Goal: Task Accomplishment & Management: Manage account settings

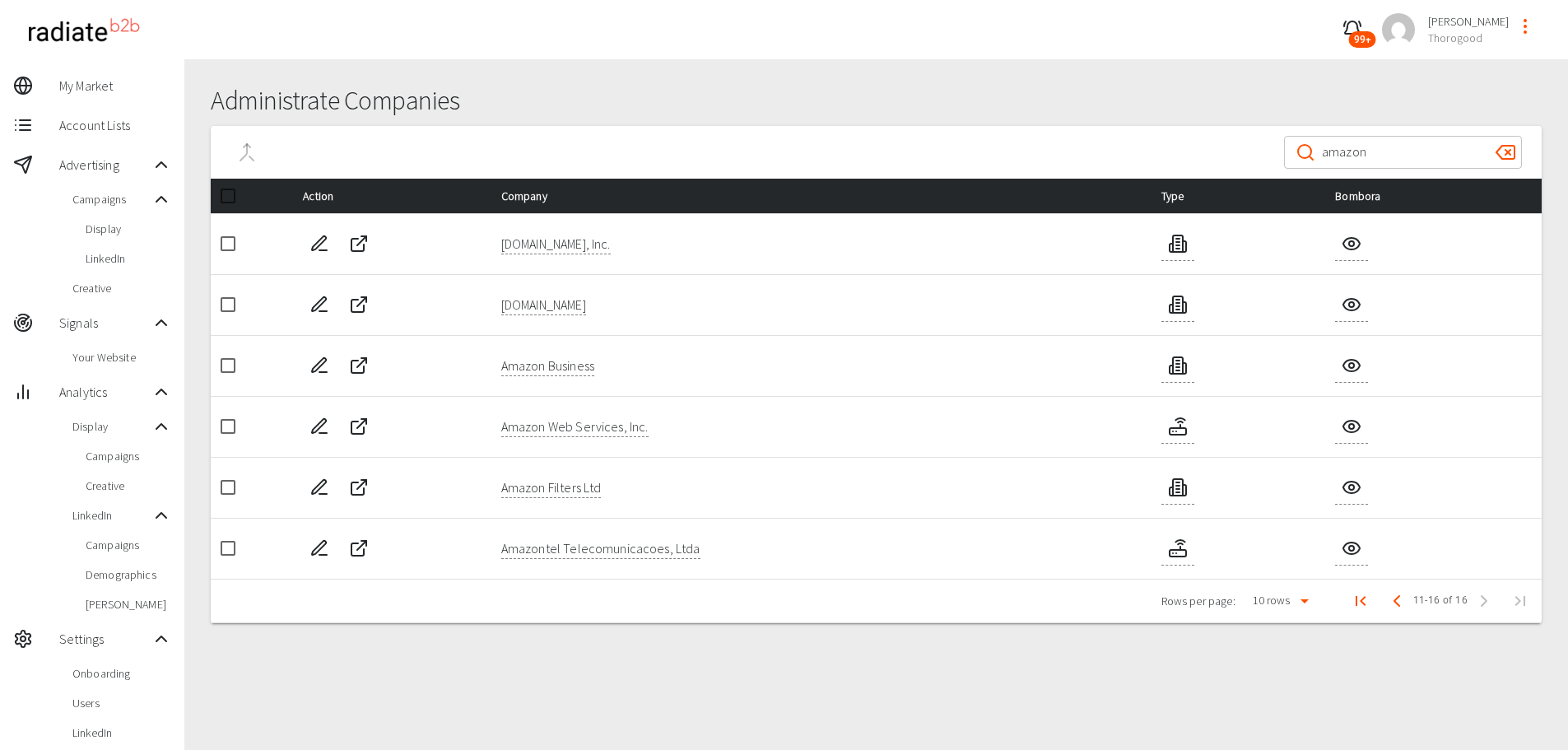
drag, startPoint x: 672, startPoint y: 128, endPoint x: 962, endPoint y: 639, distance: 587.6
click at [962, 639] on div "Administrate Companies ​ amazon ​ Action Company Type Bombora Amazon.com, Inc. …" at bounding box center [876, 545] width 1384 height 973
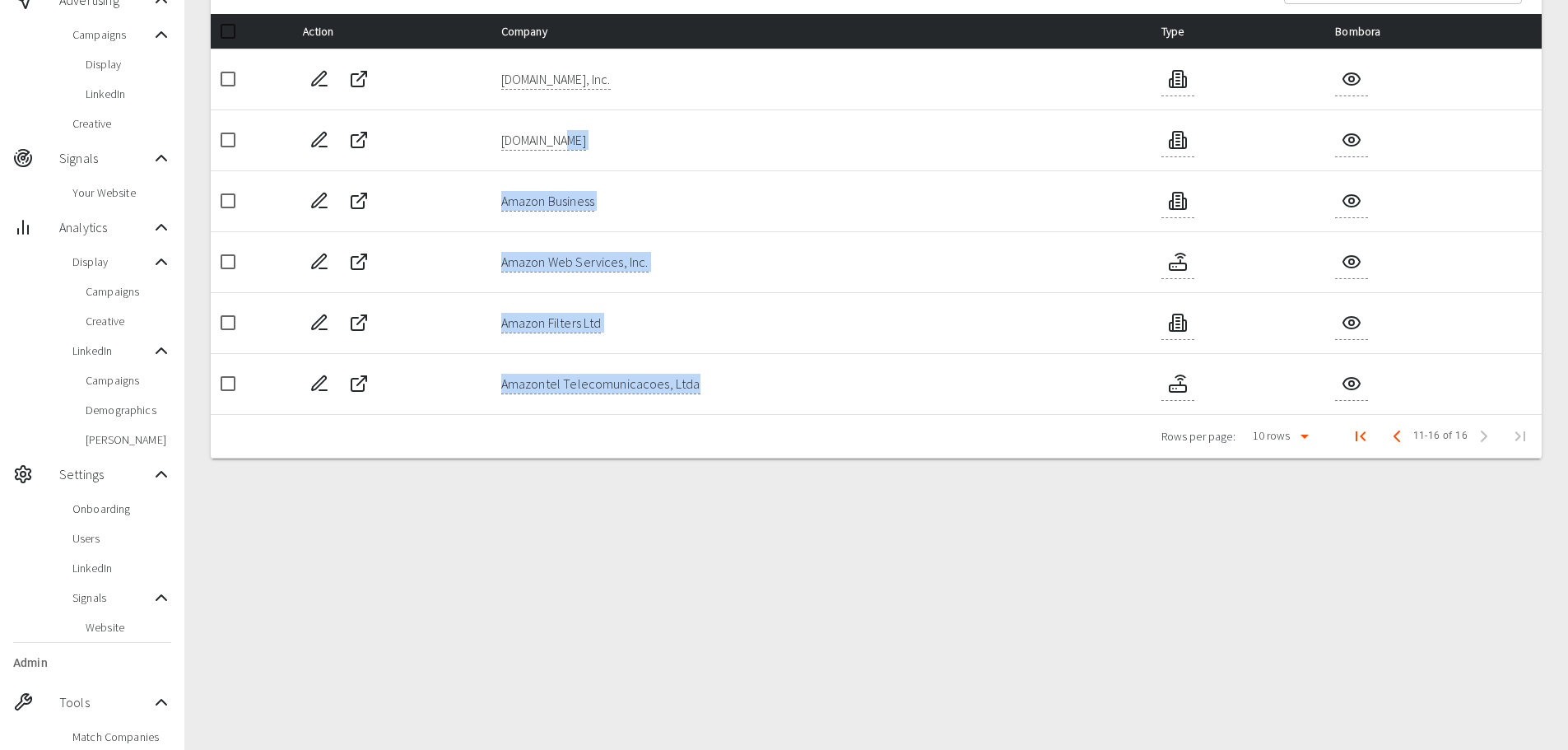
click at [740, 517] on div "Administrate Companies ​ amazon ​ Action Company Type Bombora Amazon.com, Inc. …" at bounding box center [876, 380] width 1384 height 973
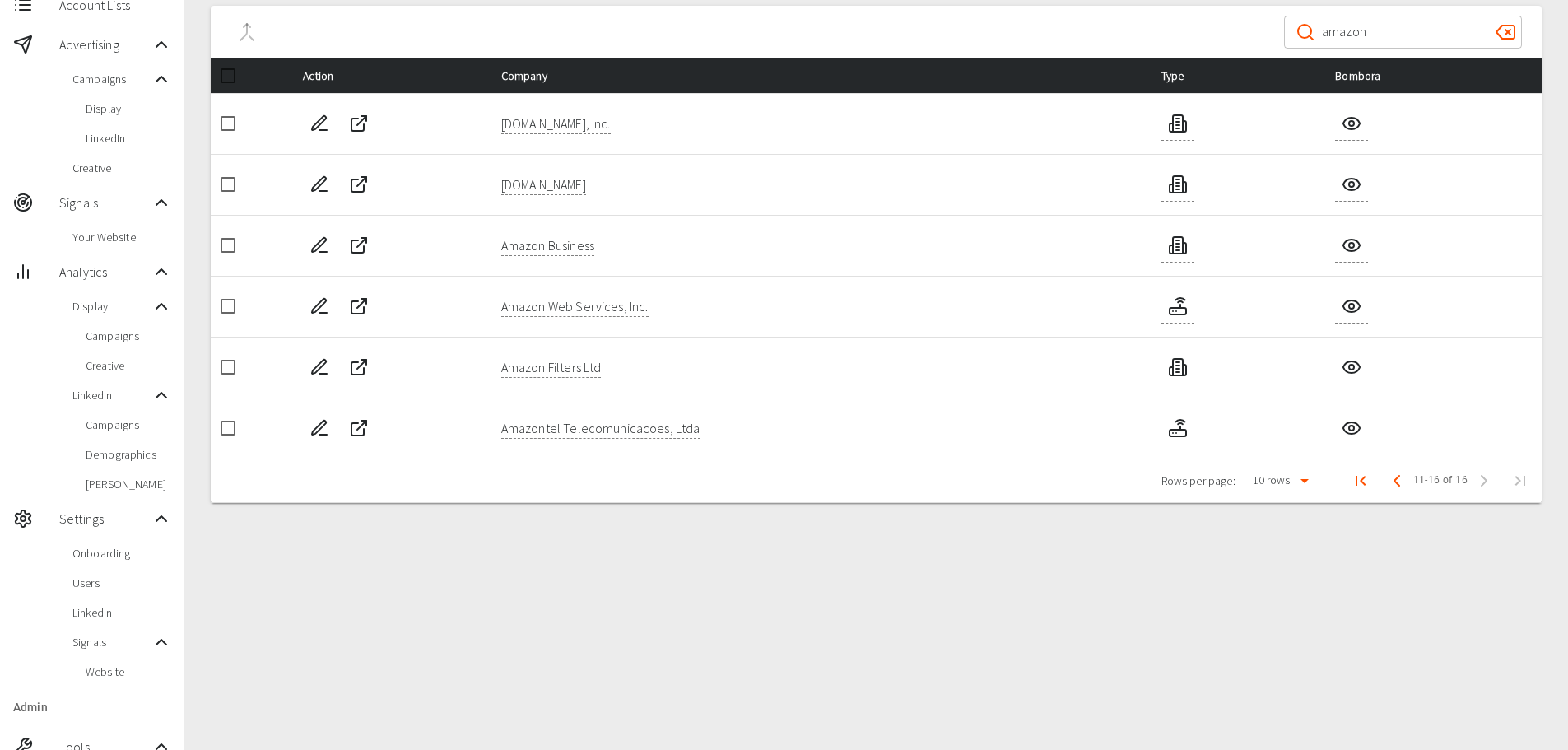
scroll to position [83, 0]
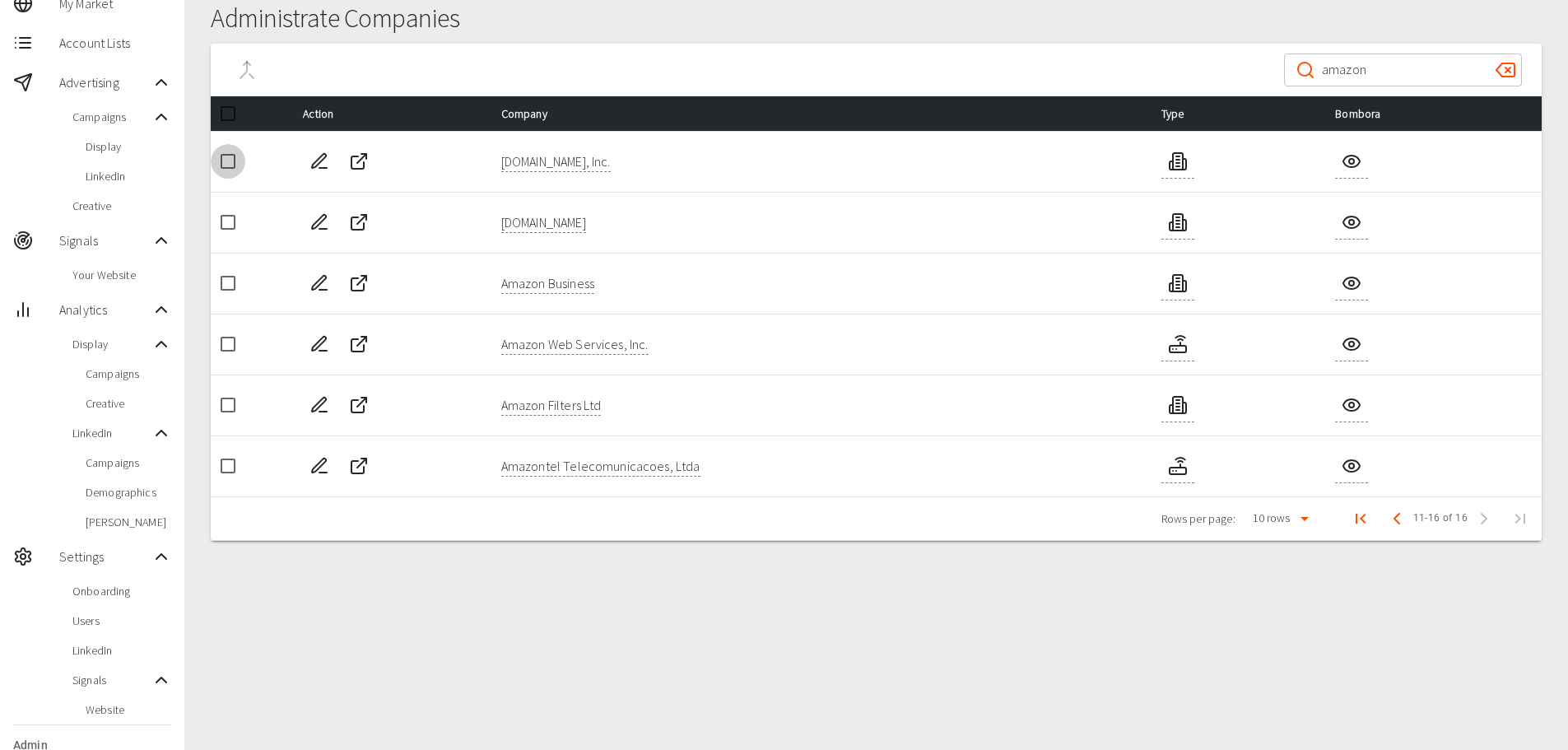
click at [223, 161] on input "checkbox" at bounding box center [228, 162] width 35 height 35
checkbox input "true"
click at [228, 349] on input "checkbox" at bounding box center [228, 344] width 35 height 35
checkbox input "true"
click at [246, 75] on icon "Merge Company" at bounding box center [246, 69] width 19 height 19
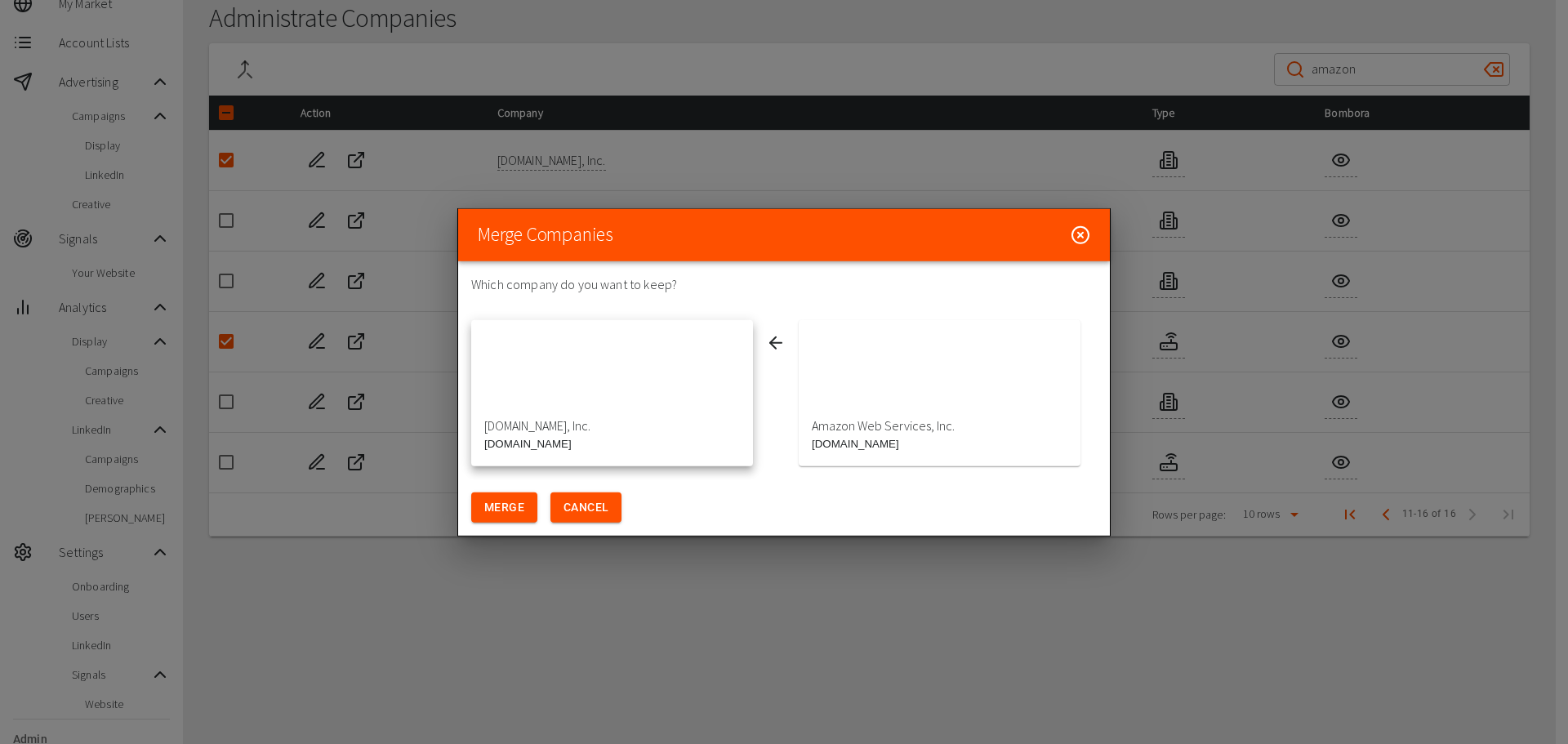
click at [867, 395] on div "button" at bounding box center [939, 376] width 282 height 98
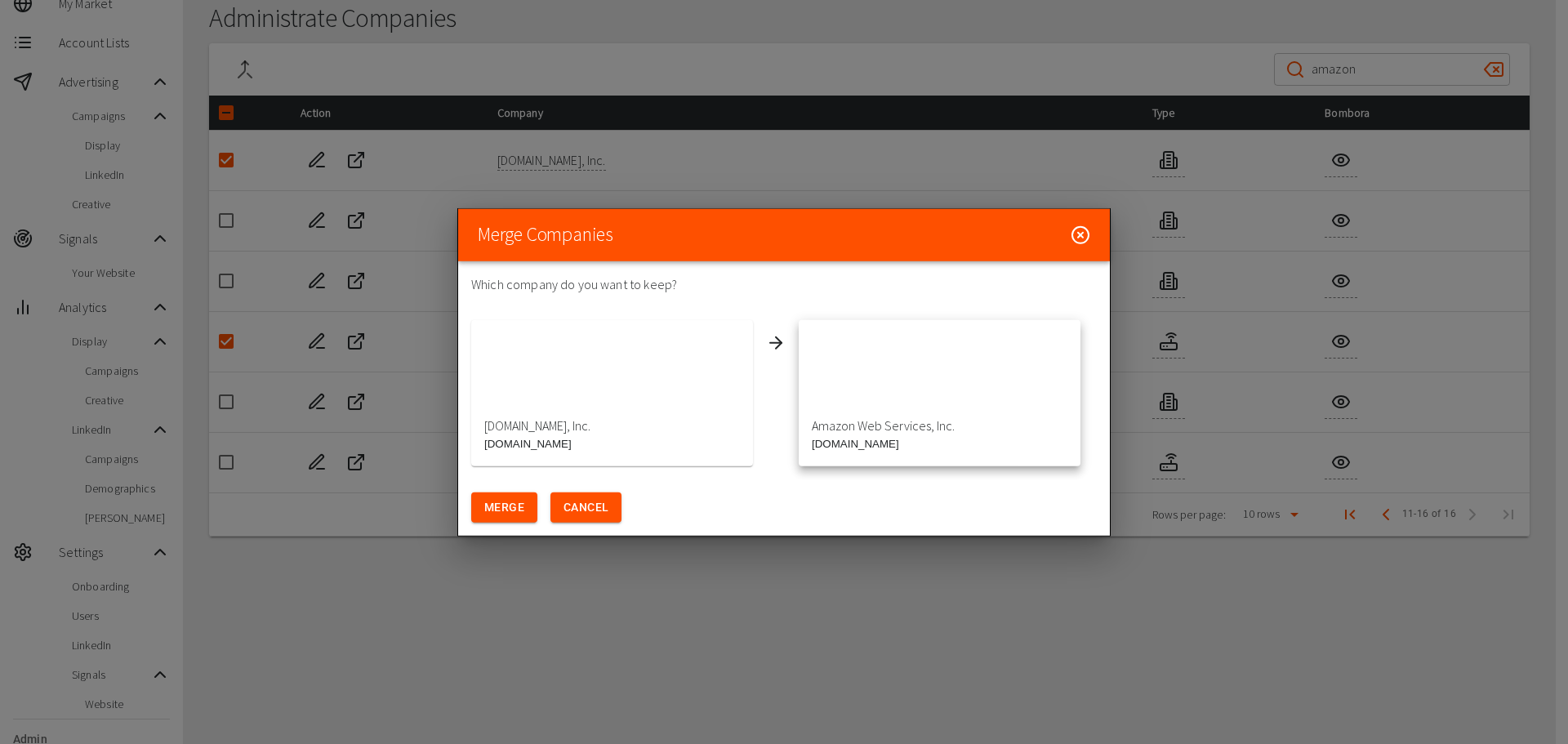
click at [539, 427] on div "Amazon.com, Inc." at bounding box center [612, 382] width 256 height 100
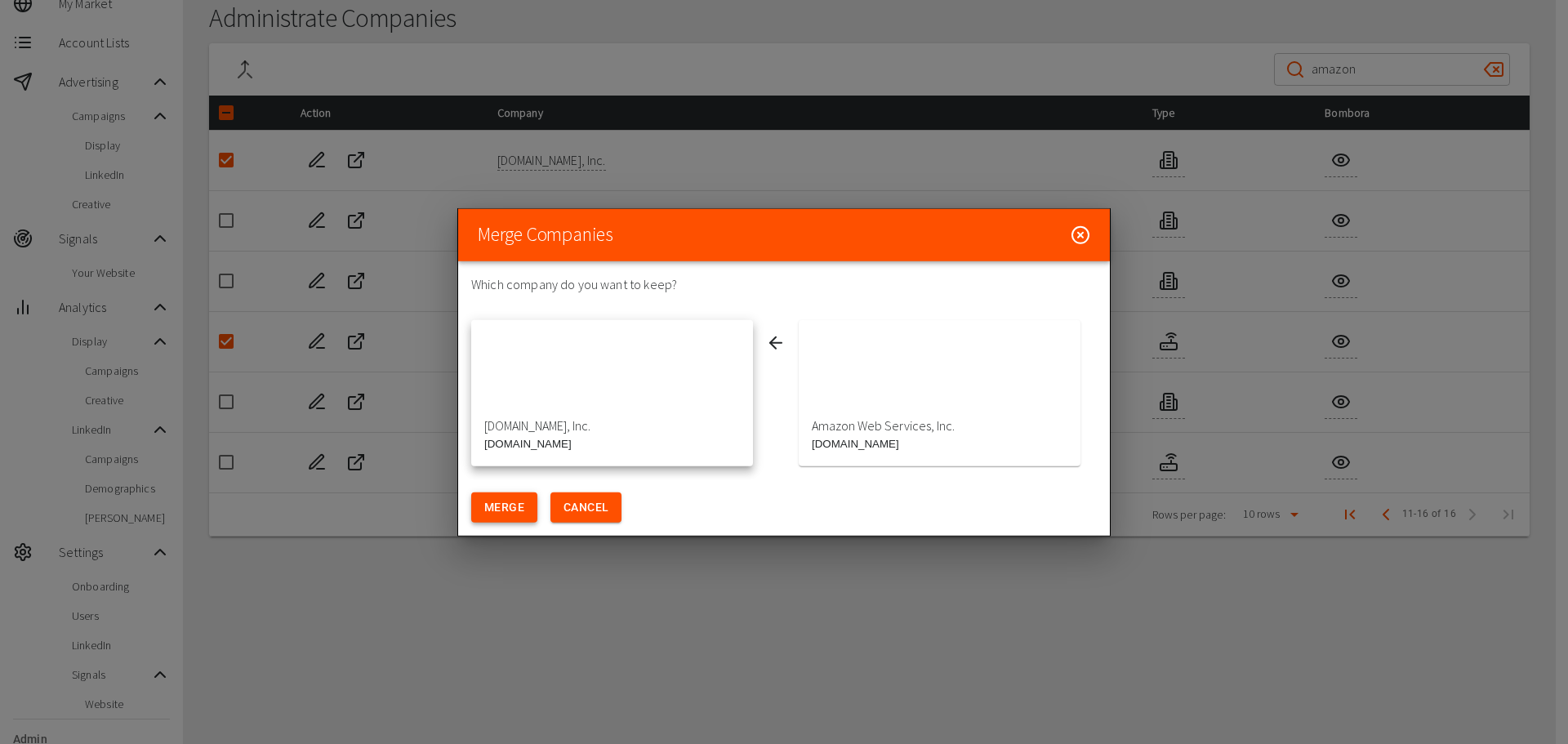
click at [516, 514] on button "Merge" at bounding box center [504, 508] width 66 height 30
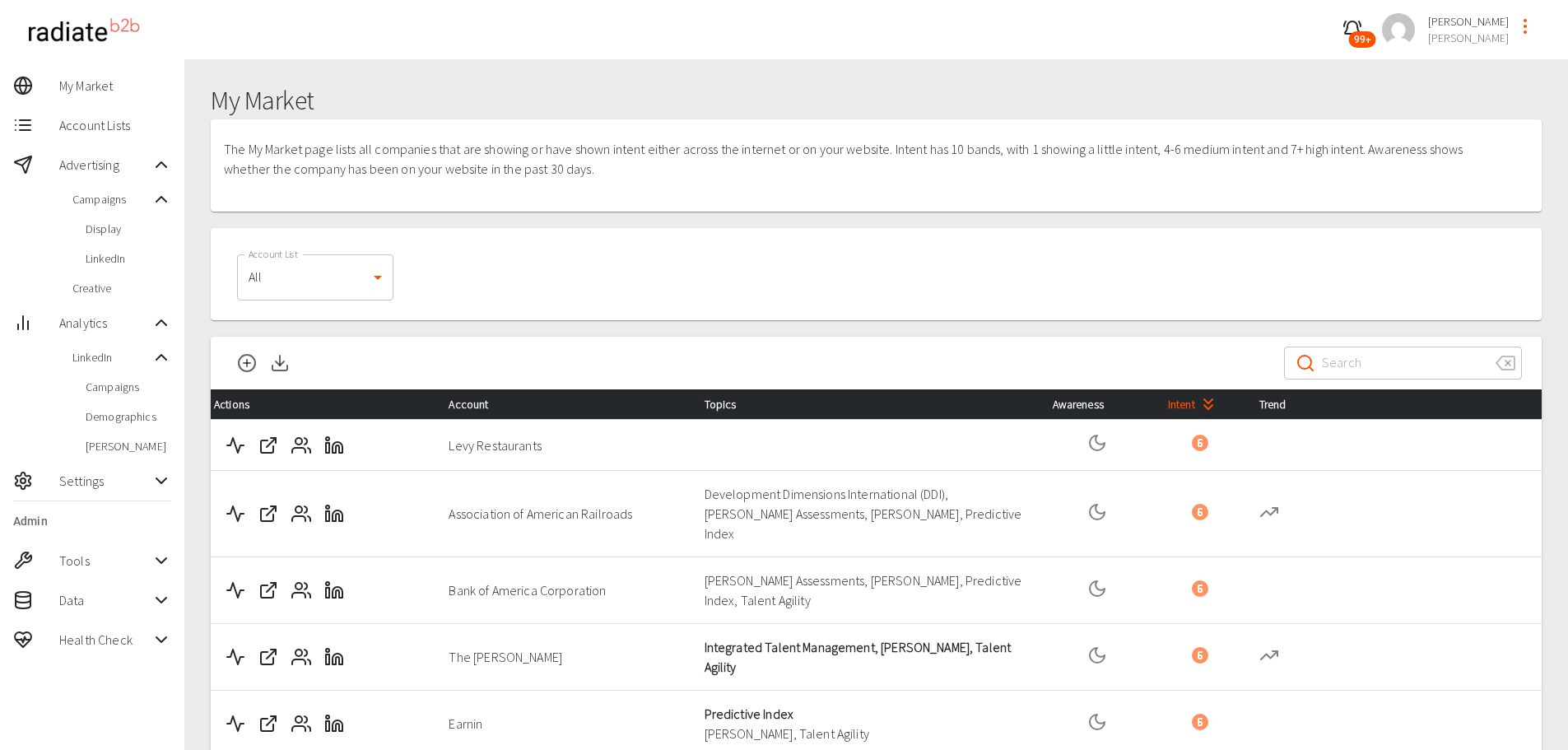
click at [122, 606] on span "Data" at bounding box center [105, 600] width 92 height 19
click at [106, 636] on span "Companies" at bounding box center [121, 635] width 98 height 17
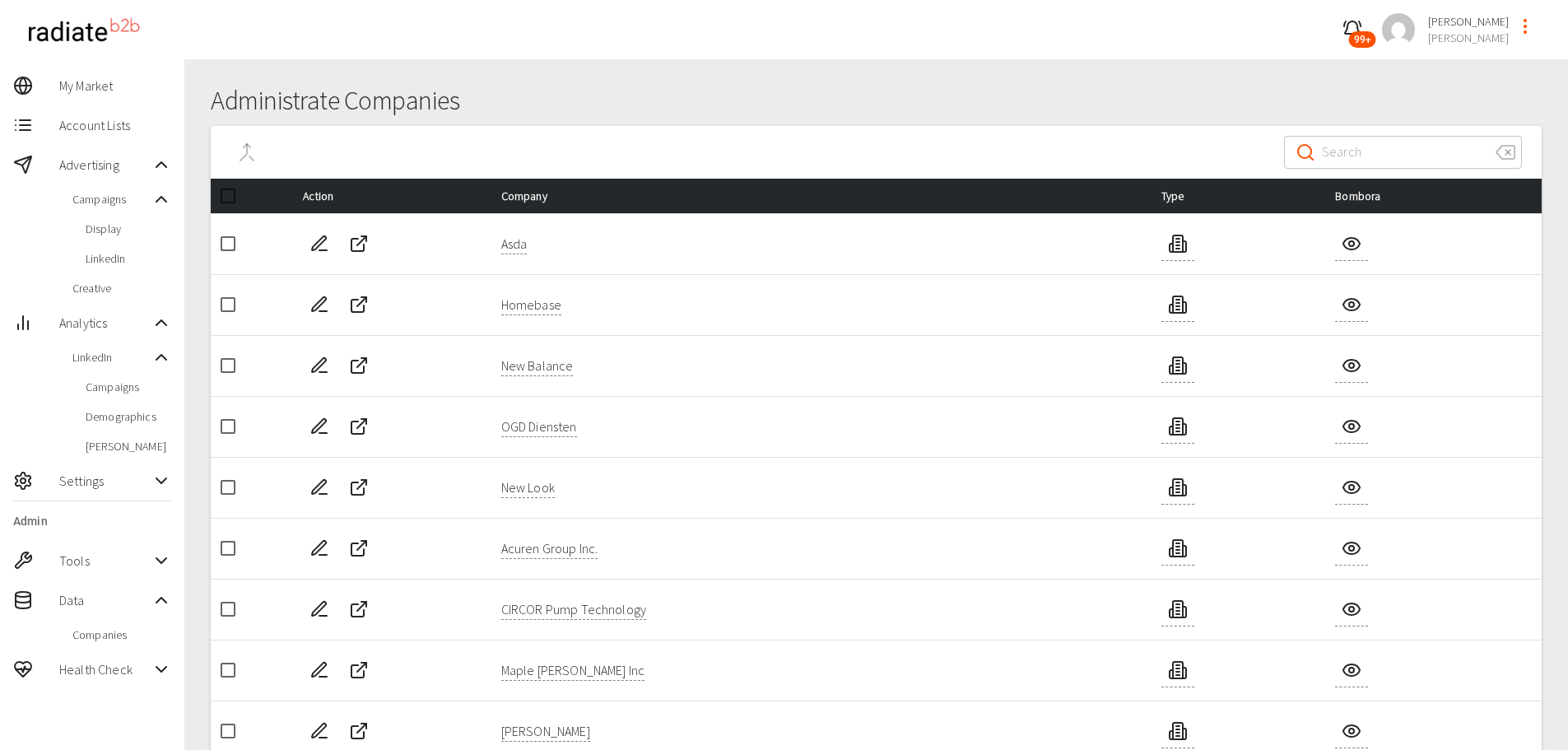
click at [1382, 156] on input "Search" at bounding box center [1402, 153] width 161 height 46
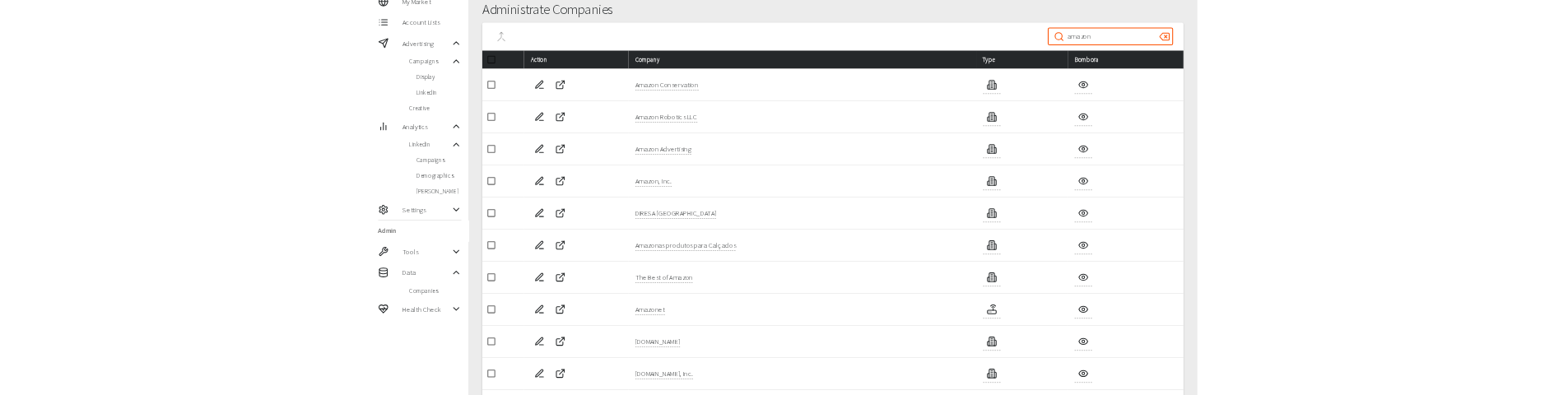
scroll to position [143, 0]
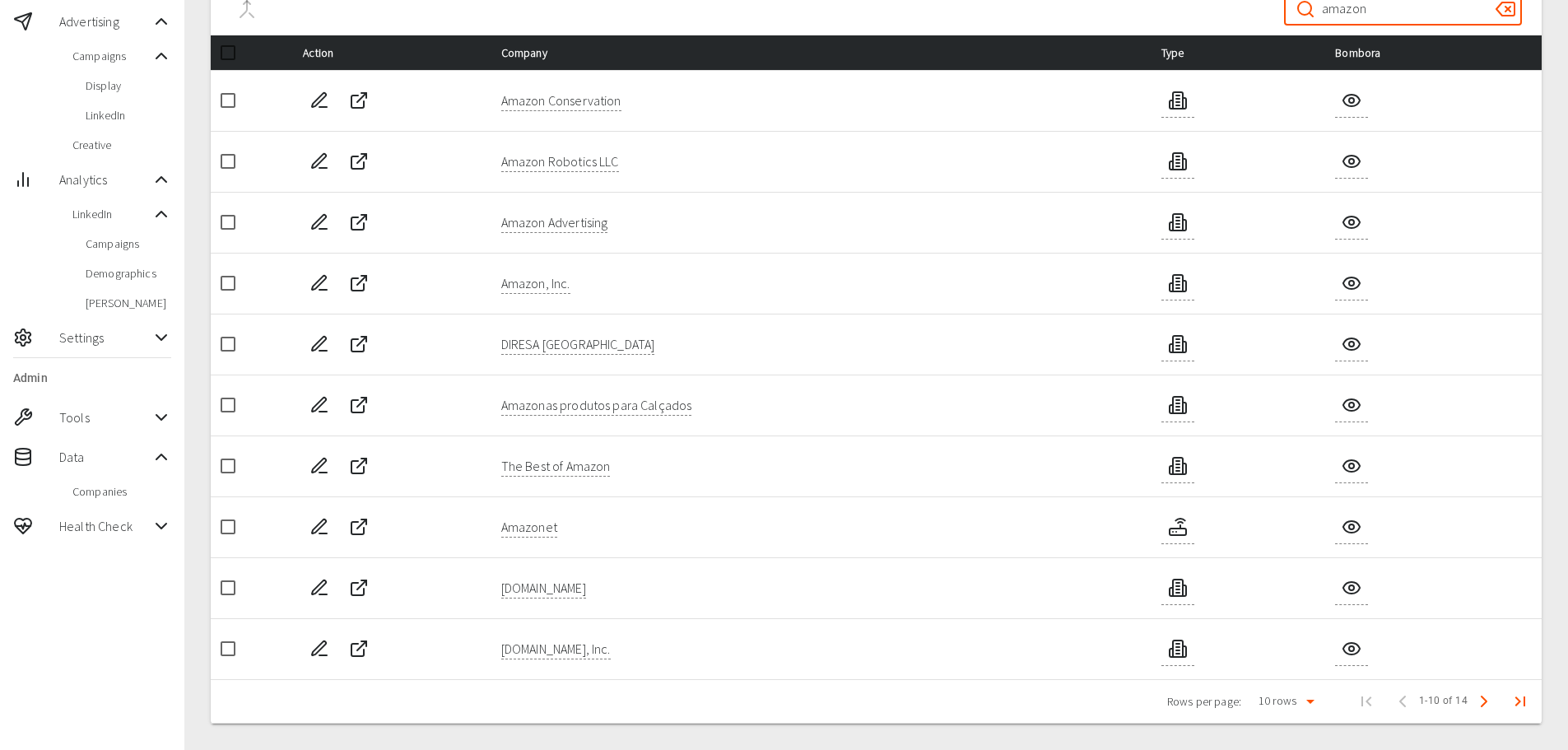
type input "amazon"
drag, startPoint x: 234, startPoint y: 586, endPoint x: 239, endPoint y: 569, distance: 17.7
click at [233, 586] on input "checkbox" at bounding box center [228, 588] width 35 height 35
checkbox input "true"
click at [223, 283] on input "checkbox" at bounding box center [228, 283] width 35 height 35
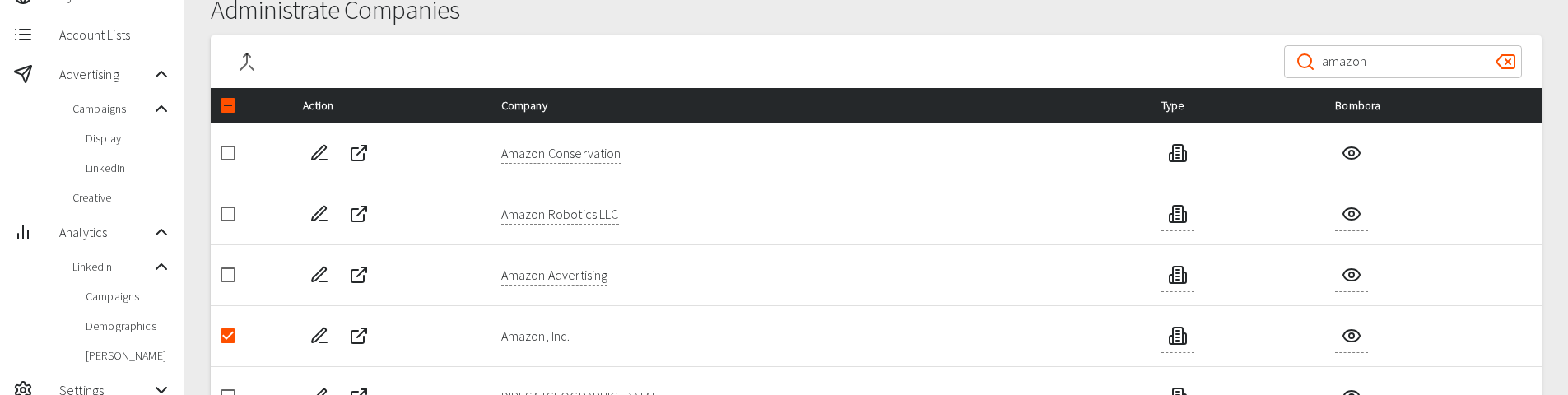
scroll to position [61, 0]
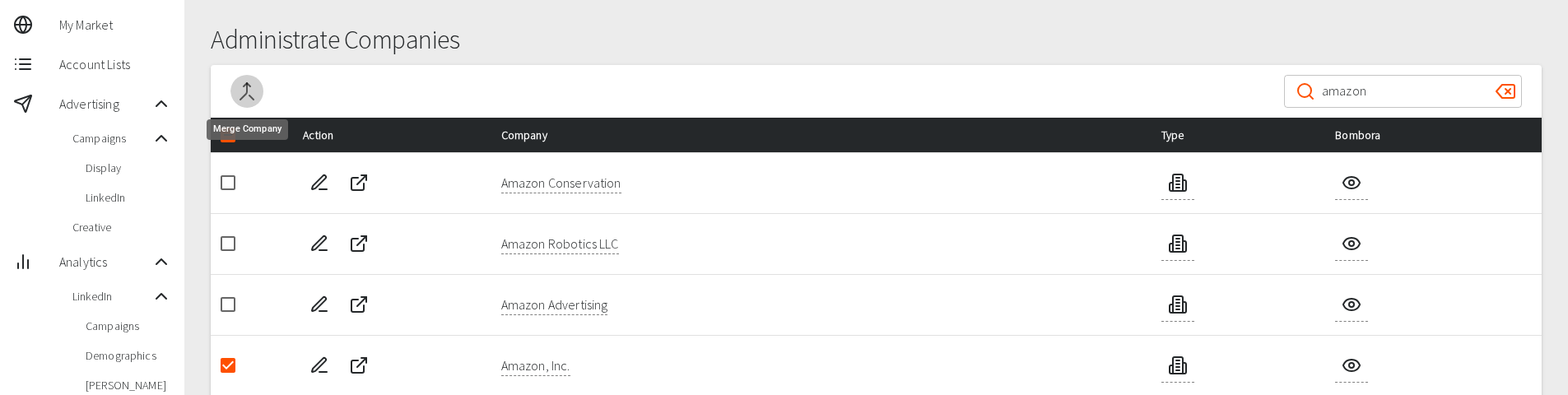
click at [239, 85] on icon "Merge Company" at bounding box center [246, 91] width 19 height 19
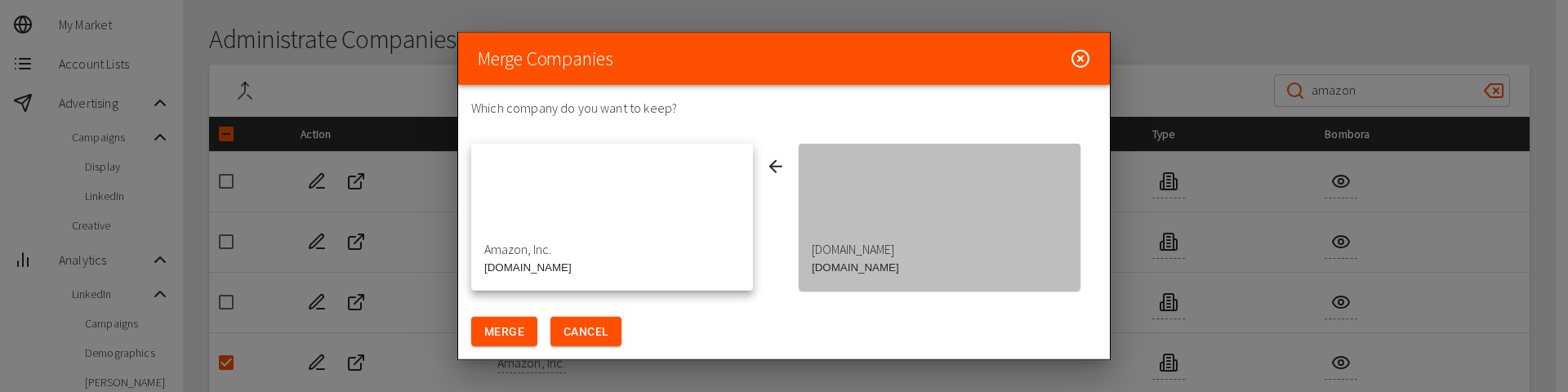
click at [882, 229] on div "button" at bounding box center [939, 200] width 282 height 98
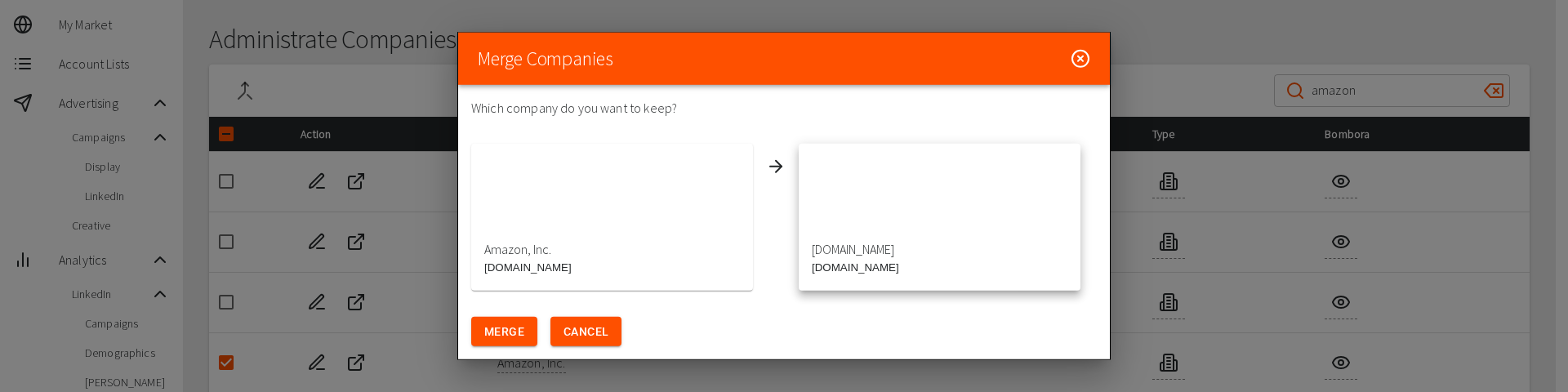
click at [657, 234] on div "button" at bounding box center [612, 200] width 282 height 98
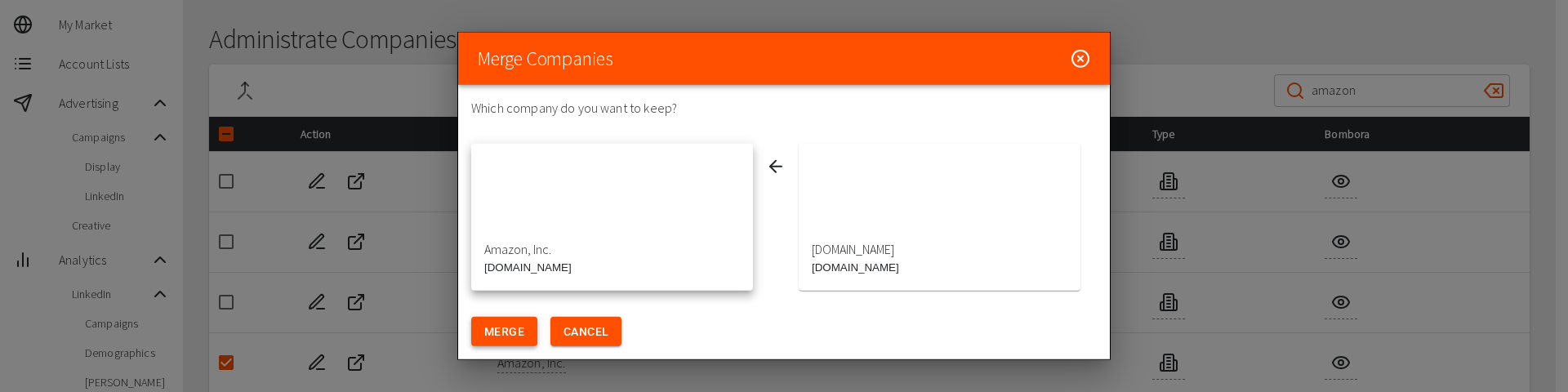
click at [514, 325] on button "Merge" at bounding box center [504, 331] width 66 height 30
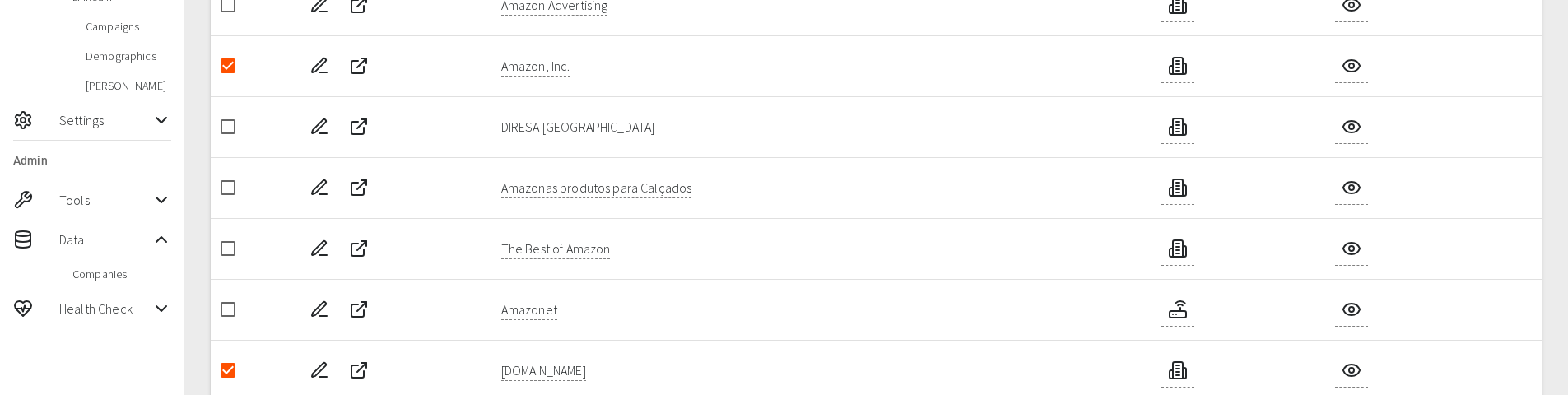
scroll to position [389, 0]
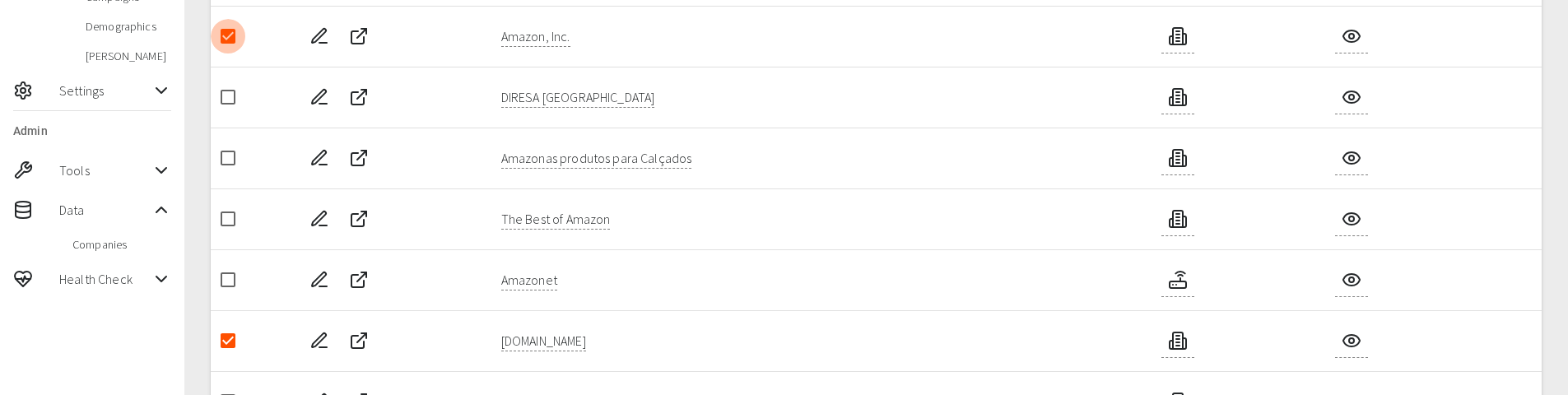
click at [230, 35] on input "checkbox" at bounding box center [228, 37] width 35 height 35
checkbox input "false"
click at [225, 342] on input "checkbox" at bounding box center [228, 341] width 35 height 35
checkbox input "false"
click at [312, 278] on icon "Edit Company" at bounding box center [319, 279] width 19 height 19
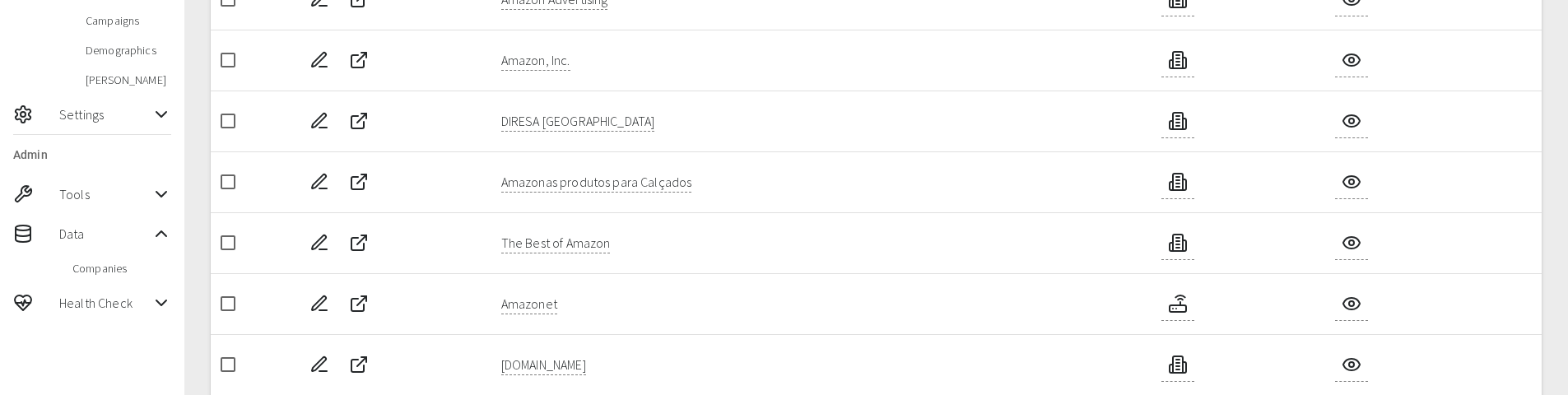
scroll to position [497, 0]
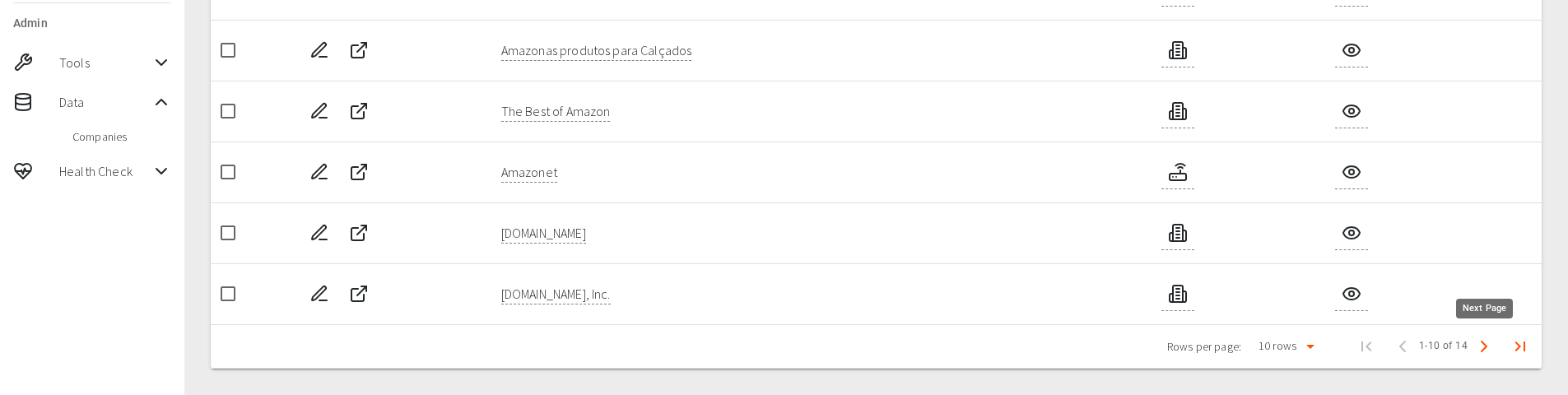
click at [1481, 344] on icon "Next Page" at bounding box center [1483, 345] width 19 height 19
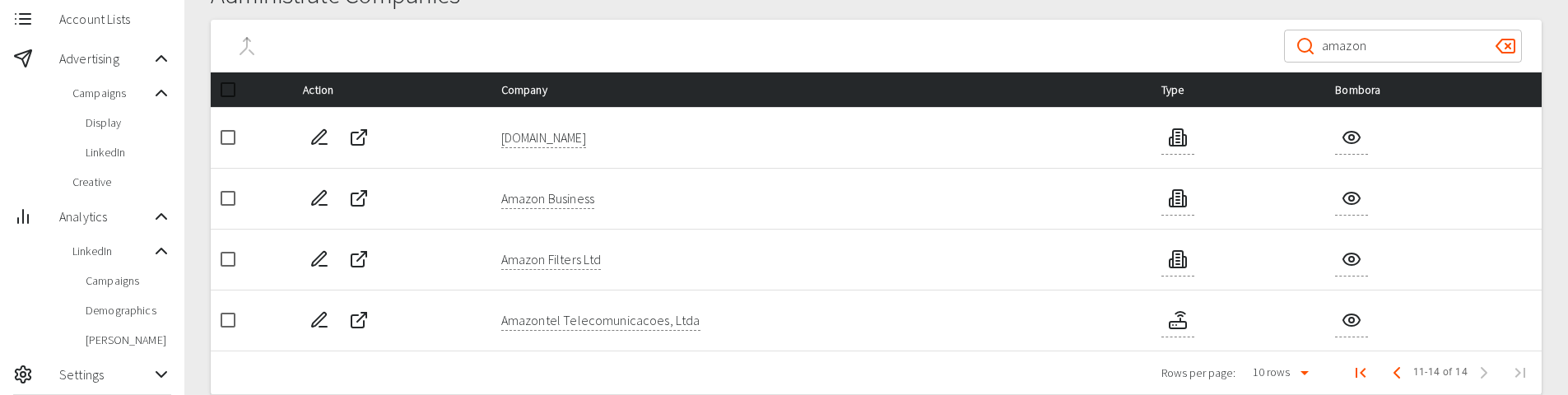
scroll to position [53, 0]
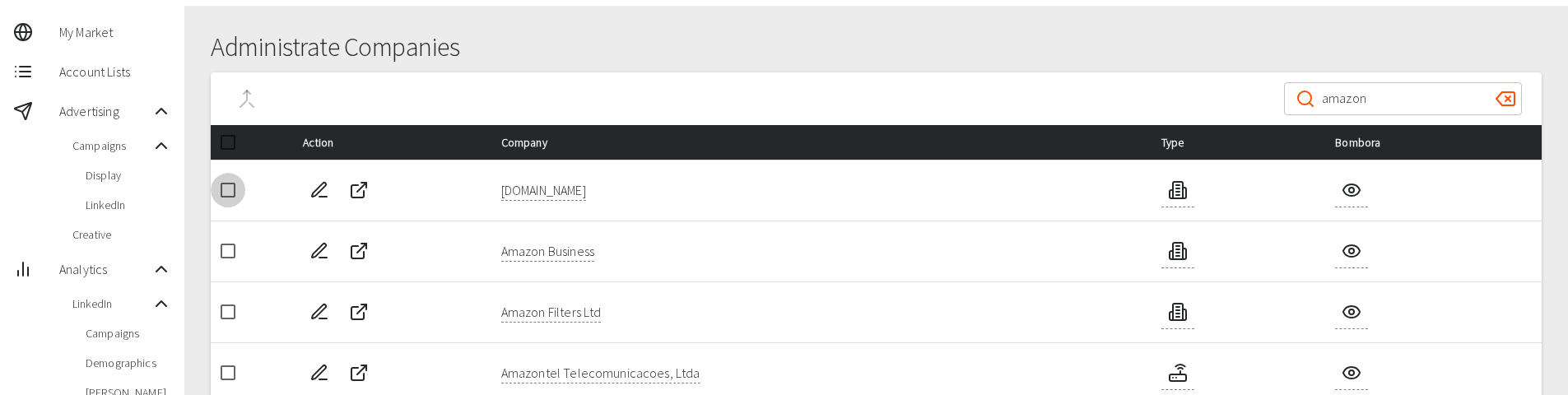
click at [228, 186] on input "checkbox" at bounding box center [228, 190] width 35 height 35
checkbox input "true"
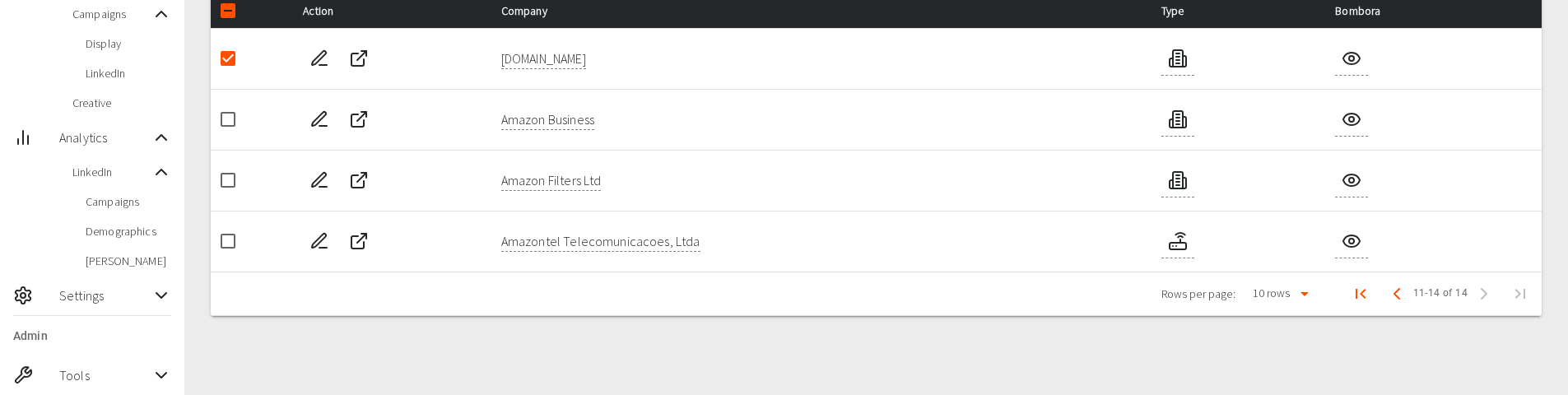
scroll to position [300, 0]
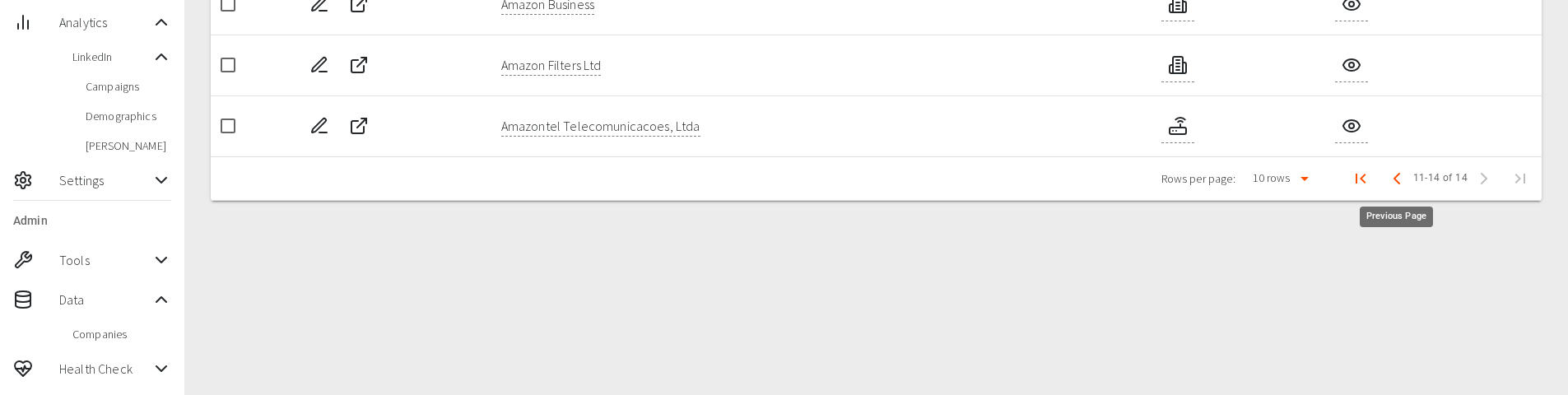
click at [1402, 184] on icon "Previous Page" at bounding box center [1396, 177] width 19 height 19
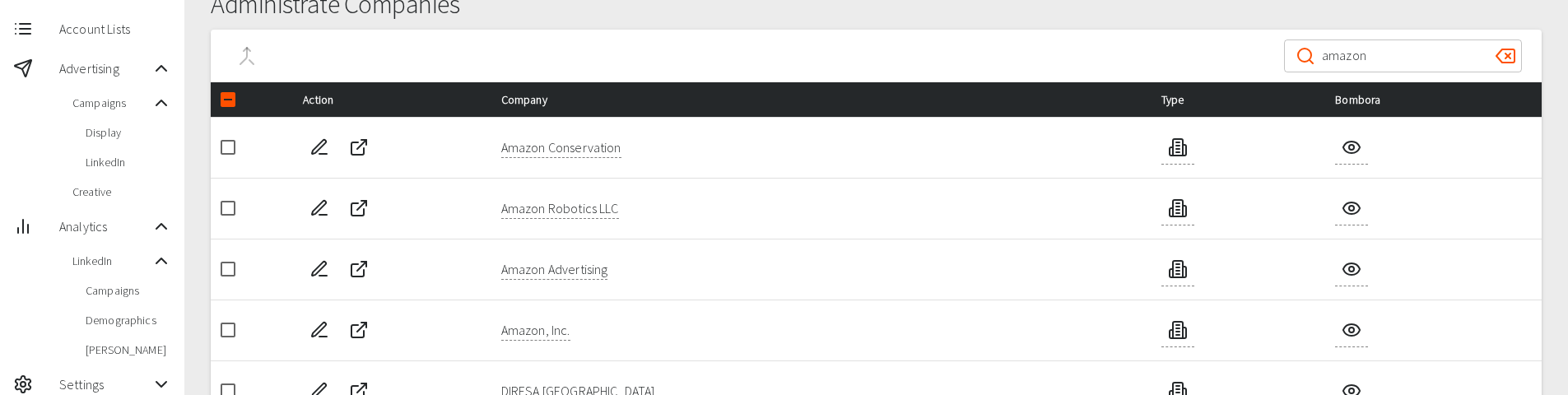
scroll to position [164, 0]
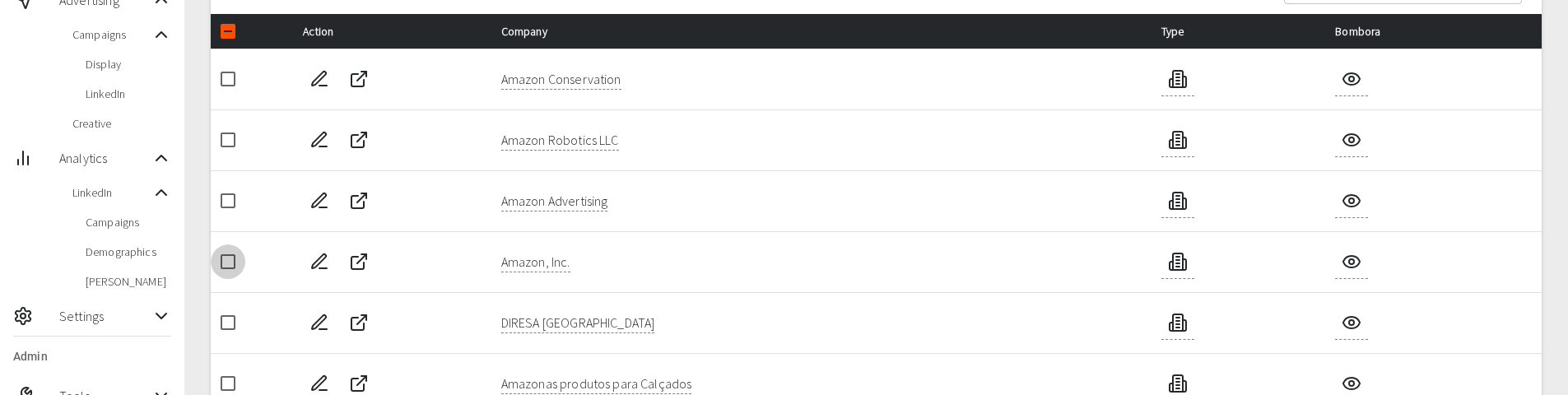
click at [234, 265] on input "checkbox" at bounding box center [228, 262] width 35 height 35
checkbox input "true"
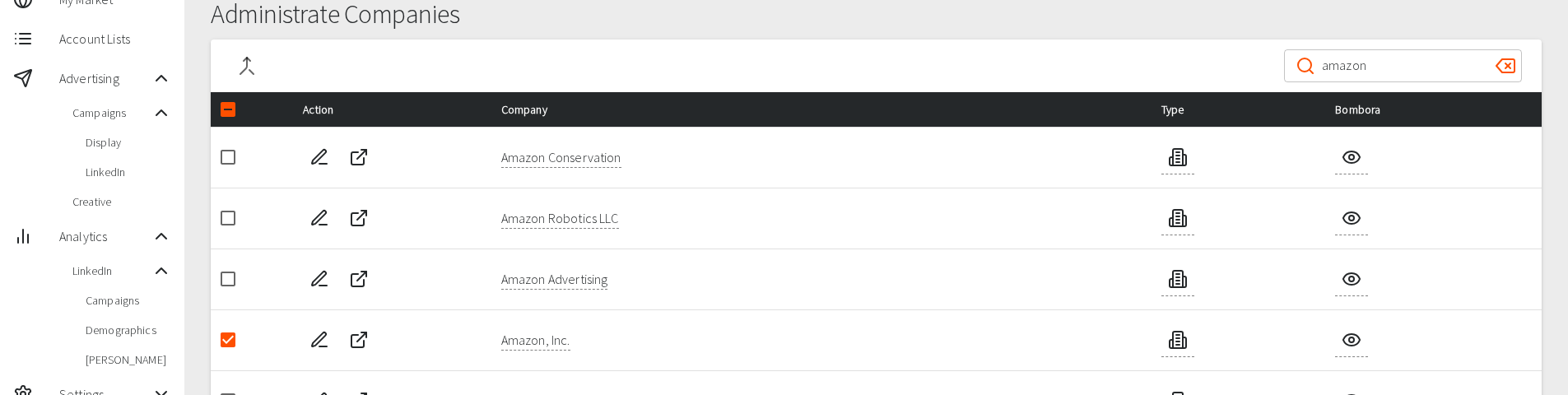
scroll to position [0, 0]
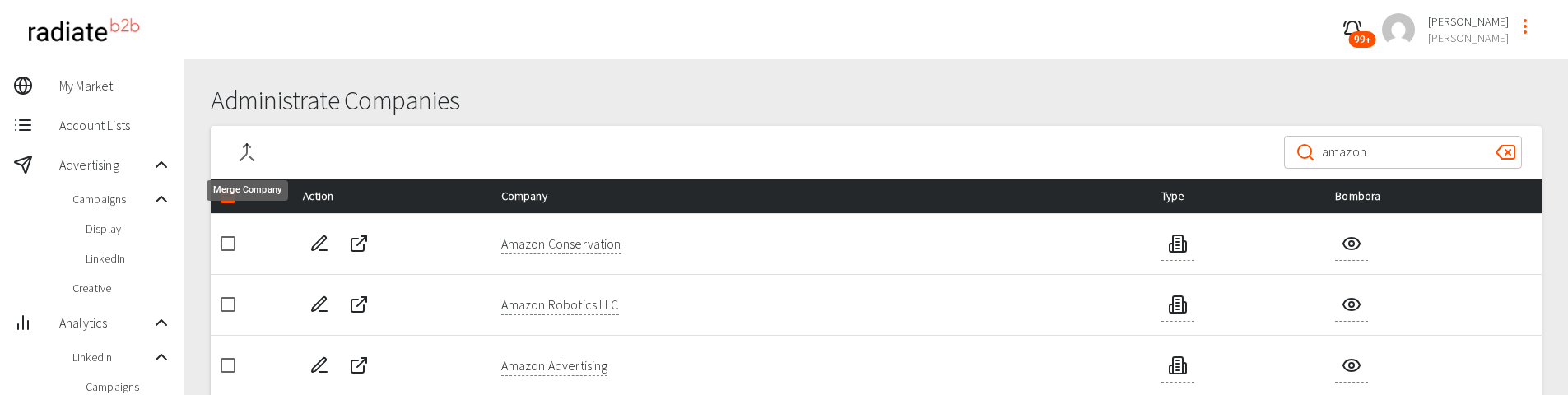
click at [240, 151] on icon "Merge Company" at bounding box center [246, 152] width 19 height 19
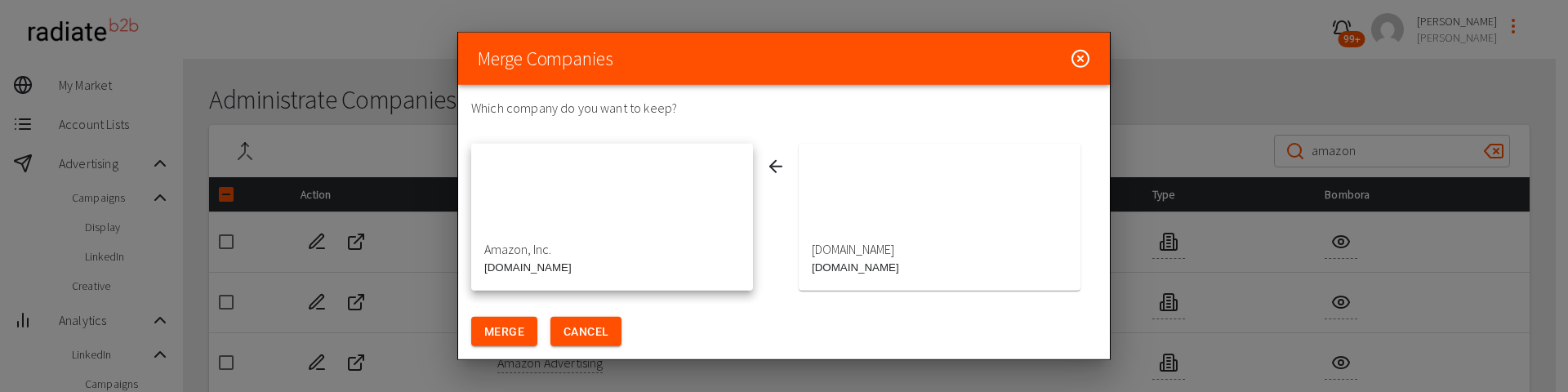
click at [867, 213] on div "button" at bounding box center [939, 200] width 282 height 98
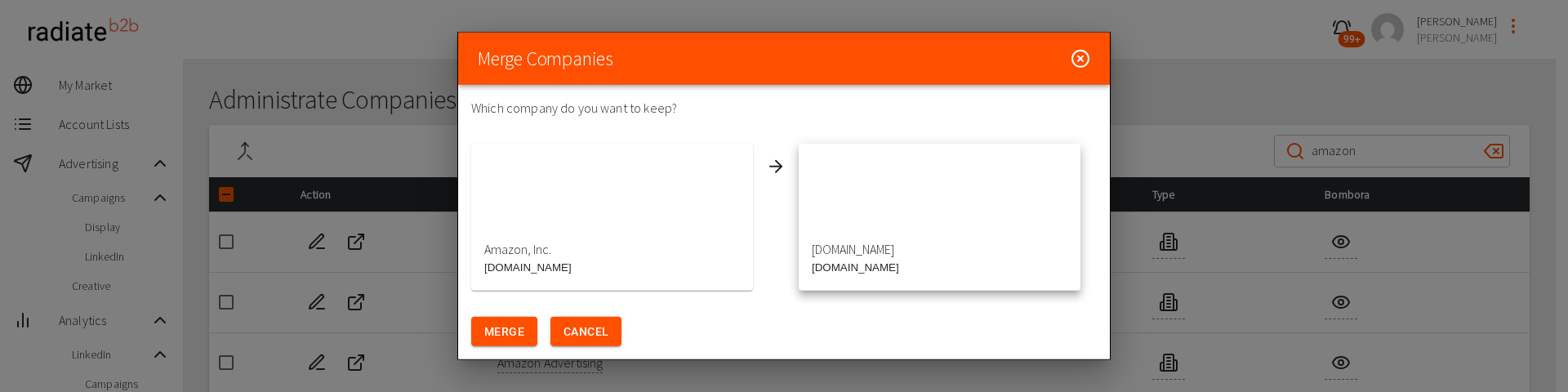
click at [657, 226] on div "button" at bounding box center [612, 200] width 282 height 98
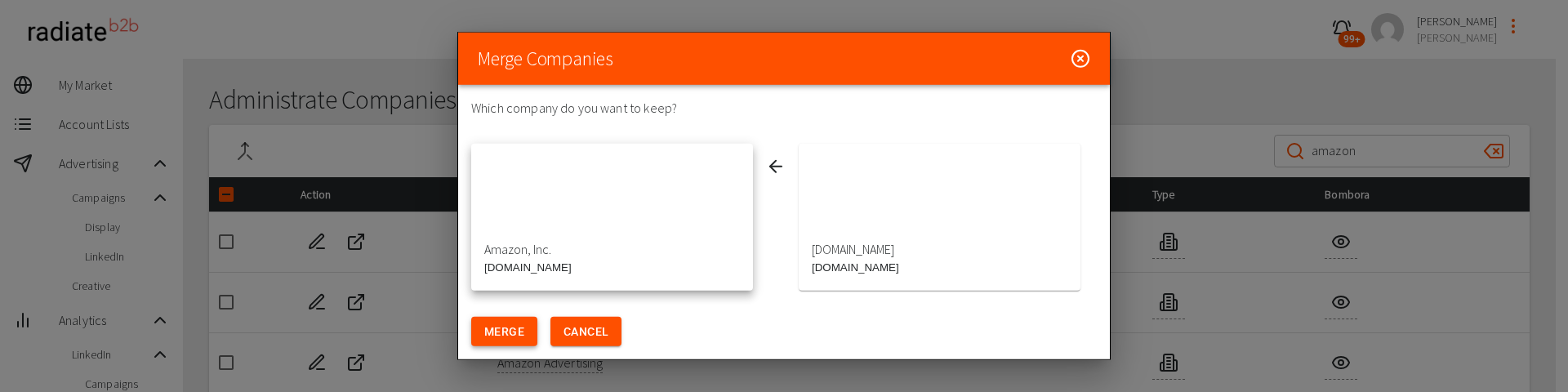
click at [494, 329] on button "Merge" at bounding box center [504, 331] width 66 height 30
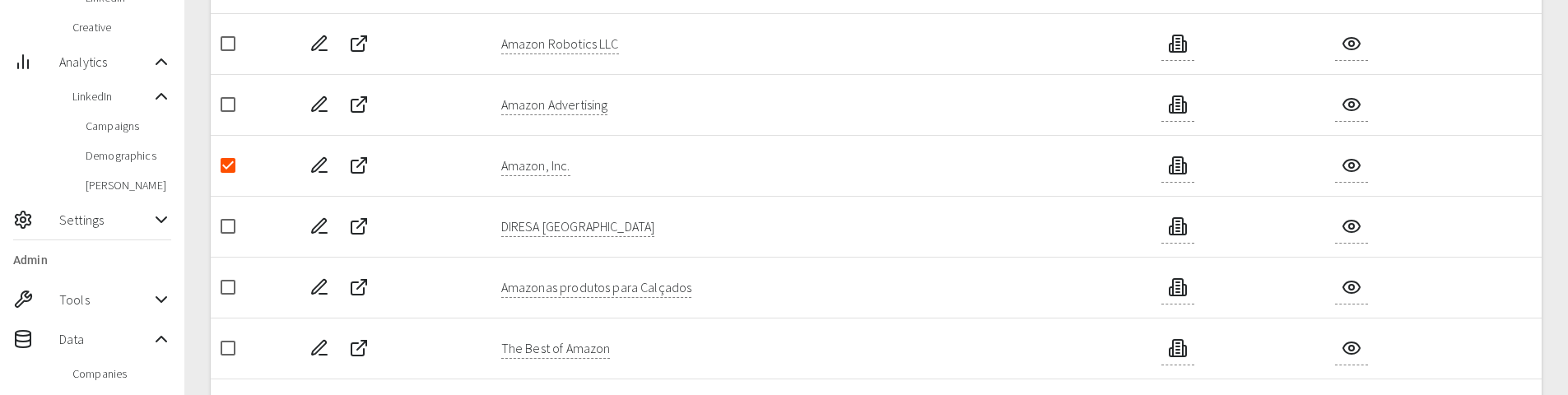
scroll to position [497, 0]
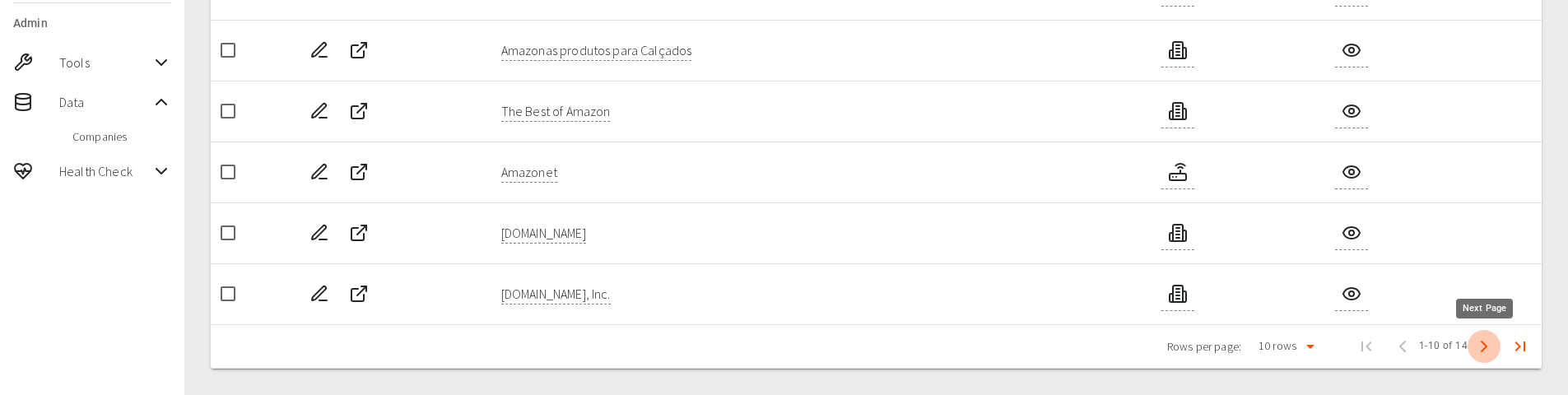
click at [1487, 348] on icon "Next Page" at bounding box center [1483, 345] width 19 height 19
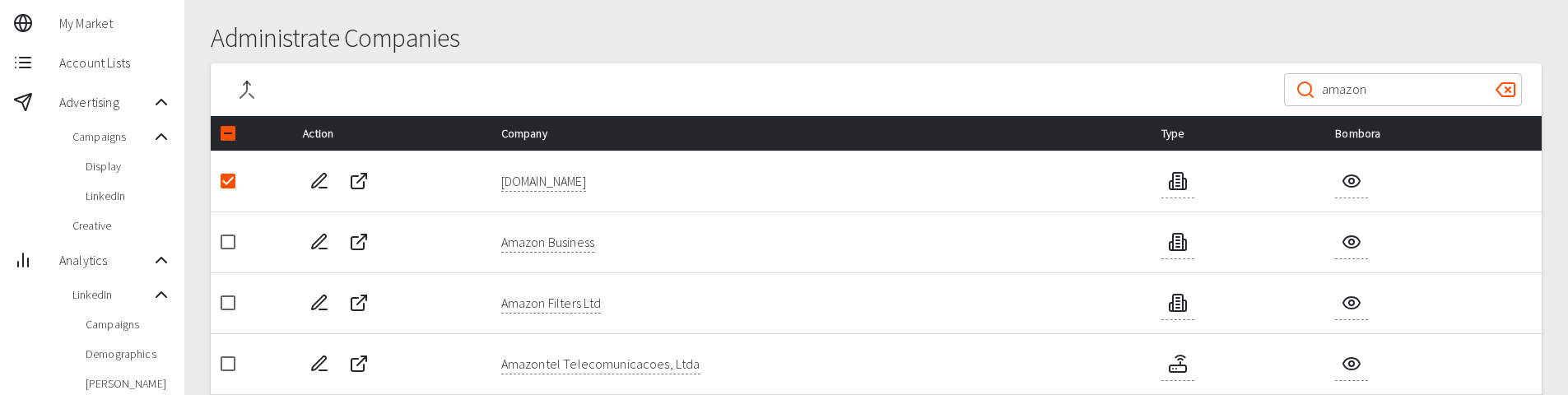
scroll to position [53, 0]
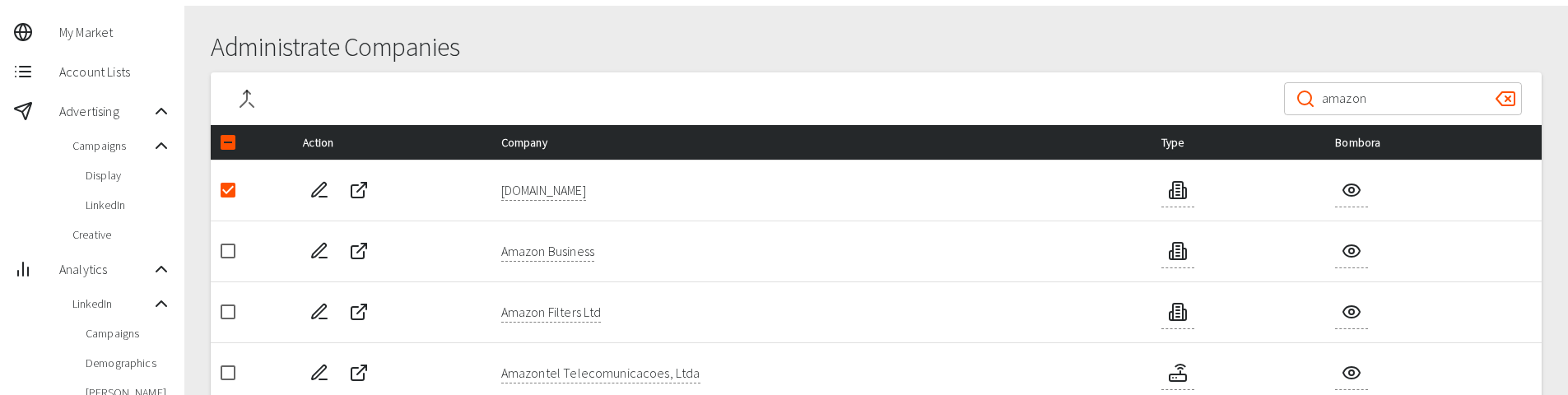
click at [231, 185] on input "checkbox" at bounding box center [228, 190] width 35 height 35
checkbox input "false"
click at [223, 251] on input "checkbox" at bounding box center [228, 251] width 35 height 35
checkbox input "true"
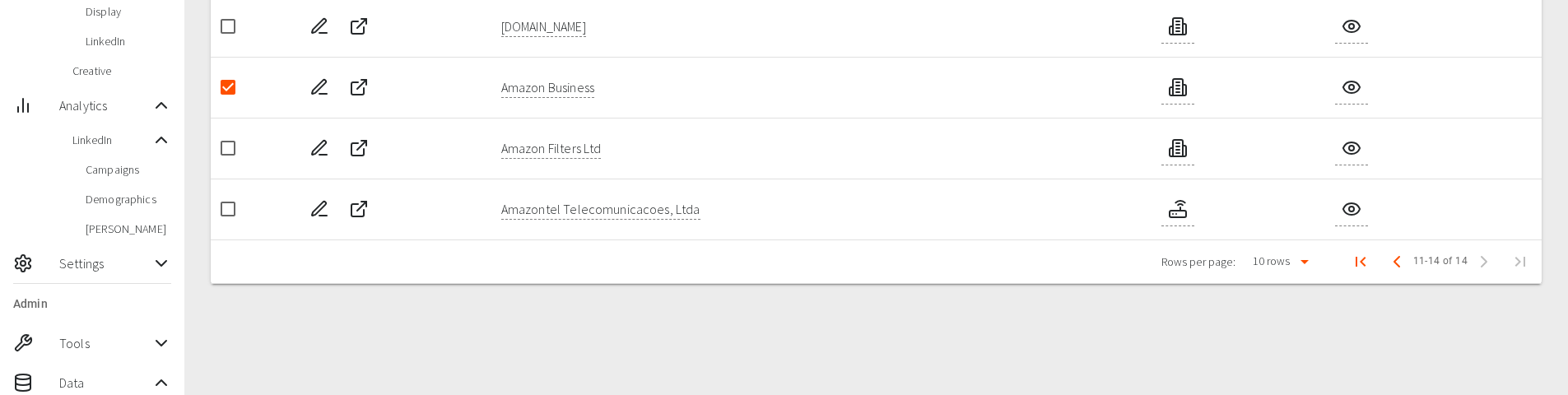
scroll to position [300, 0]
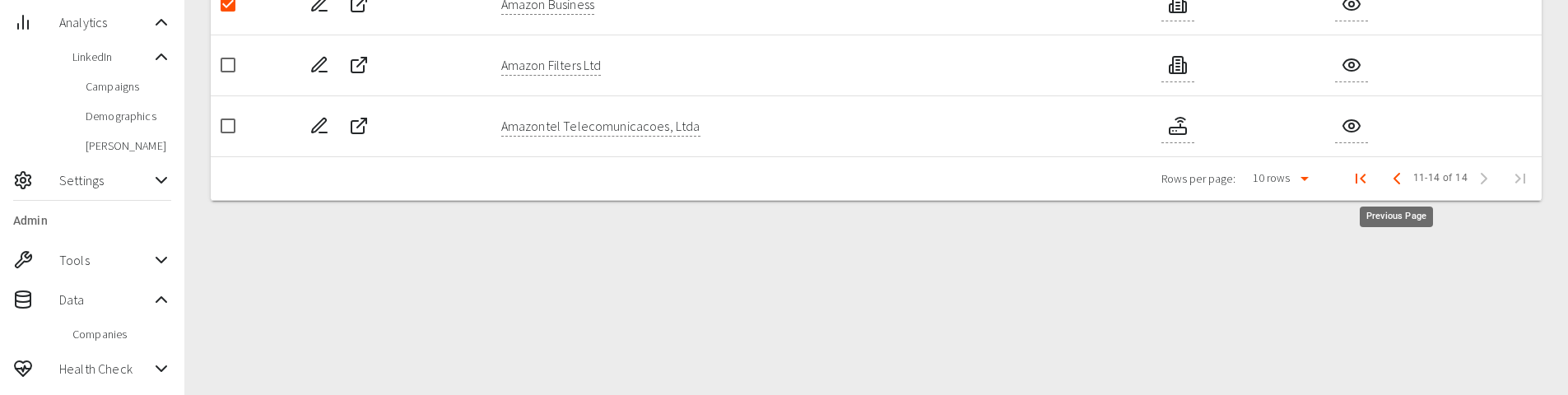
click at [1398, 182] on polyline "Previous Page" at bounding box center [1396, 178] width 5 height 10
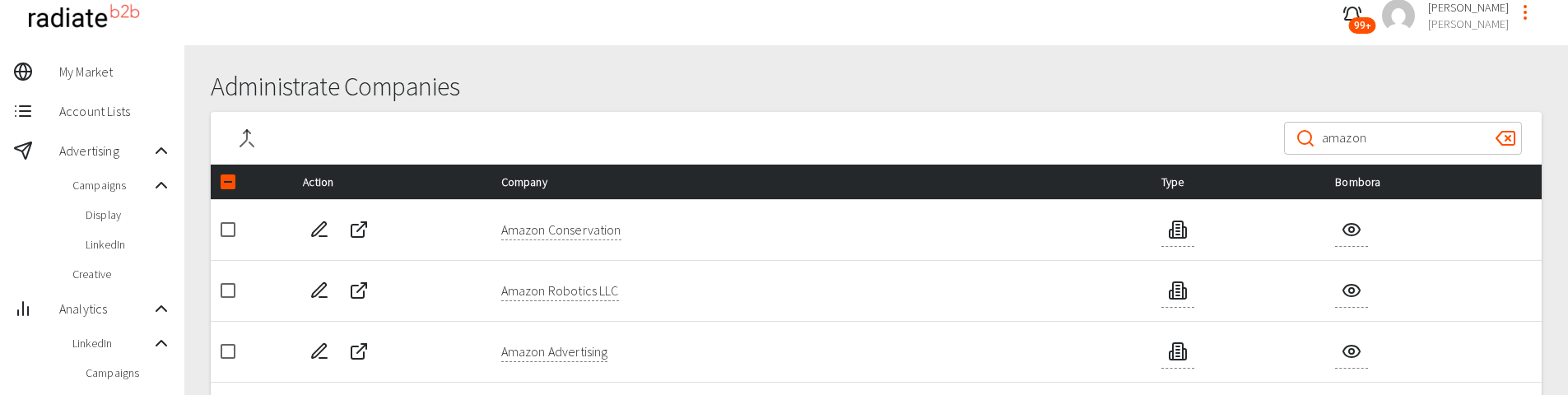
scroll to position [0, 0]
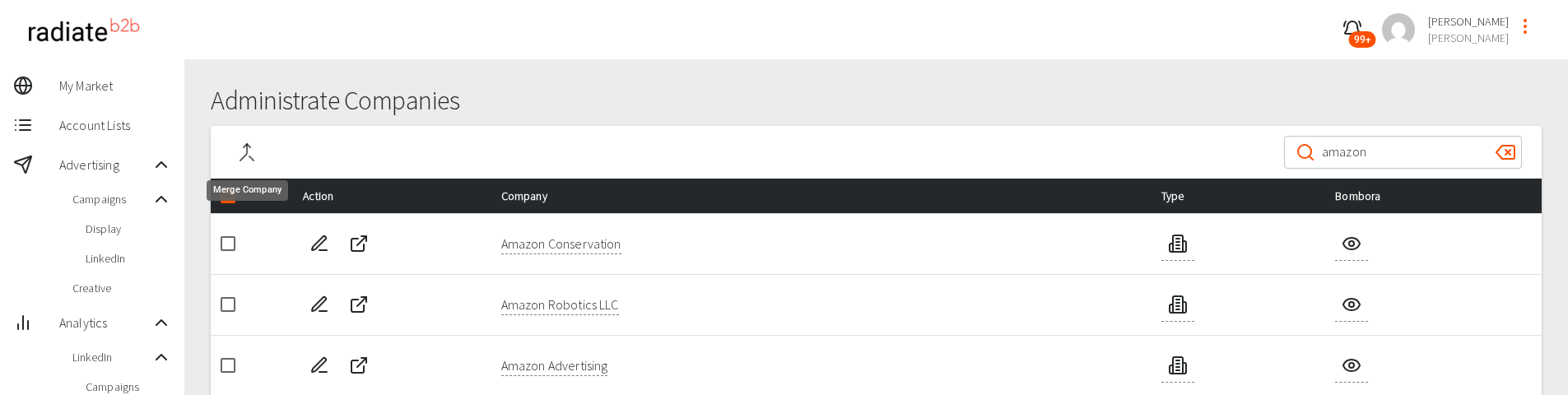
click at [250, 155] on icon "Merge Company" at bounding box center [246, 152] width 19 height 19
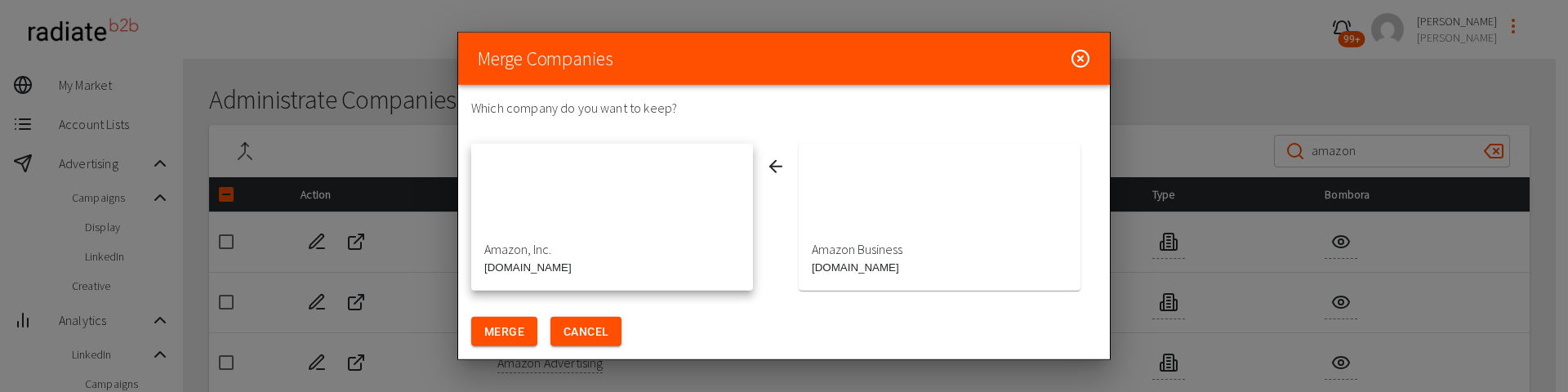
click at [854, 224] on div "button" at bounding box center [939, 200] width 282 height 98
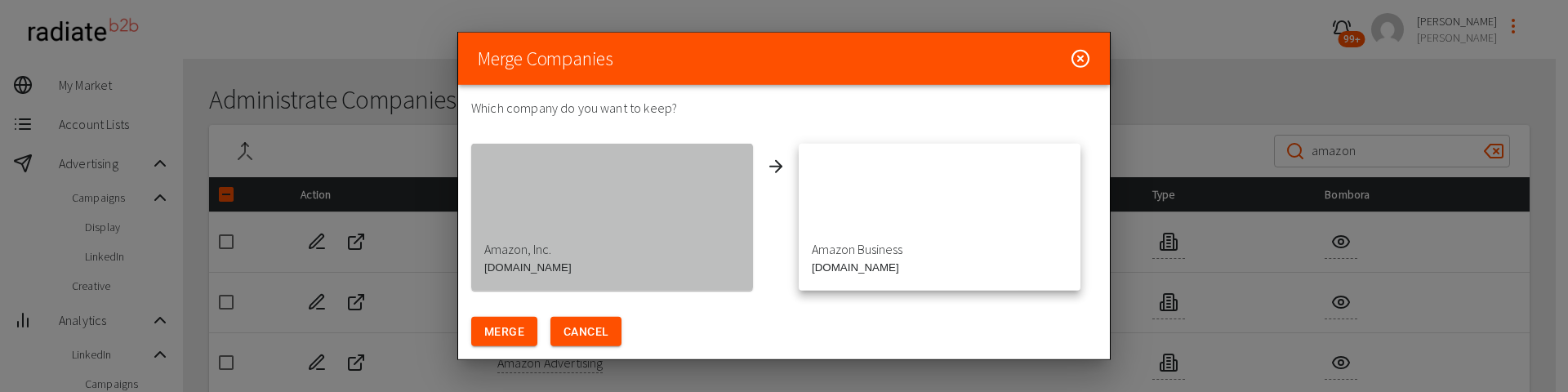
click at [585, 223] on div "button" at bounding box center [612, 200] width 282 height 98
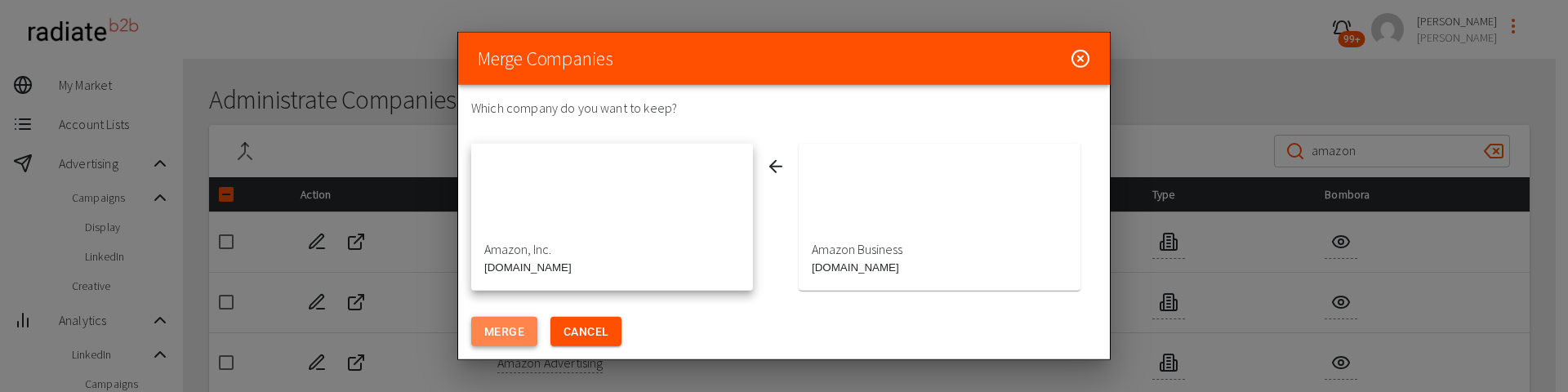
click at [492, 332] on button "Merge" at bounding box center [504, 331] width 66 height 30
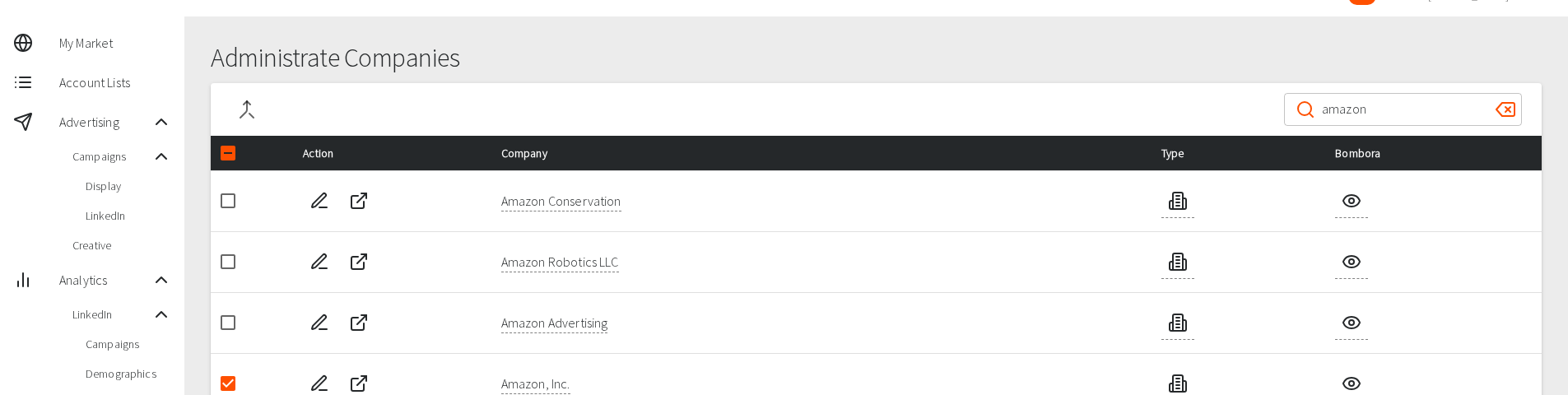
scroll to position [164, 0]
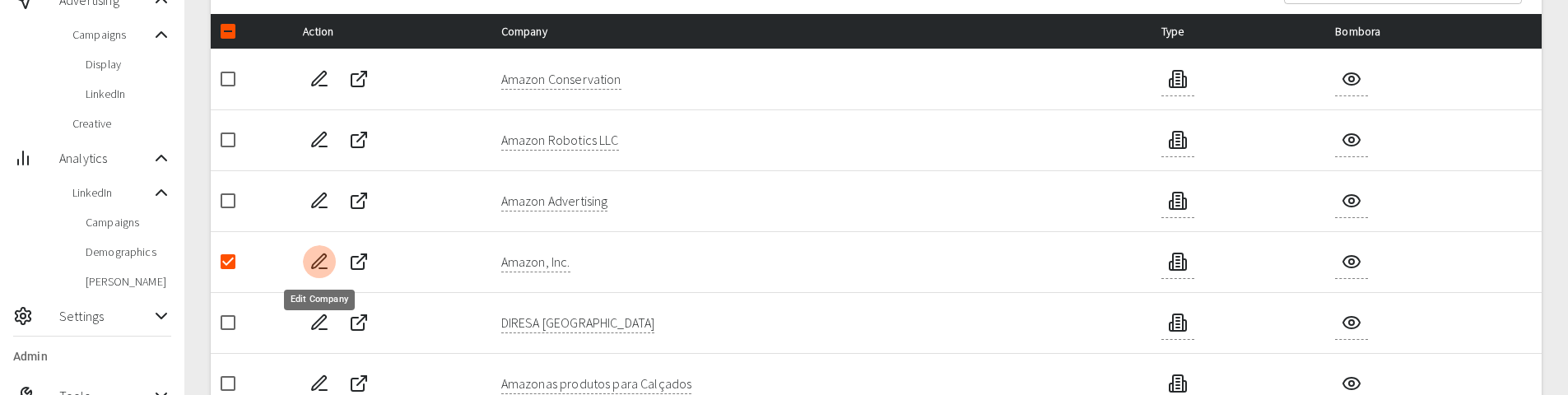
click at [309, 255] on button "Edit Company" at bounding box center [319, 262] width 33 height 33
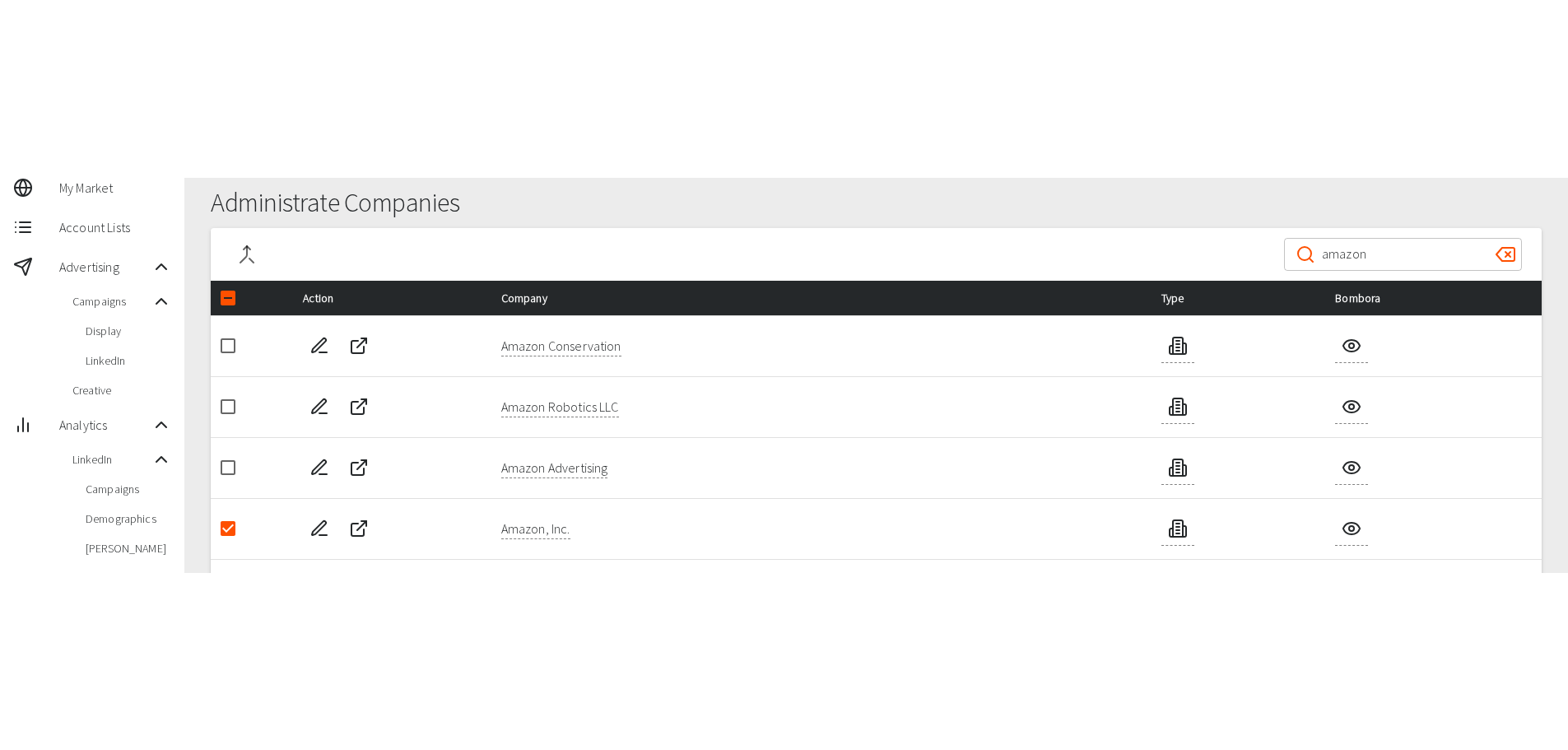
scroll to position [0, 0]
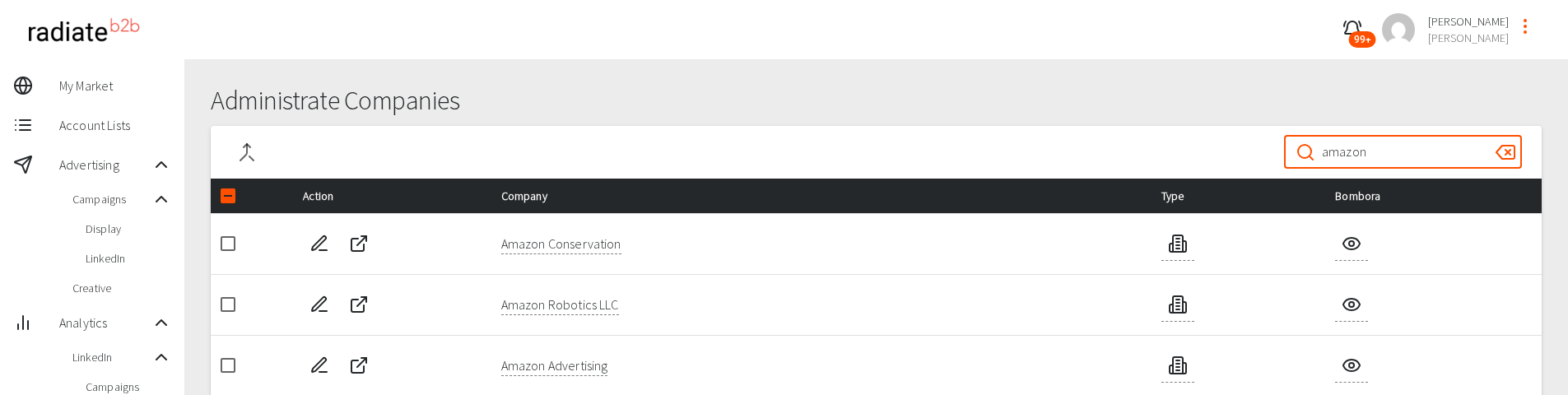
drag, startPoint x: 1376, startPoint y: 156, endPoint x: 1082, endPoint y: 186, distance: 295.5
type input "microsoft"
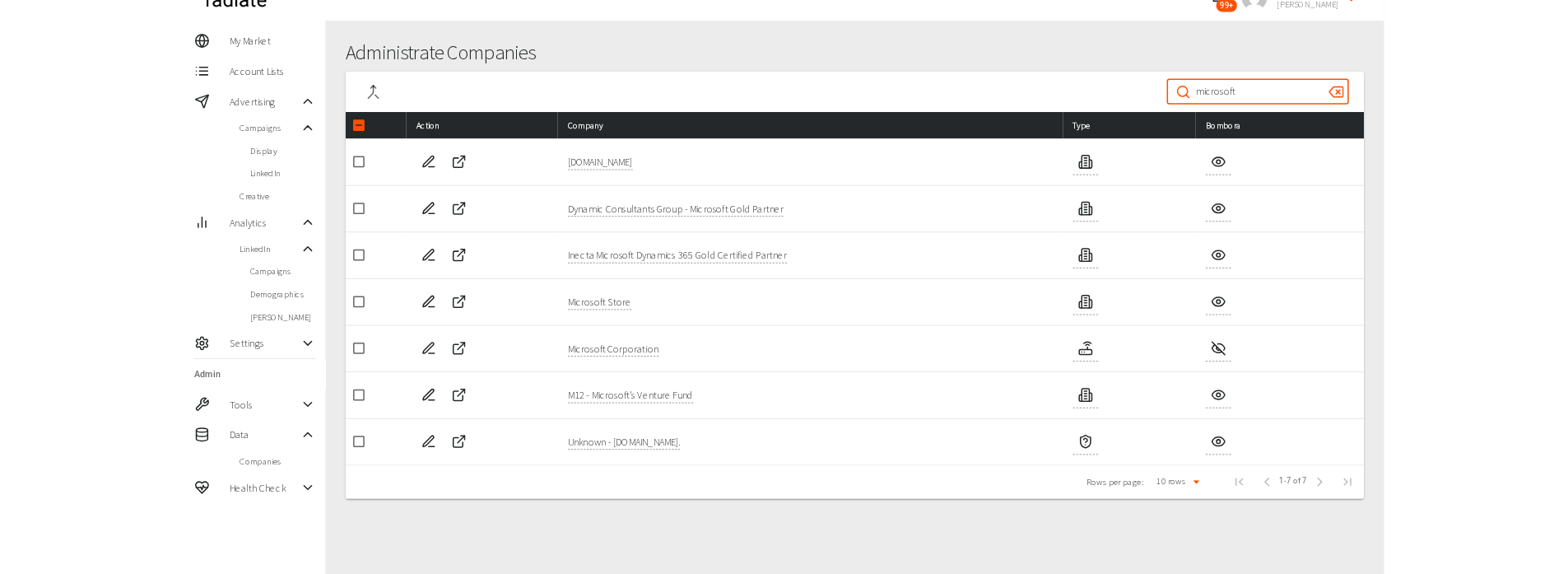
scroll to position [59, 0]
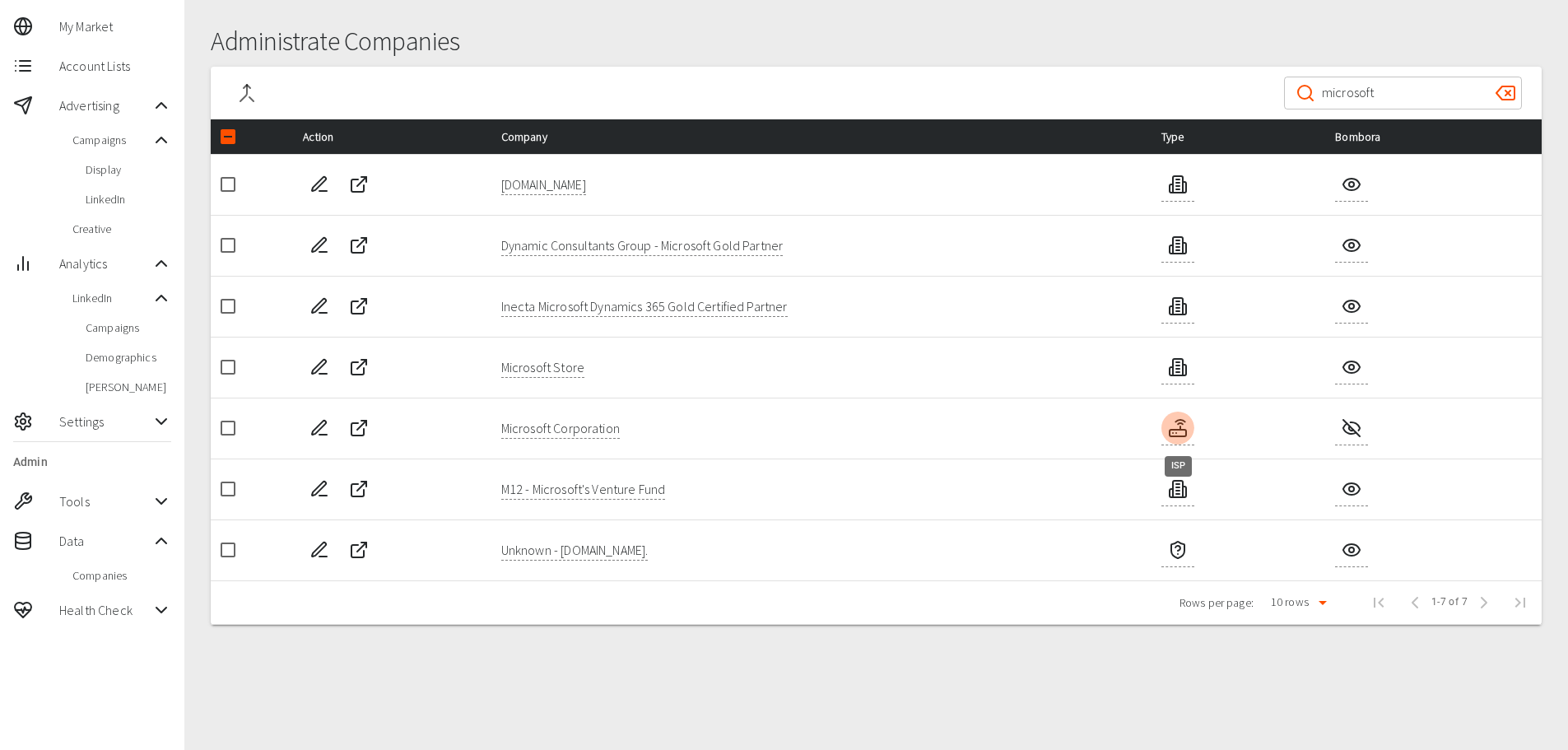
click at [1185, 433] on icon "ISP" at bounding box center [1177, 428] width 19 height 19
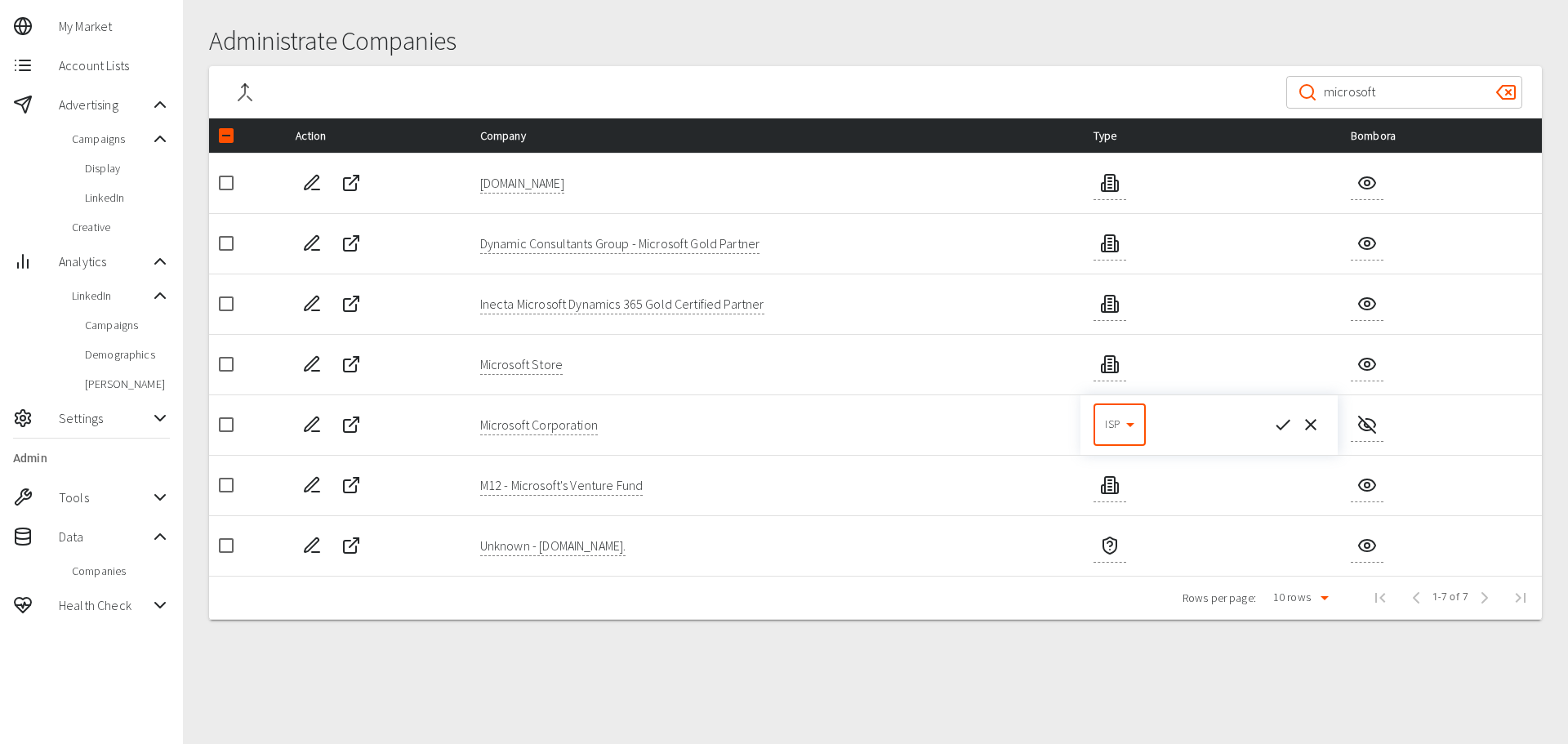
click at [1129, 430] on body "99+ Riaz Kanani McQuaig My Market Account Lists Advertising Campaigns Display L…" at bounding box center [784, 343] width 1568 height 803
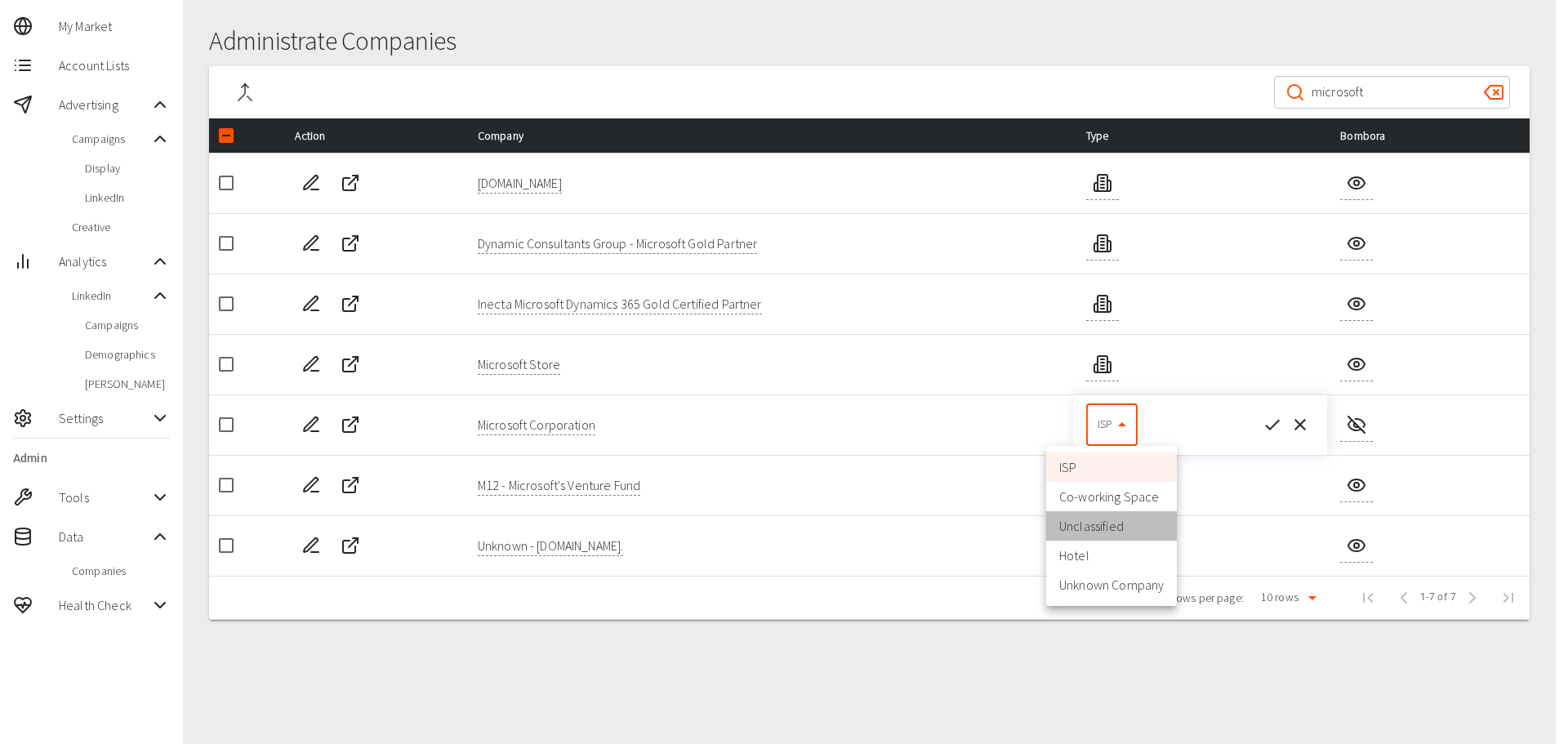
click at [1101, 518] on li "Unclassified" at bounding box center [1111, 526] width 131 height 29
type input "3"
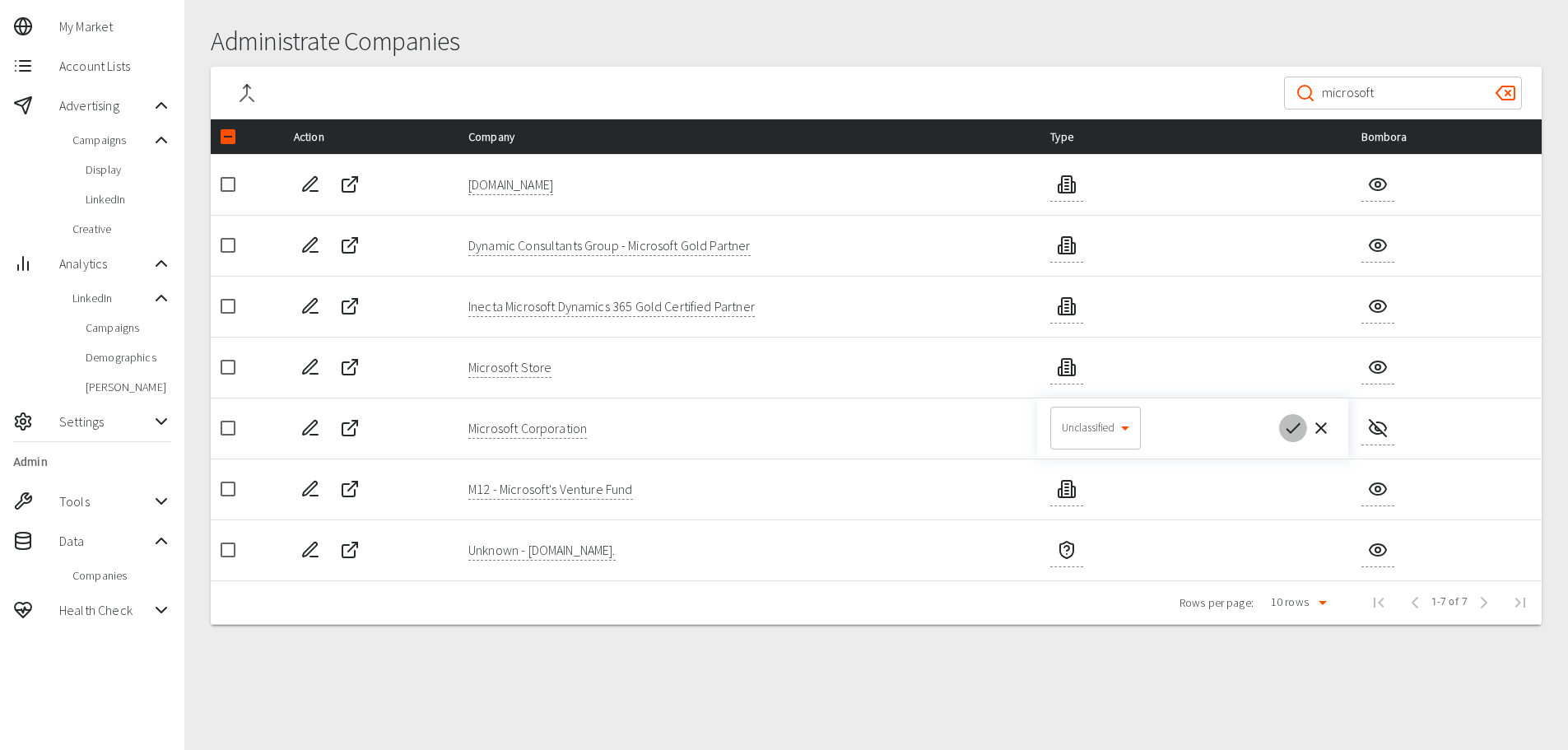
click at [1289, 428] on icon "button" at bounding box center [1292, 428] width 19 height 19
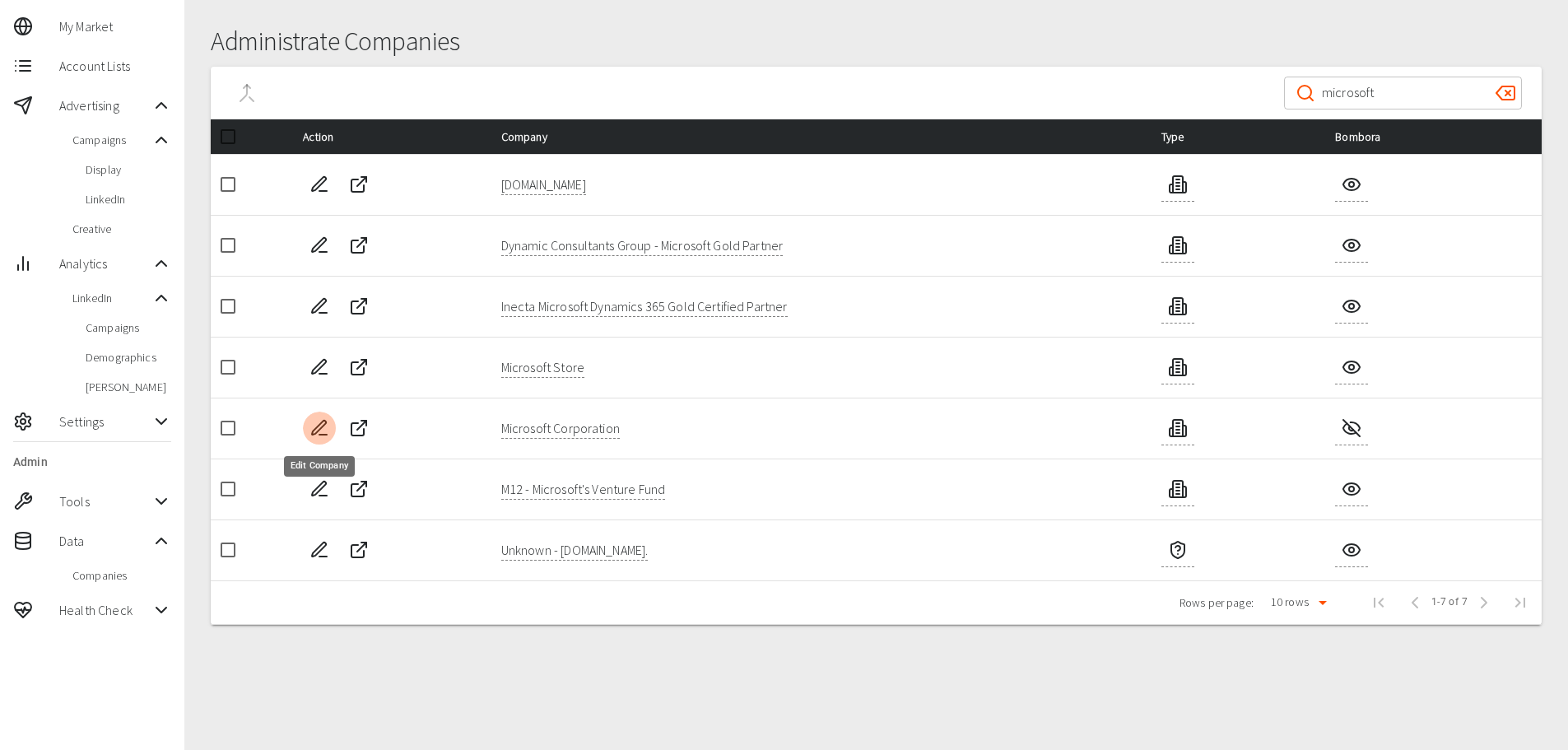
click at [317, 428] on icon "Edit Company" at bounding box center [318, 427] width 14 height 14
click at [1359, 89] on input "microsoft" at bounding box center [1402, 93] width 161 height 46
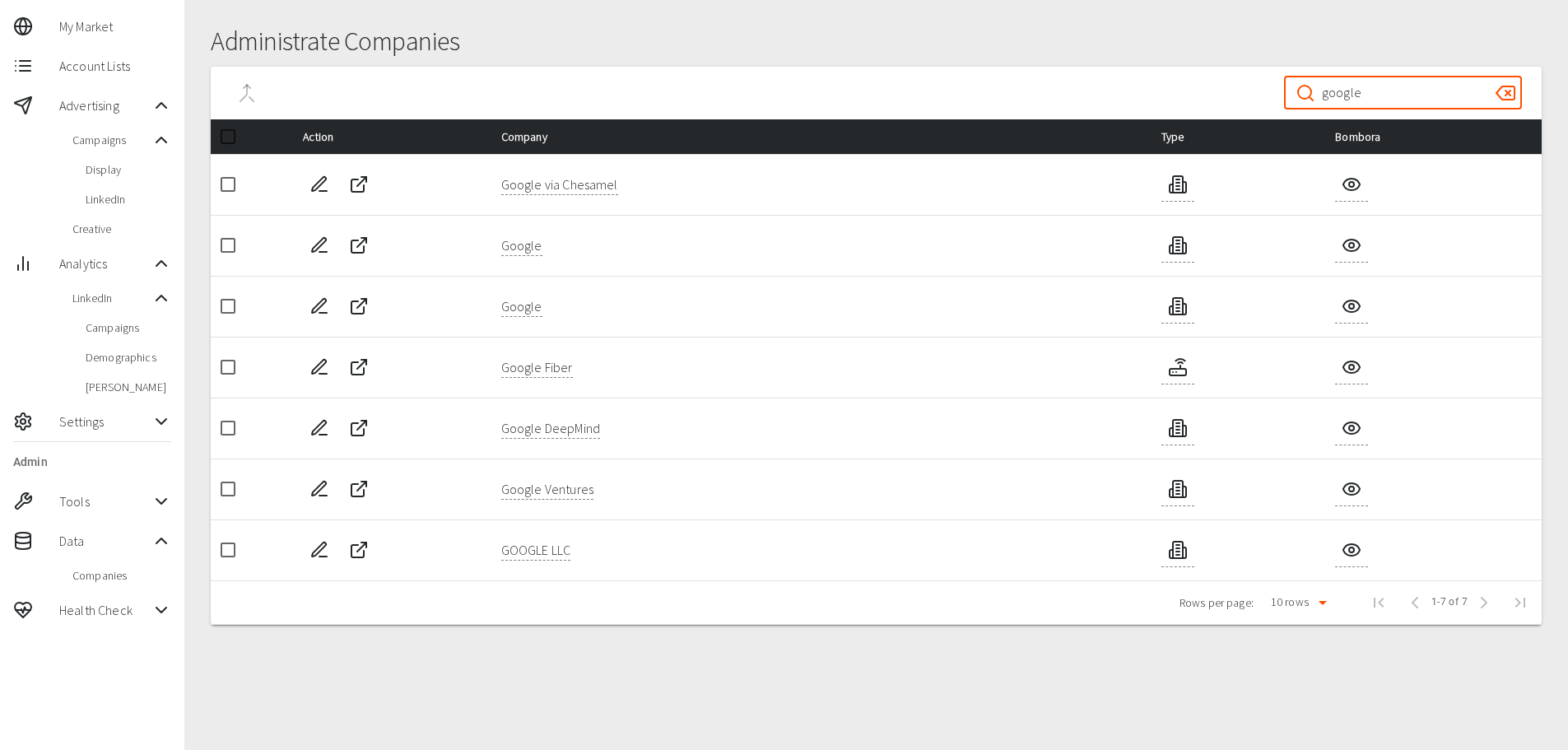
type input "google"
click at [226, 244] on input "checkbox" at bounding box center [228, 246] width 35 height 35
checkbox input "true"
click at [231, 306] on input "checkbox" at bounding box center [228, 306] width 35 height 35
click at [243, 87] on icon "Merge Company" at bounding box center [246, 92] width 19 height 19
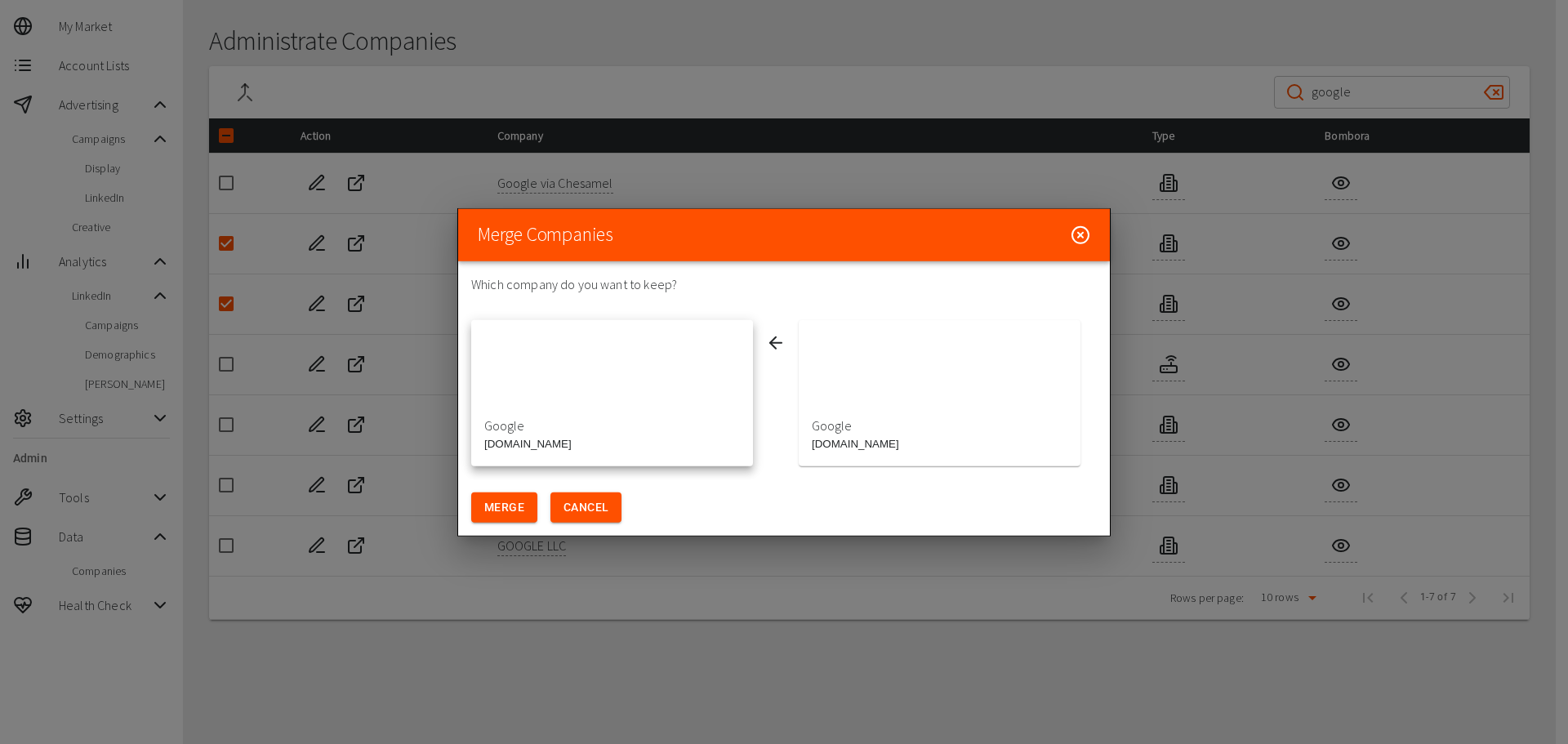
click at [871, 369] on div "button" at bounding box center [939, 376] width 282 height 98
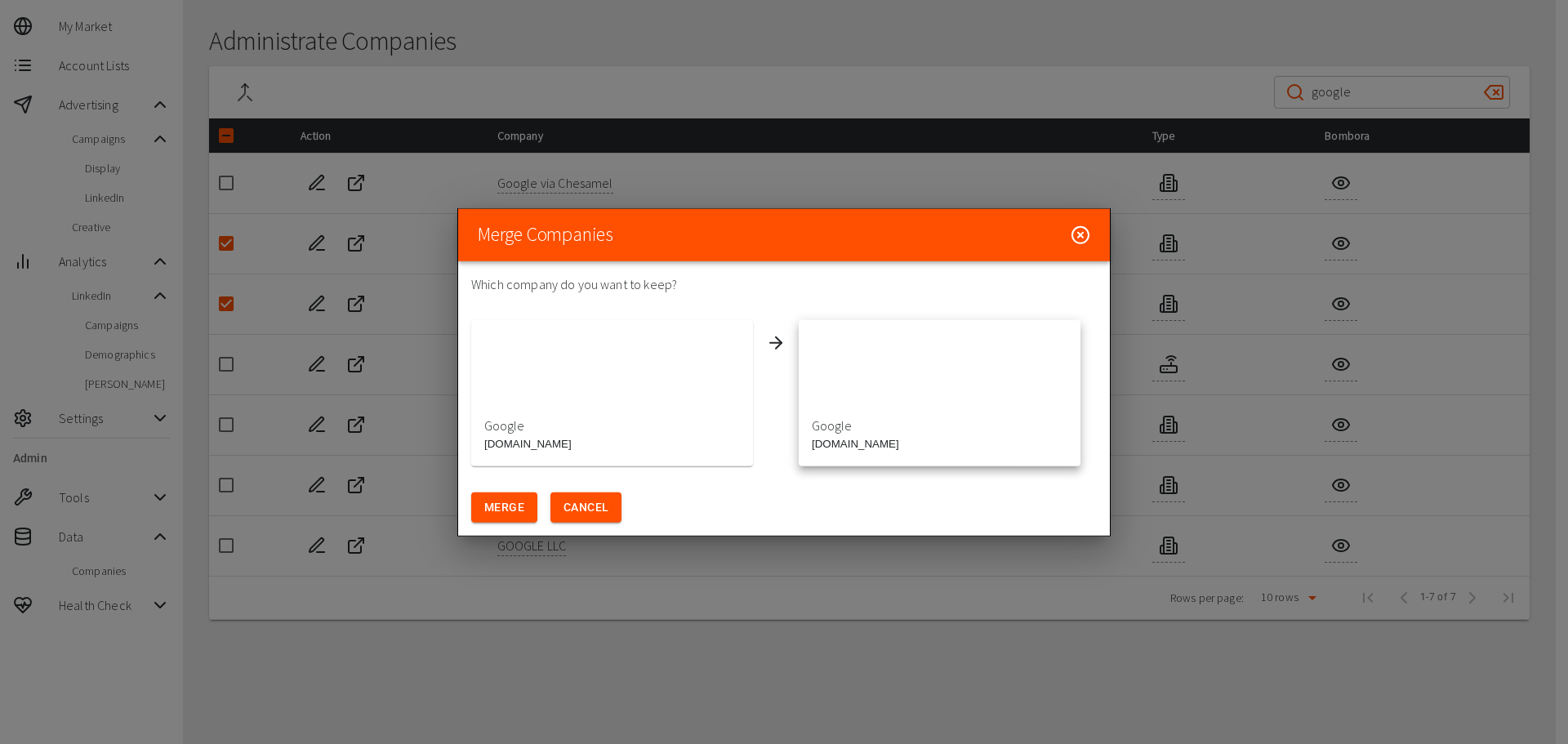
click at [630, 396] on div "button" at bounding box center [612, 376] width 282 height 98
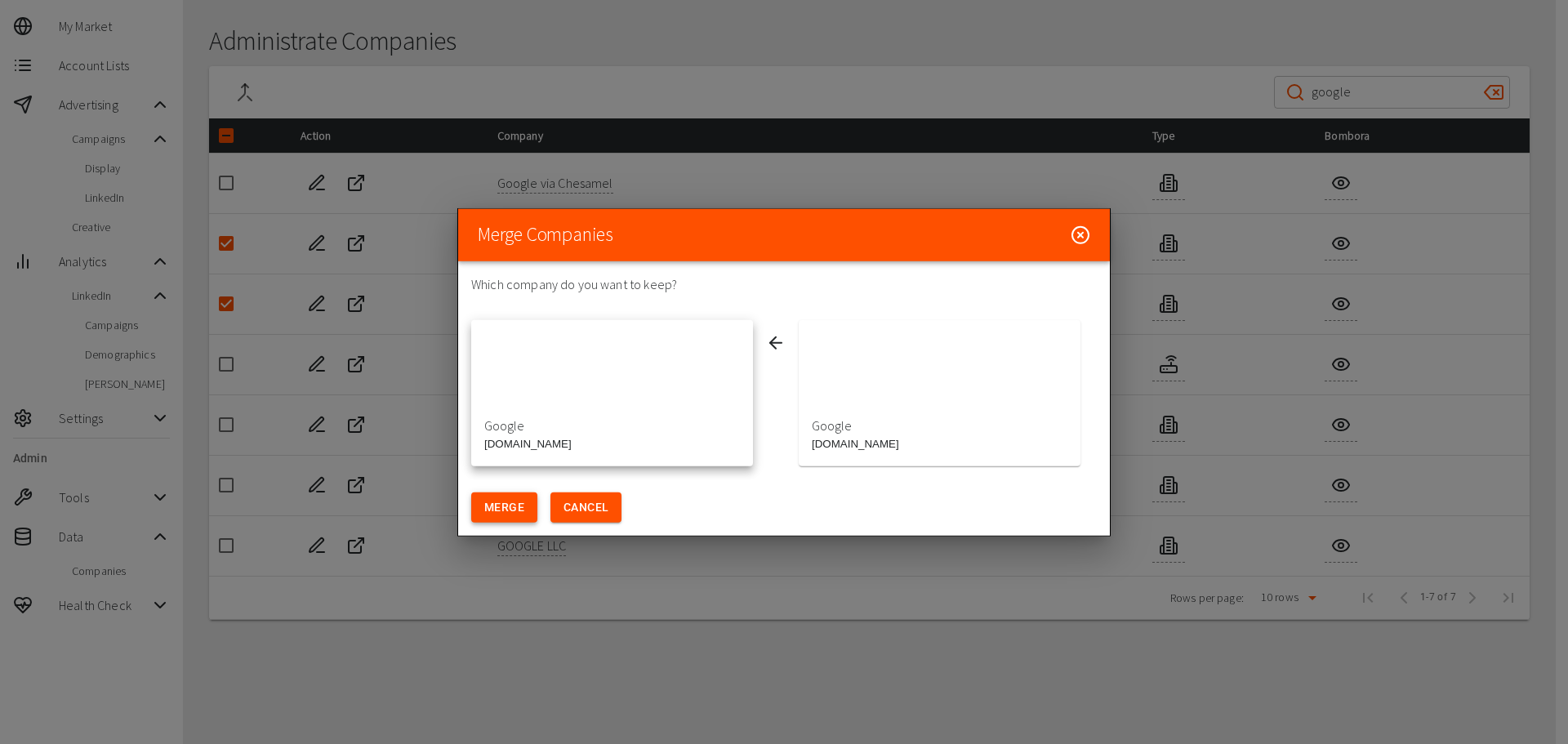
click at [497, 503] on button "Merge" at bounding box center [504, 508] width 66 height 30
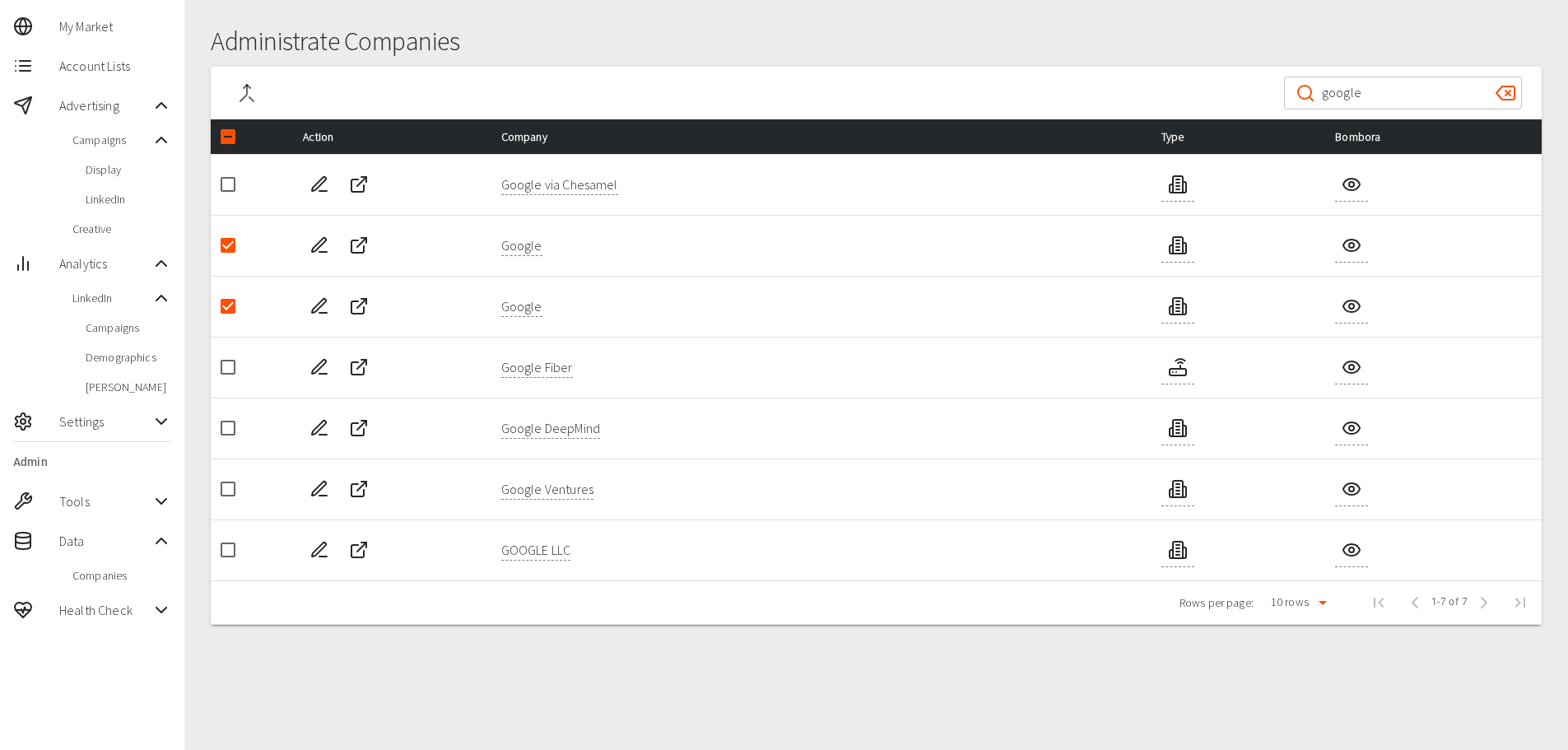
click at [315, 248] on icon "Edit Company" at bounding box center [318, 245] width 14 height 14
click at [233, 300] on input "checkbox" at bounding box center [228, 306] width 35 height 35
checkbox input "false"
click at [320, 307] on icon "Edit Company" at bounding box center [318, 306] width 14 height 14
click at [227, 244] on input "checkbox" at bounding box center [228, 246] width 35 height 35
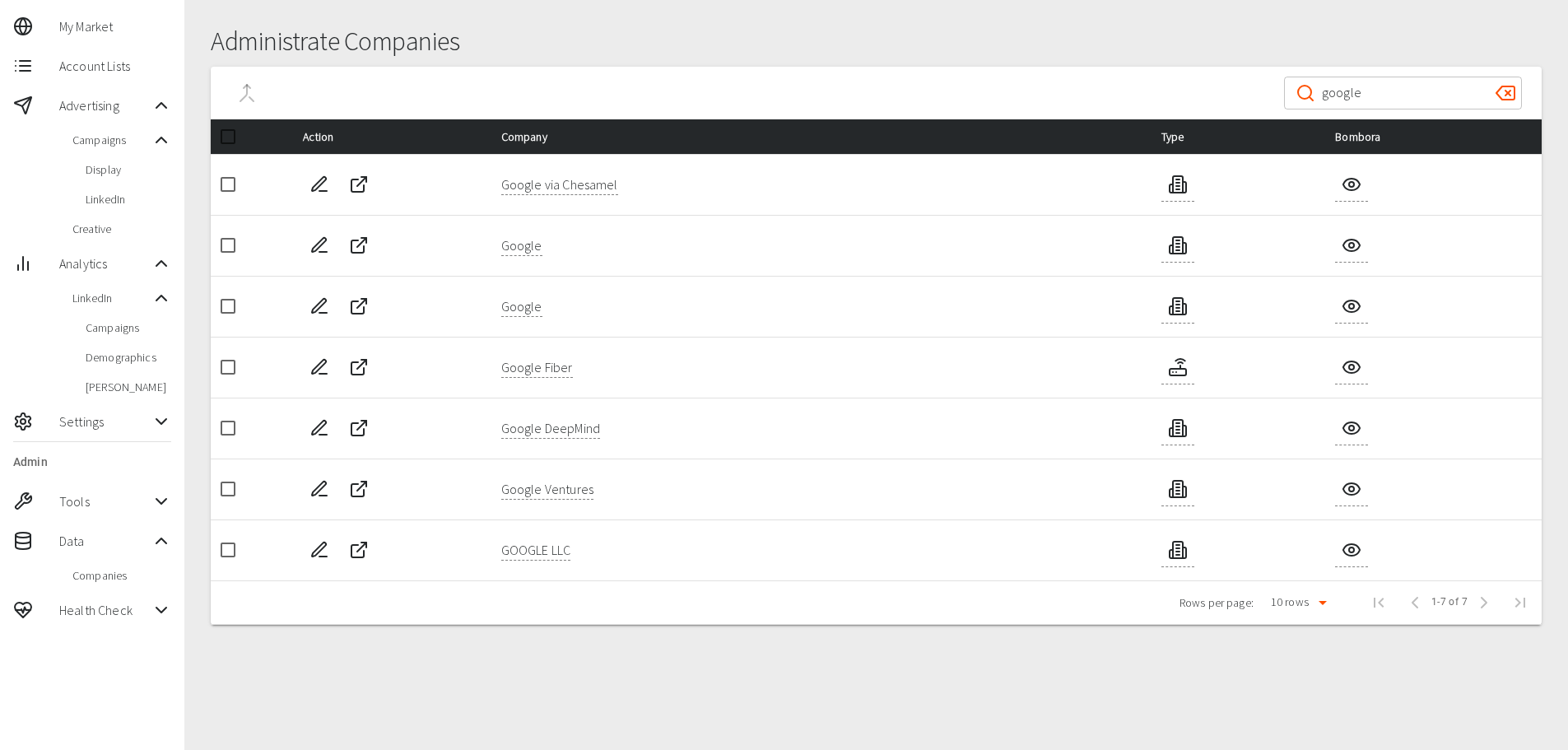
click at [227, 244] on input "checkbox" at bounding box center [228, 246] width 35 height 35
checkbox input "true"
drag, startPoint x: 1387, startPoint y: 97, endPoint x: 1239, endPoint y: 82, distance: 148.8
click at [1258, 98] on div "​ google ​" at bounding box center [876, 92] width 1331 height 52
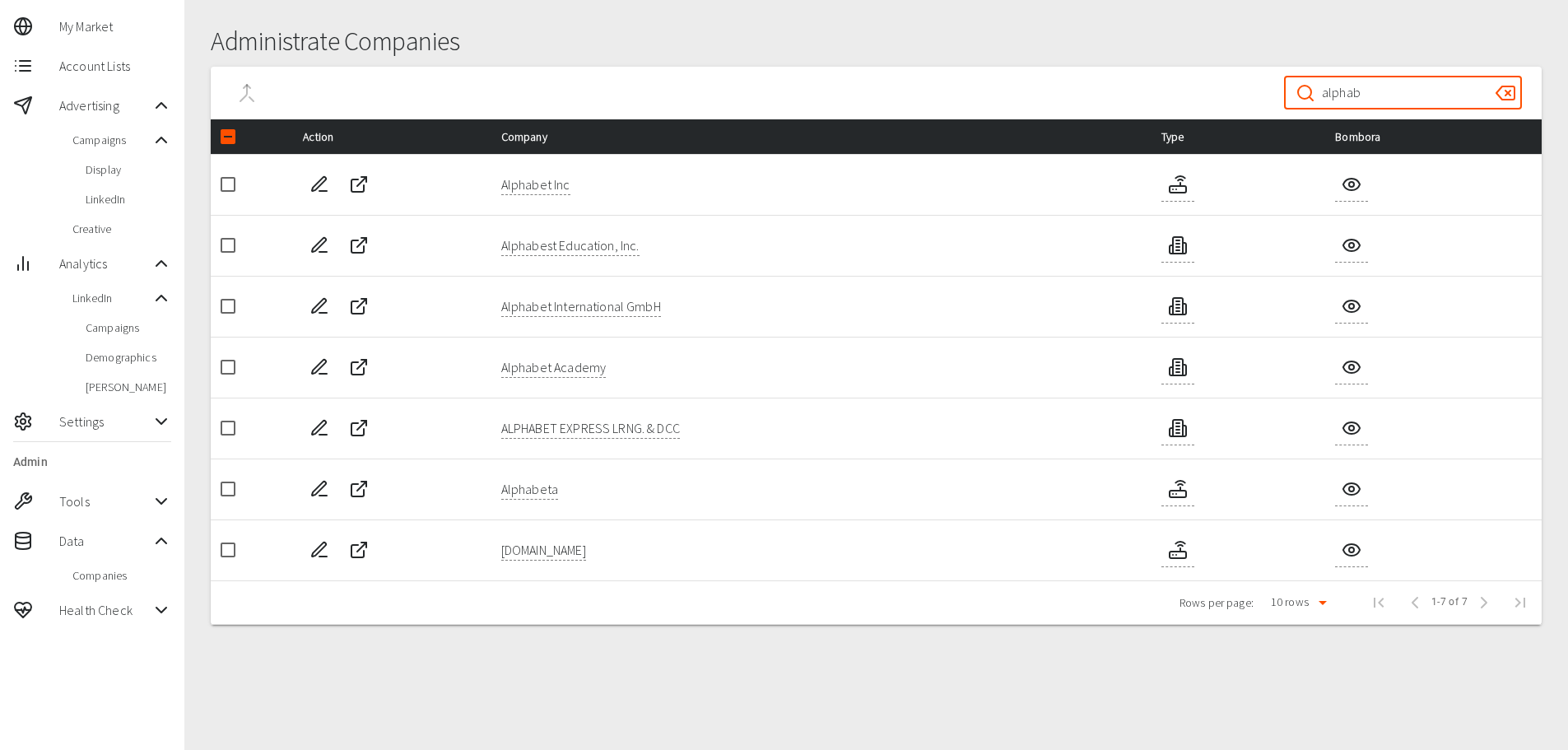
type input "alphab"
click at [224, 186] on input "checkbox" at bounding box center [228, 185] width 35 height 35
checkbox input "true"
click at [1180, 183] on icon "ISP" at bounding box center [1177, 184] width 19 height 19
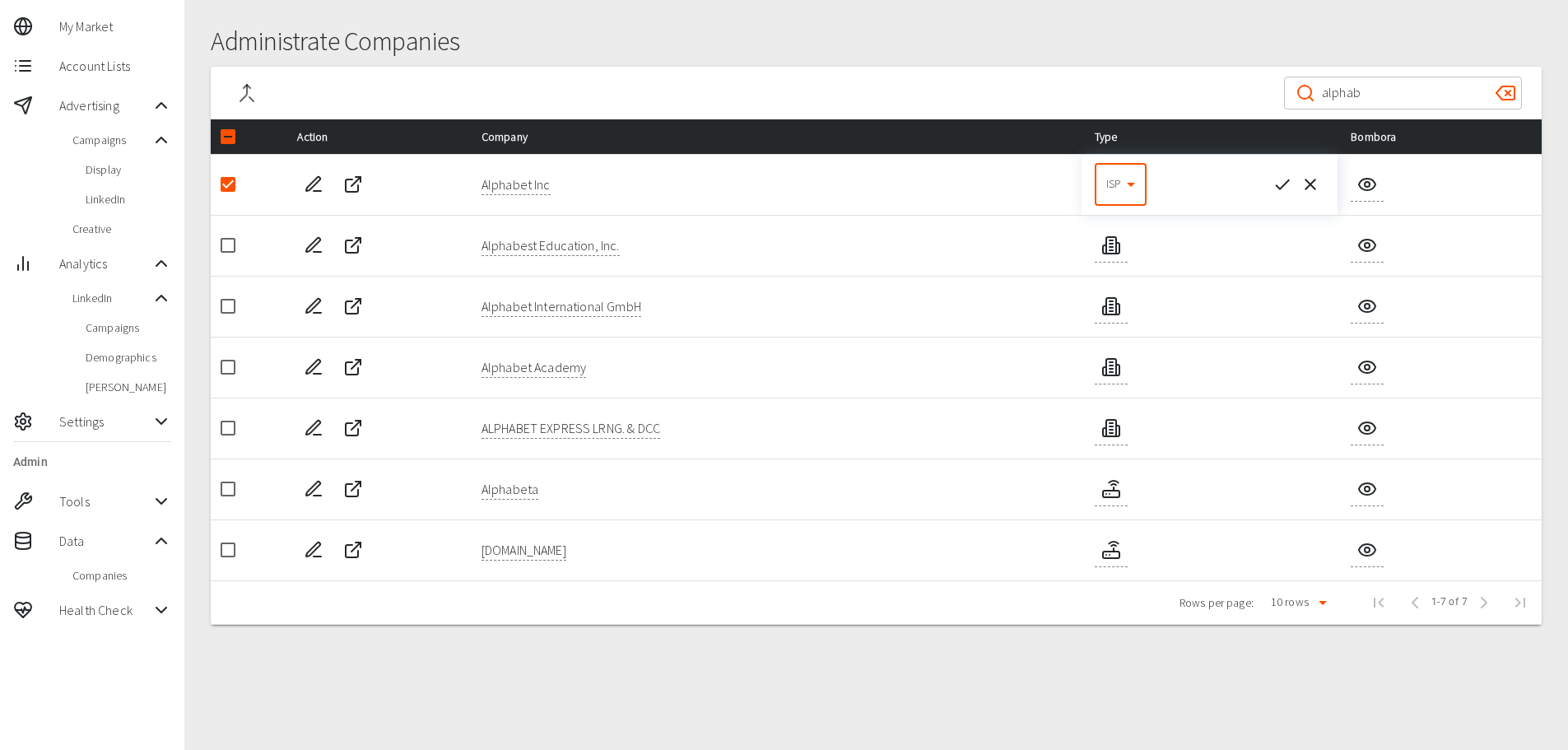
click at [1129, 184] on body "99+ Riaz Kanani McQuaig My Market Account Lists Advertising Campaigns Display L…" at bounding box center [784, 346] width 1568 height 810
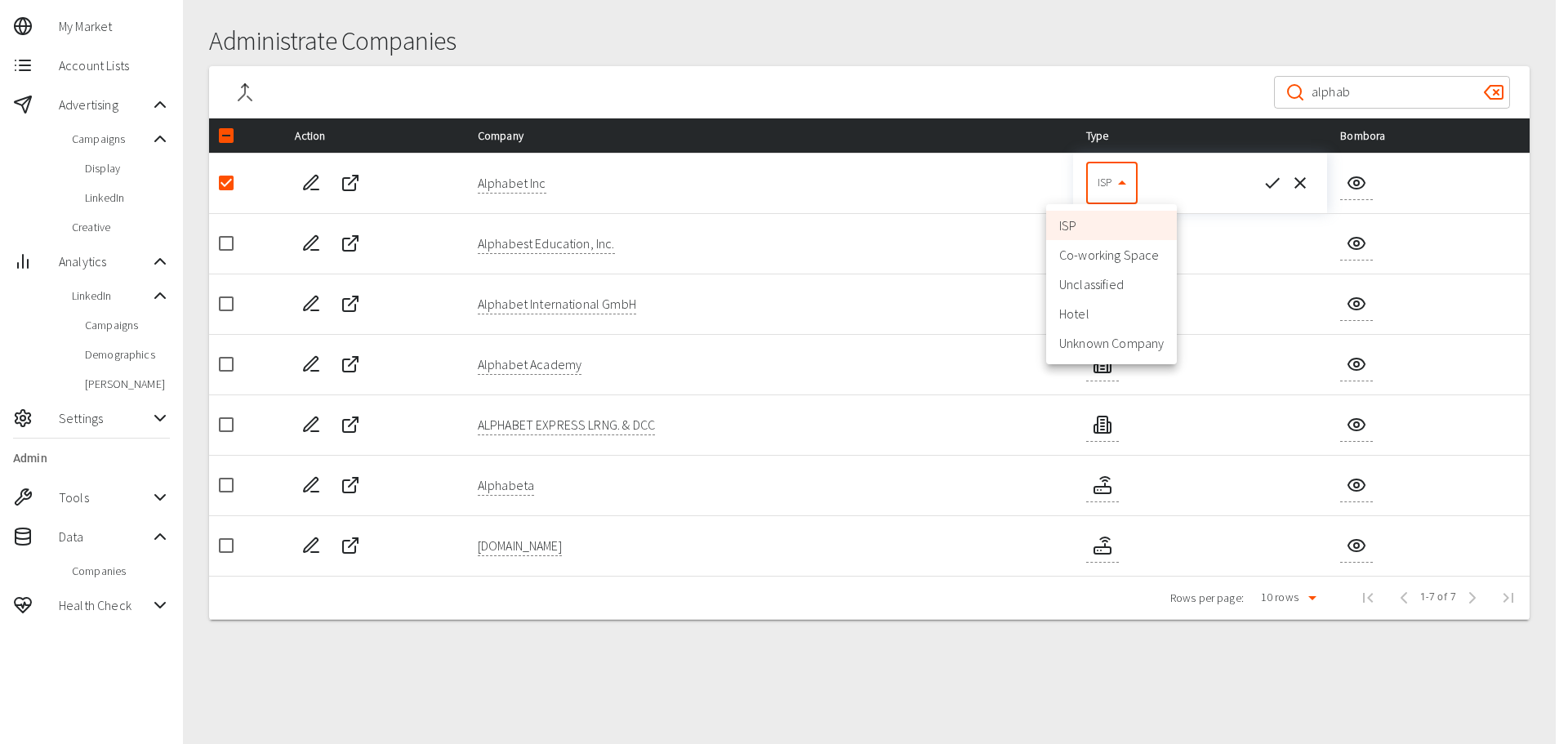
click at [1103, 283] on li "Unclassified" at bounding box center [1111, 284] width 131 height 29
type input "3"
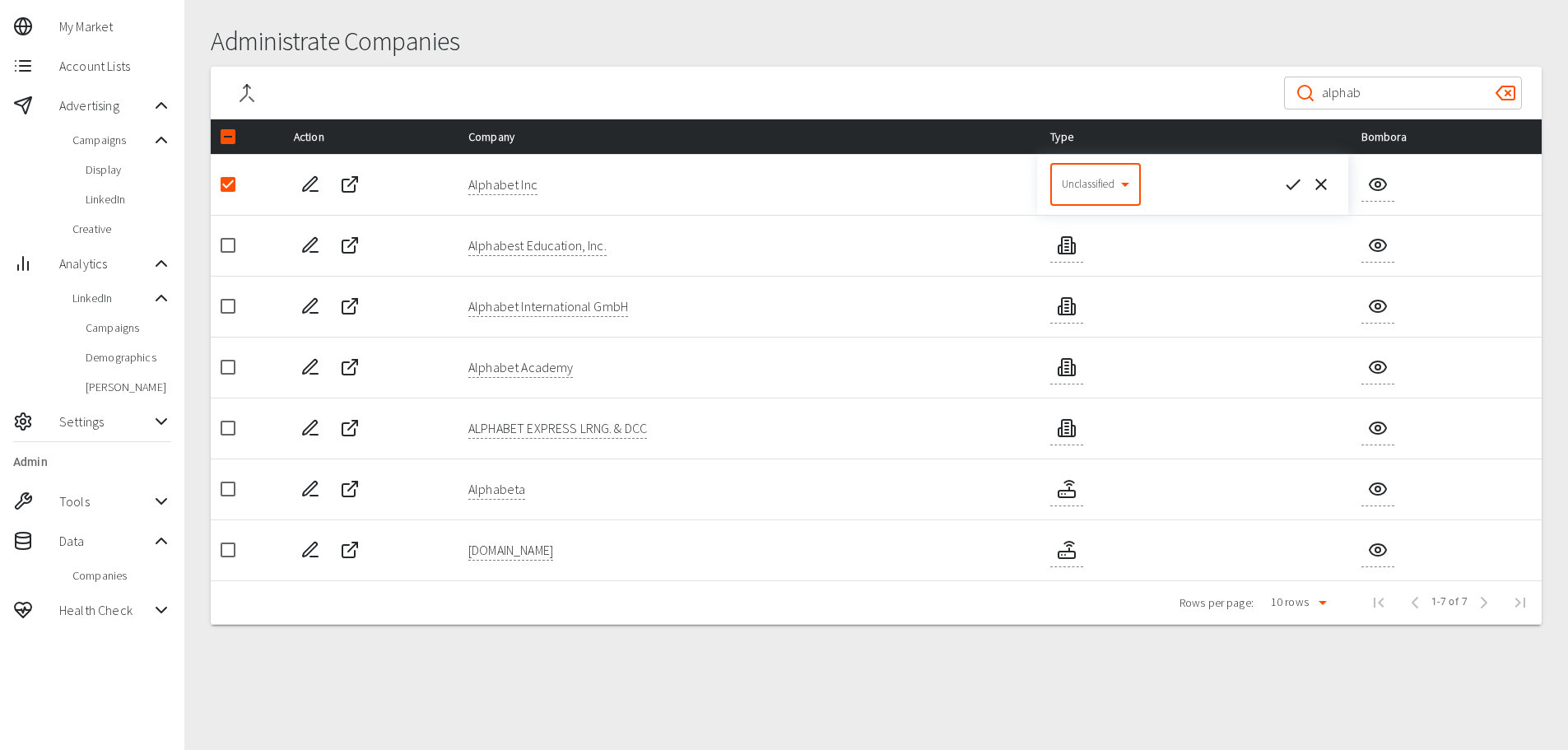
click at [1289, 182] on icon "button" at bounding box center [1292, 184] width 19 height 19
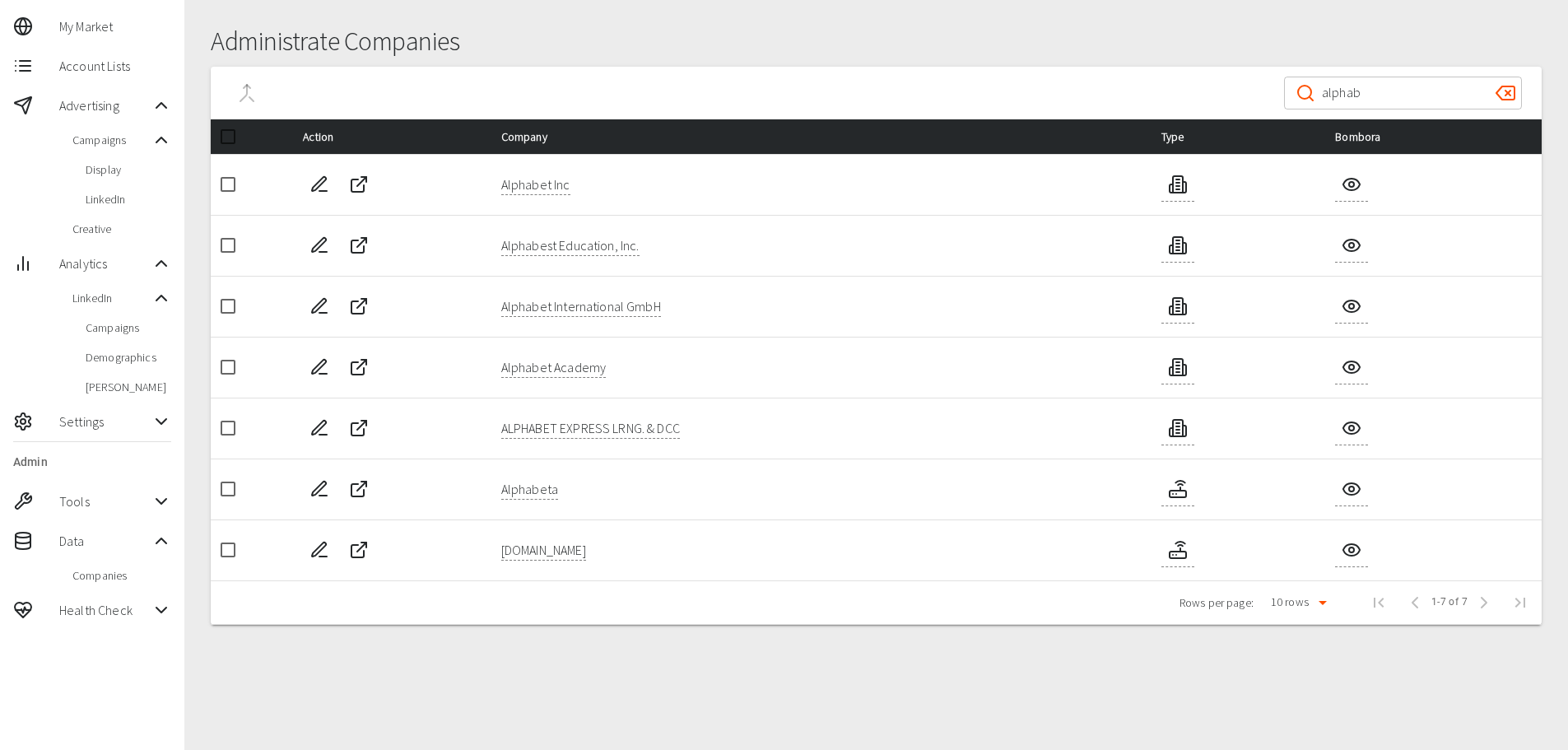
click at [215, 189] on input "checkbox" at bounding box center [228, 185] width 35 height 35
checkbox input "true"
click at [1413, 90] on input "alphab" at bounding box center [1402, 93] width 161 height 46
click at [1412, 90] on input "alphab" at bounding box center [1402, 93] width 161 height 46
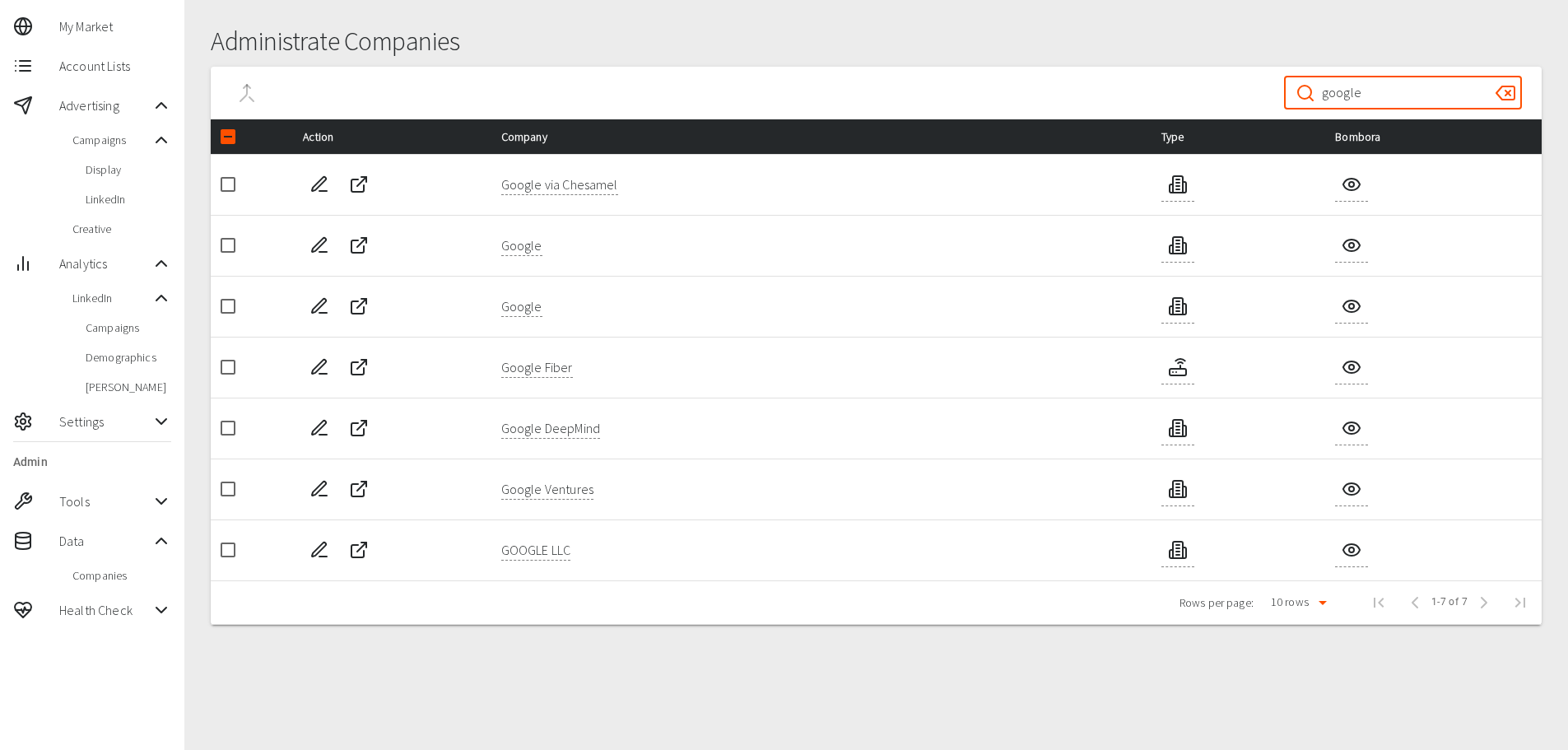
click at [1360, 95] on input "google" at bounding box center [1402, 93] width 161 height 46
click at [315, 183] on icon "Edit Company" at bounding box center [319, 184] width 19 height 19
drag, startPoint x: 1393, startPoint y: 98, endPoint x: 1180, endPoint y: 71, distance: 214.7
click at [1196, 98] on div "​ alphab ​" at bounding box center [876, 92] width 1331 height 52
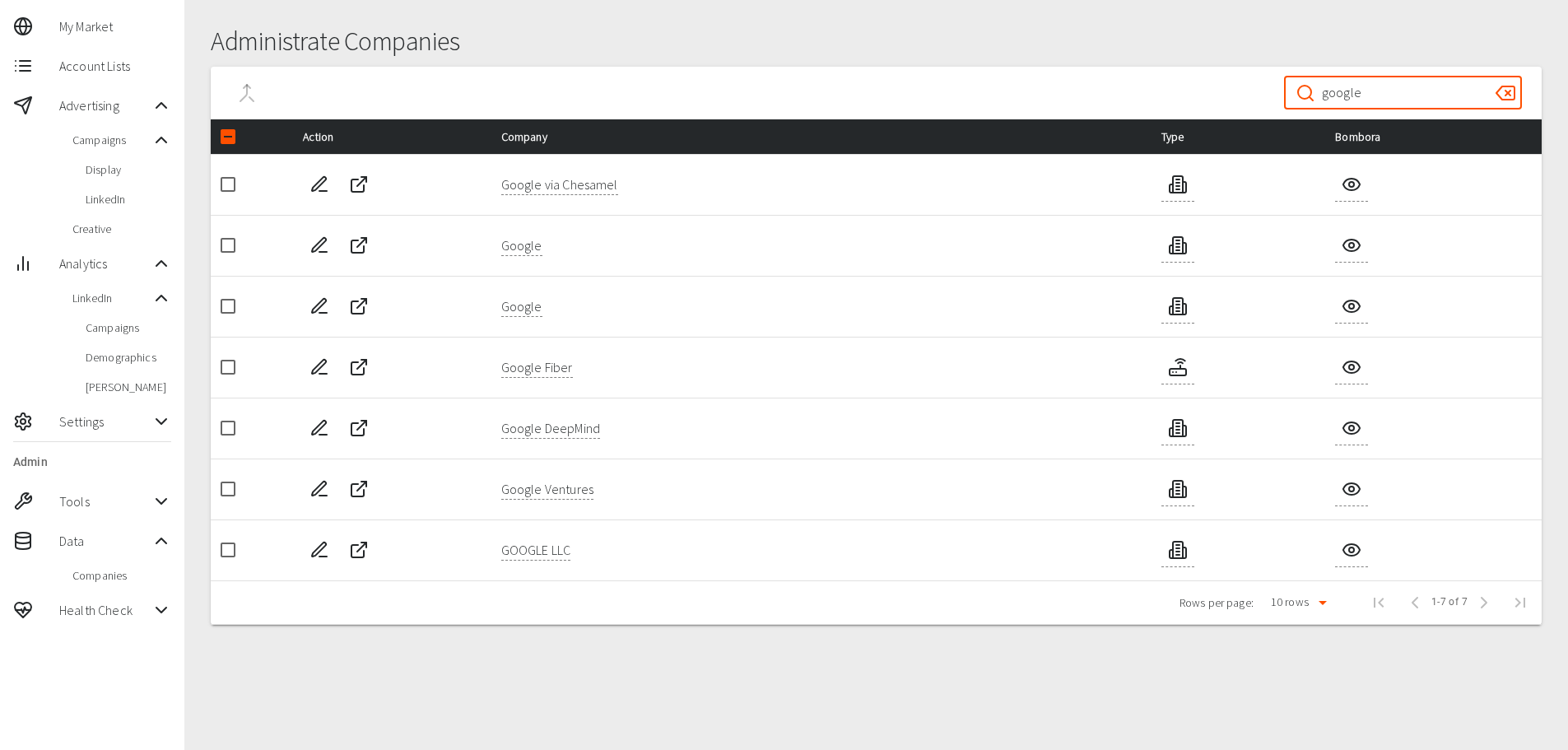
type input "google"
click at [227, 245] on input "checkbox" at bounding box center [228, 246] width 35 height 35
checkbox input "true"
click at [246, 92] on icon "Merge Company" at bounding box center [243, 93] width 6 height 17
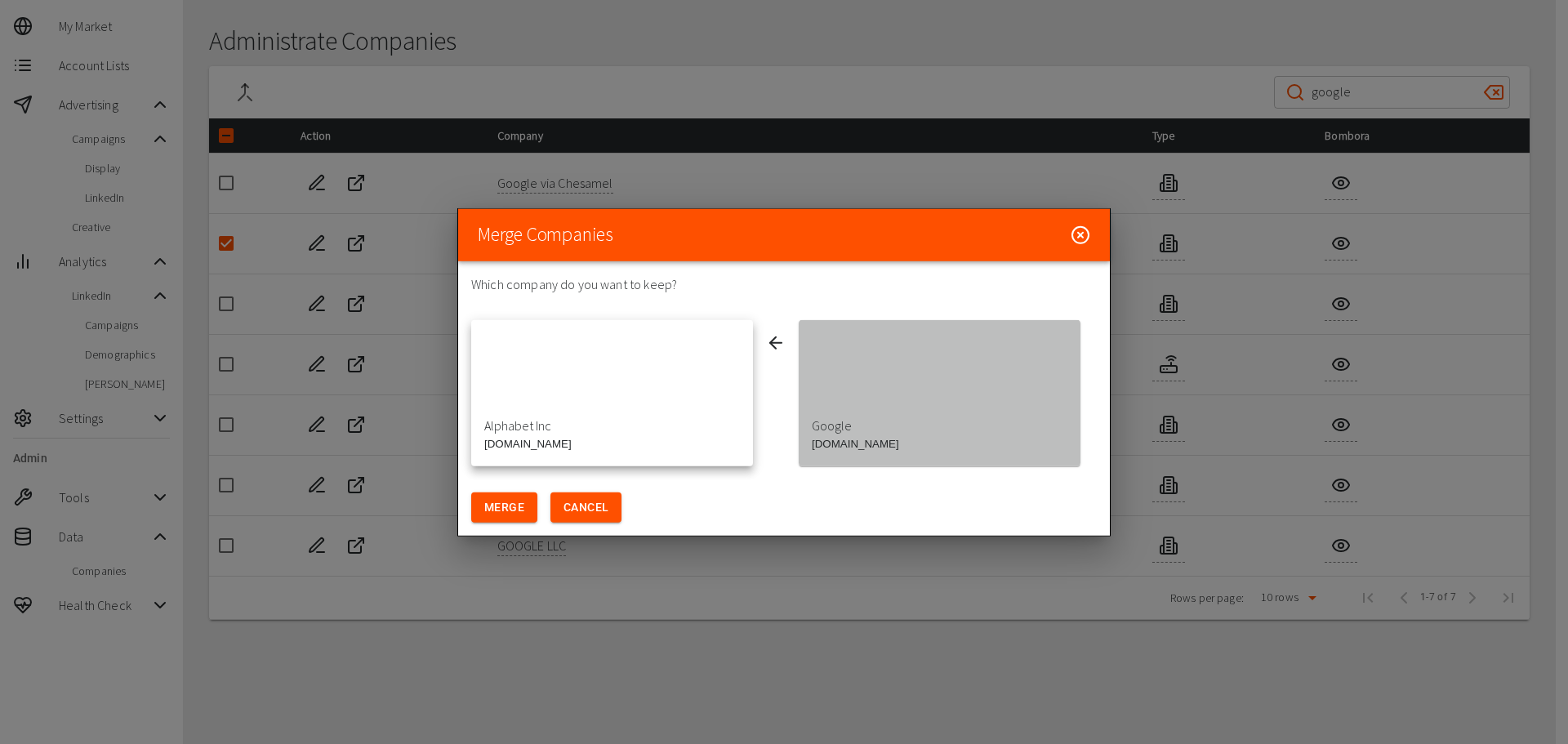
click at [827, 362] on div "button" at bounding box center [939, 376] width 282 height 98
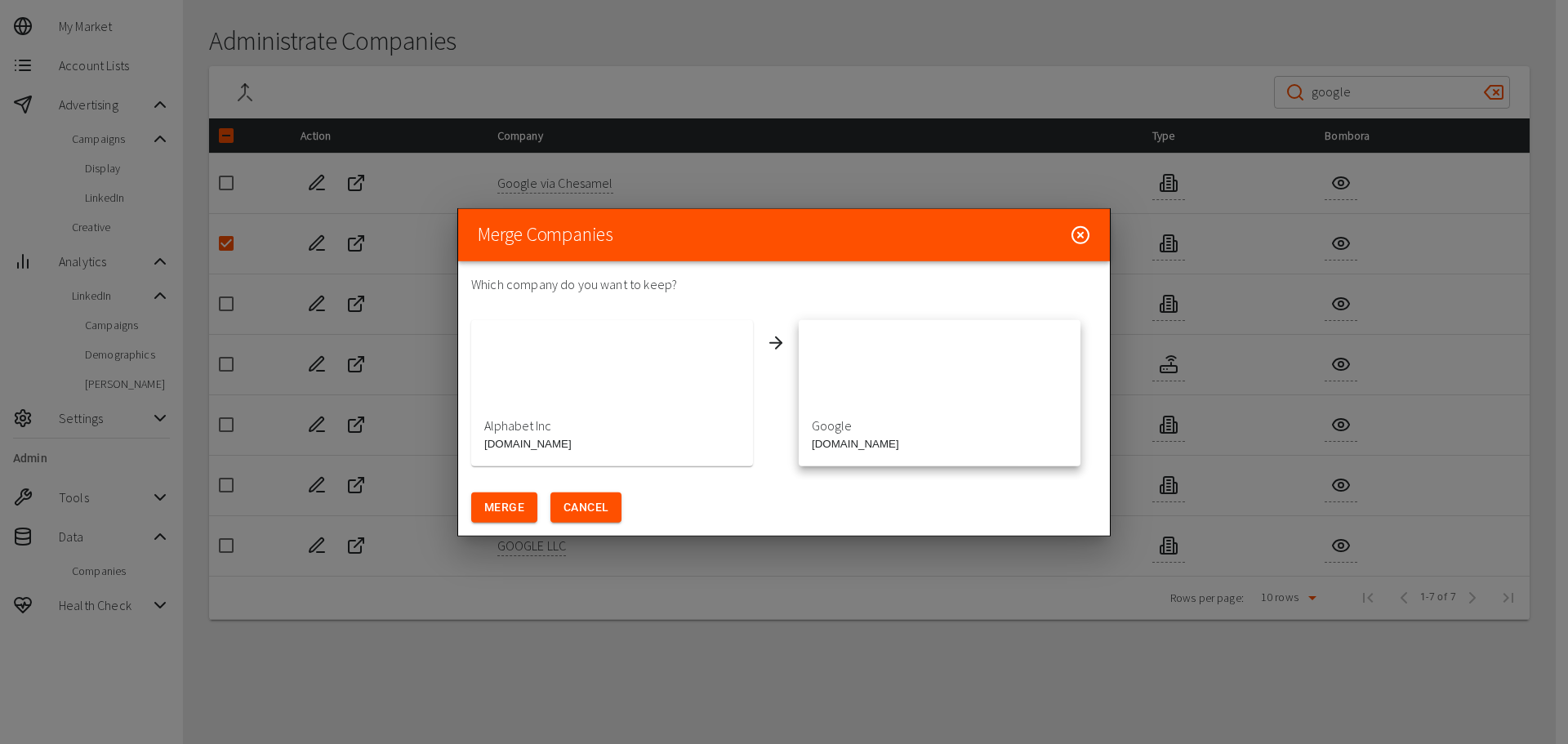
click at [556, 426] on button "Alphabet Inc abc.xyz" at bounding box center [612, 393] width 282 height 147
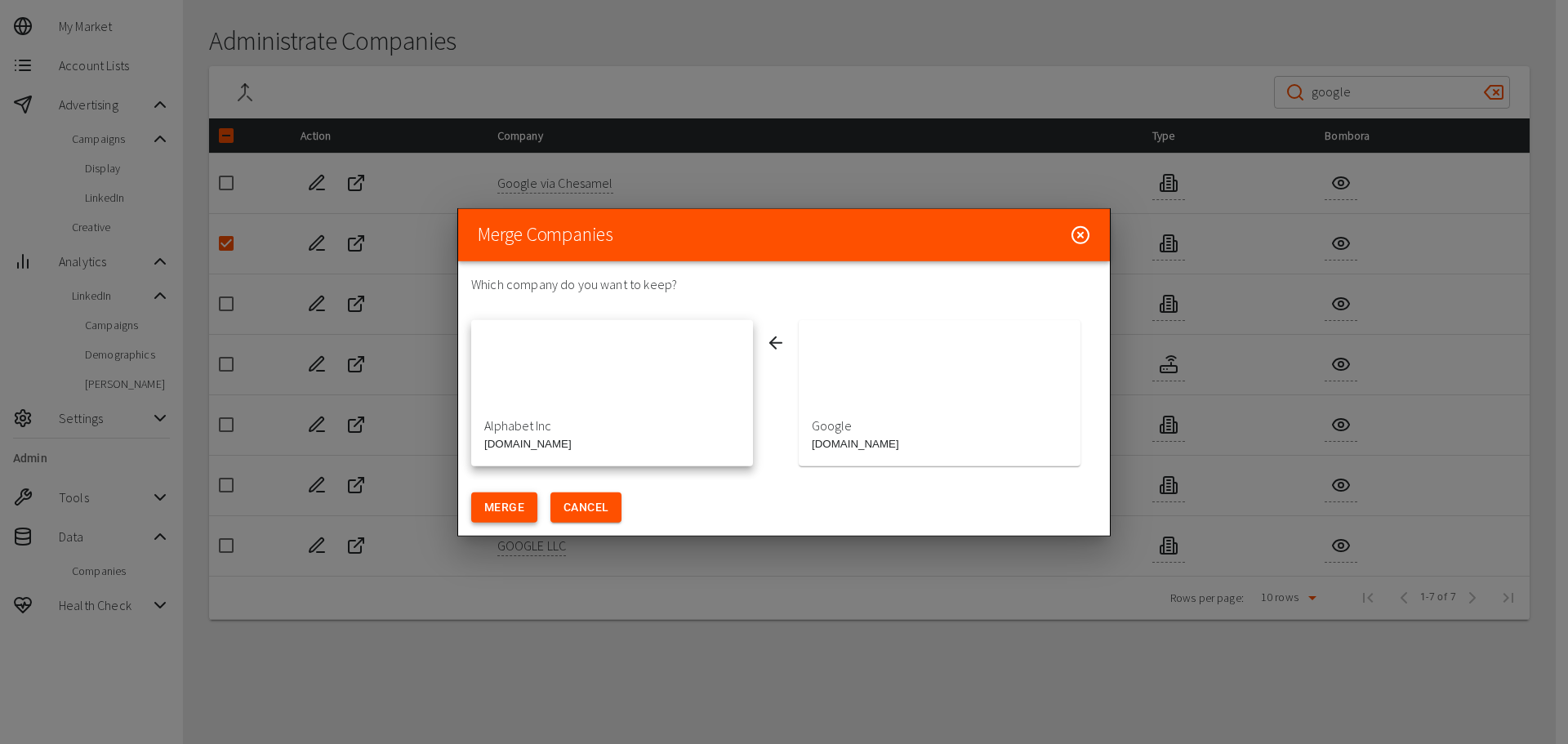
click at [495, 503] on button "Merge" at bounding box center [504, 508] width 66 height 30
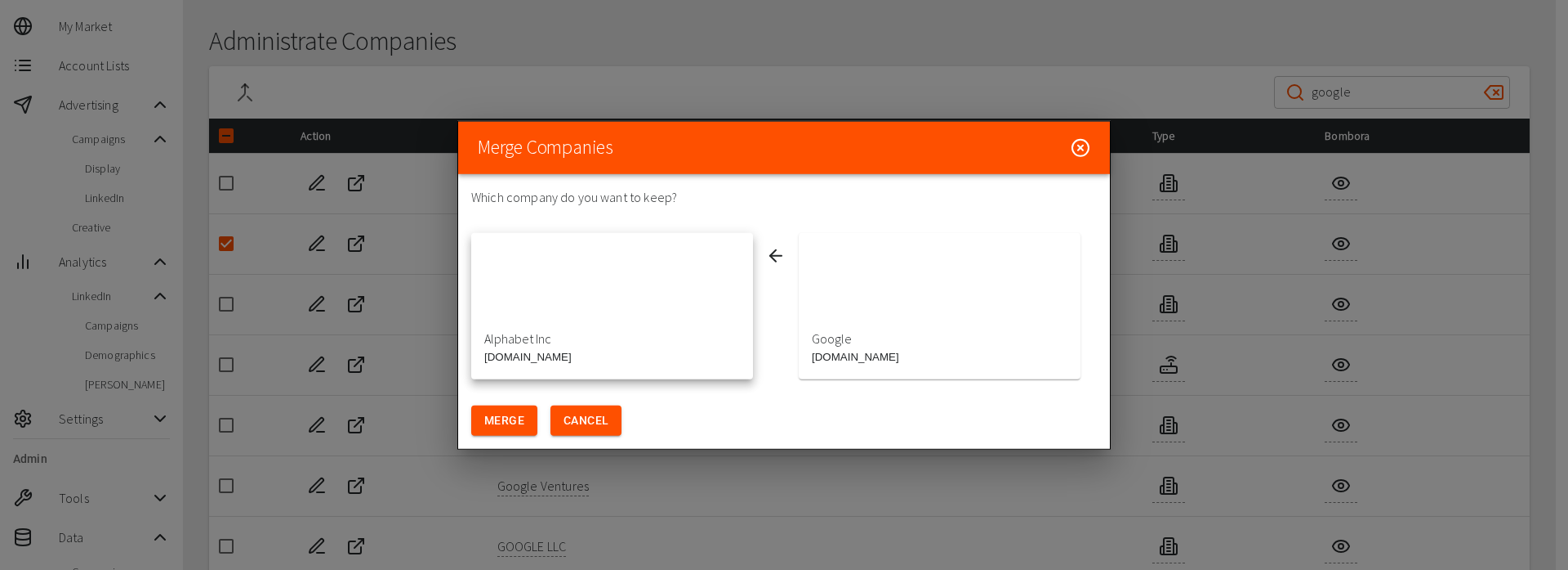
click at [1085, 141] on circle at bounding box center [1081, 147] width 16 height 16
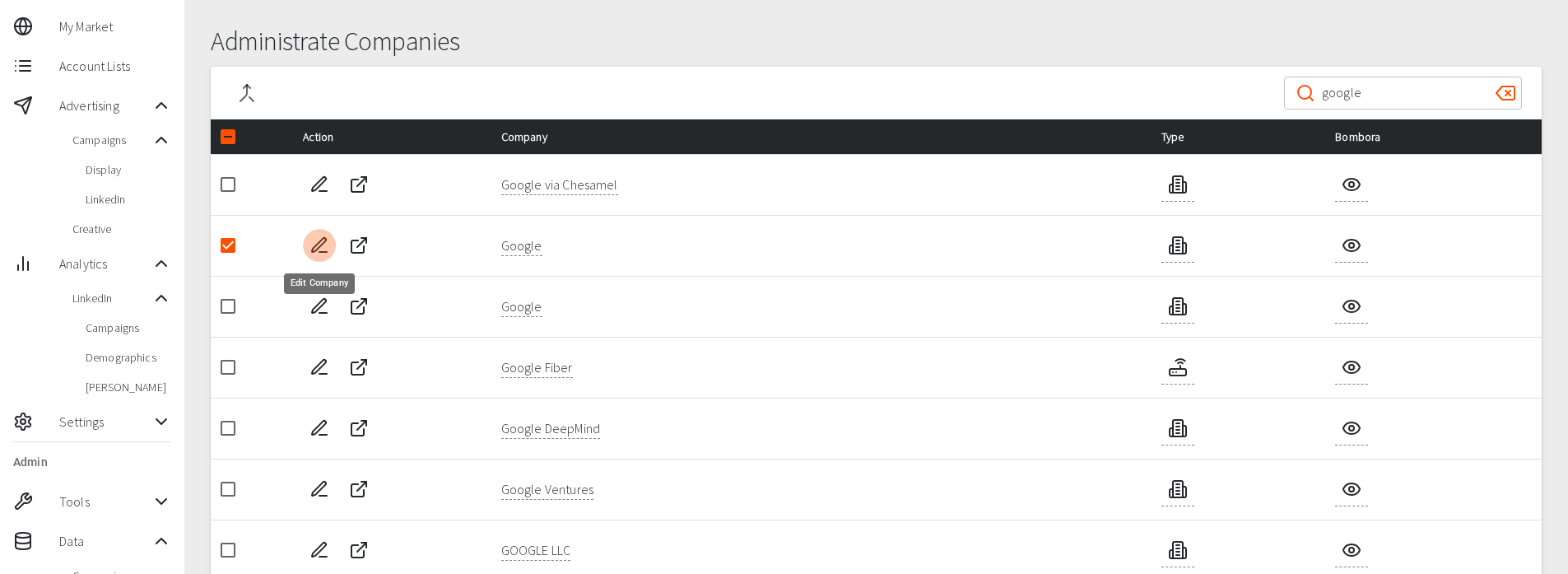
click at [323, 246] on icon "Edit Company" at bounding box center [319, 245] width 19 height 19
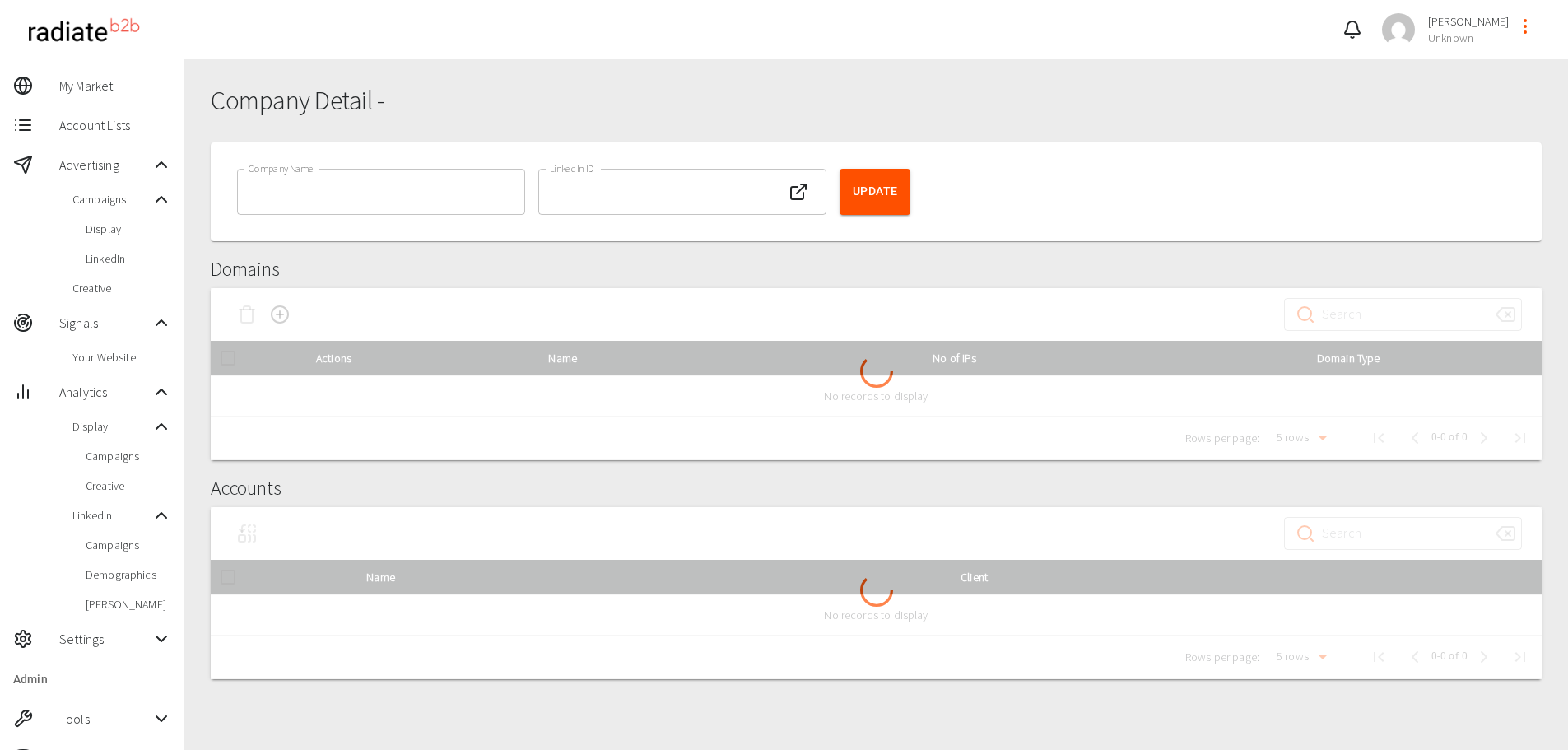
type input "Amazon, Inc."
type input "Unknown"
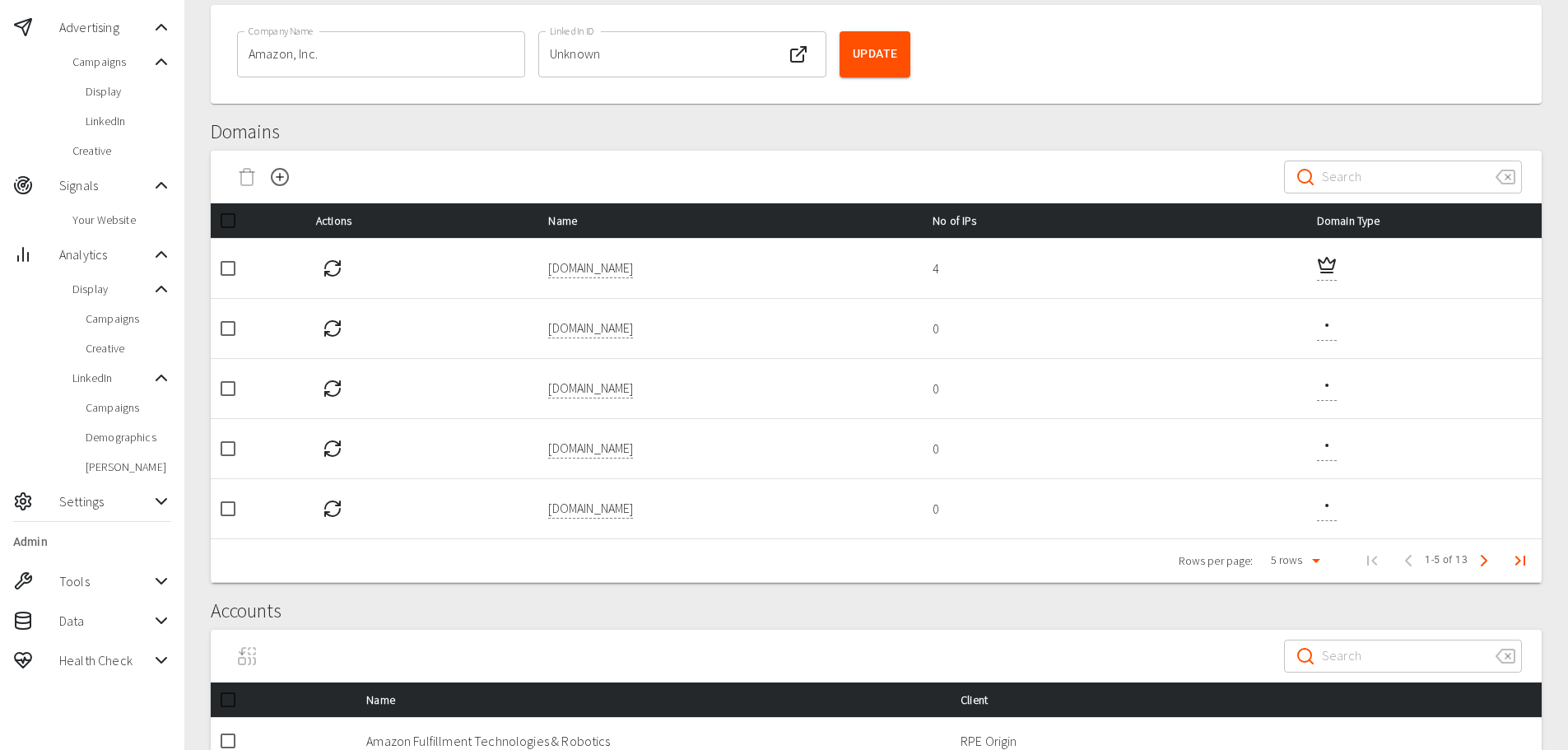
scroll to position [165, 0]
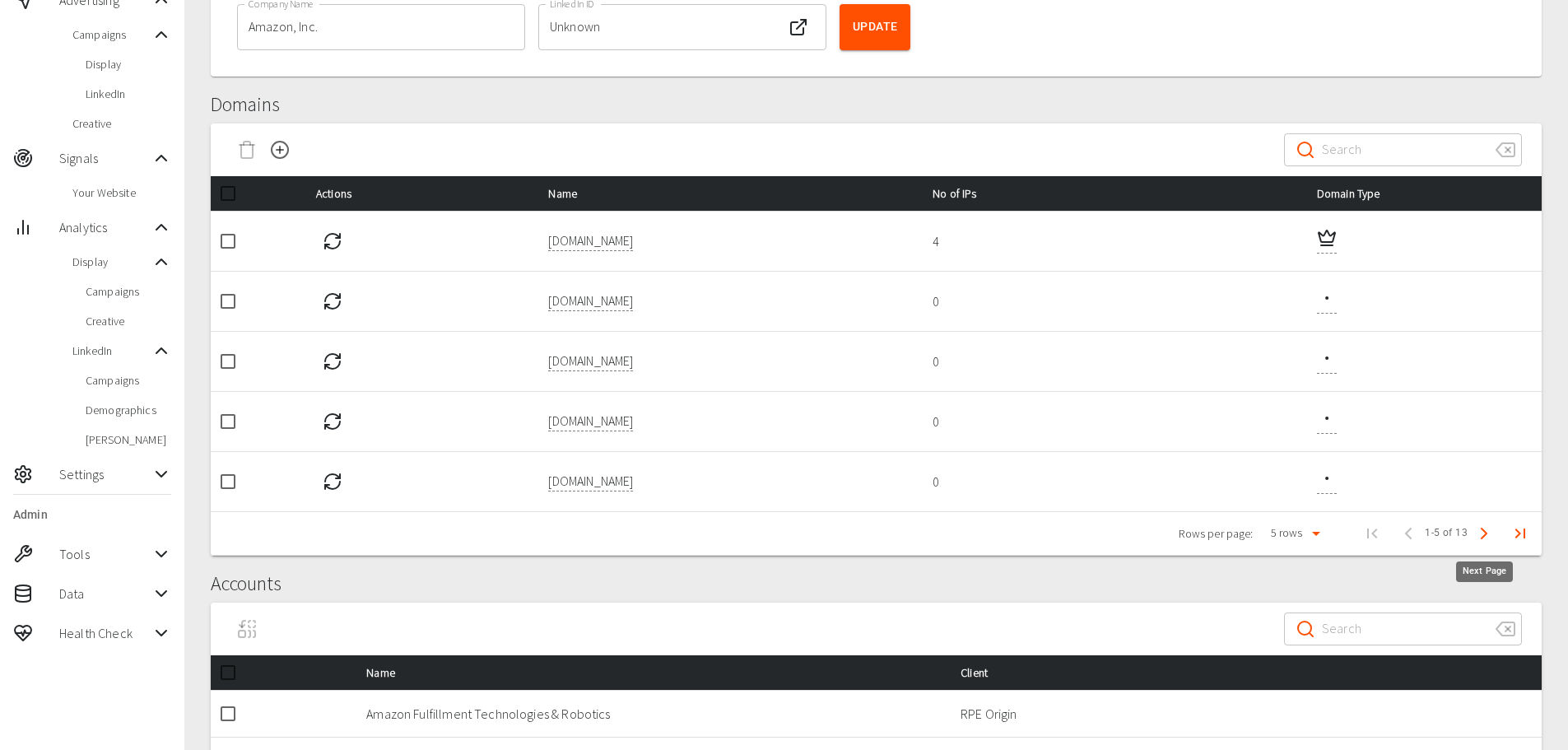
click at [1484, 527] on icon "Next Page" at bounding box center [1483, 533] width 19 height 19
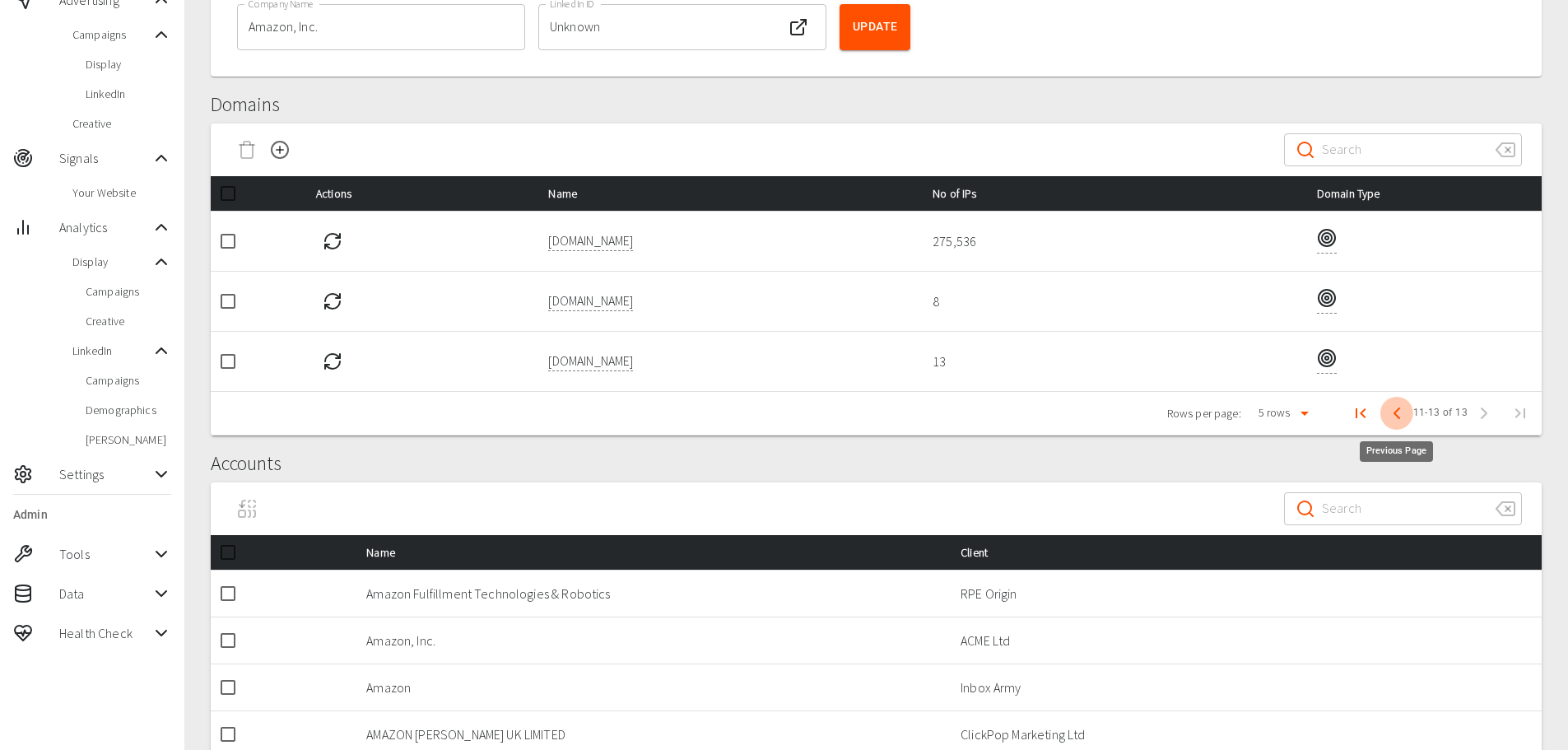
click at [1402, 416] on icon "Previous Page" at bounding box center [1396, 413] width 19 height 19
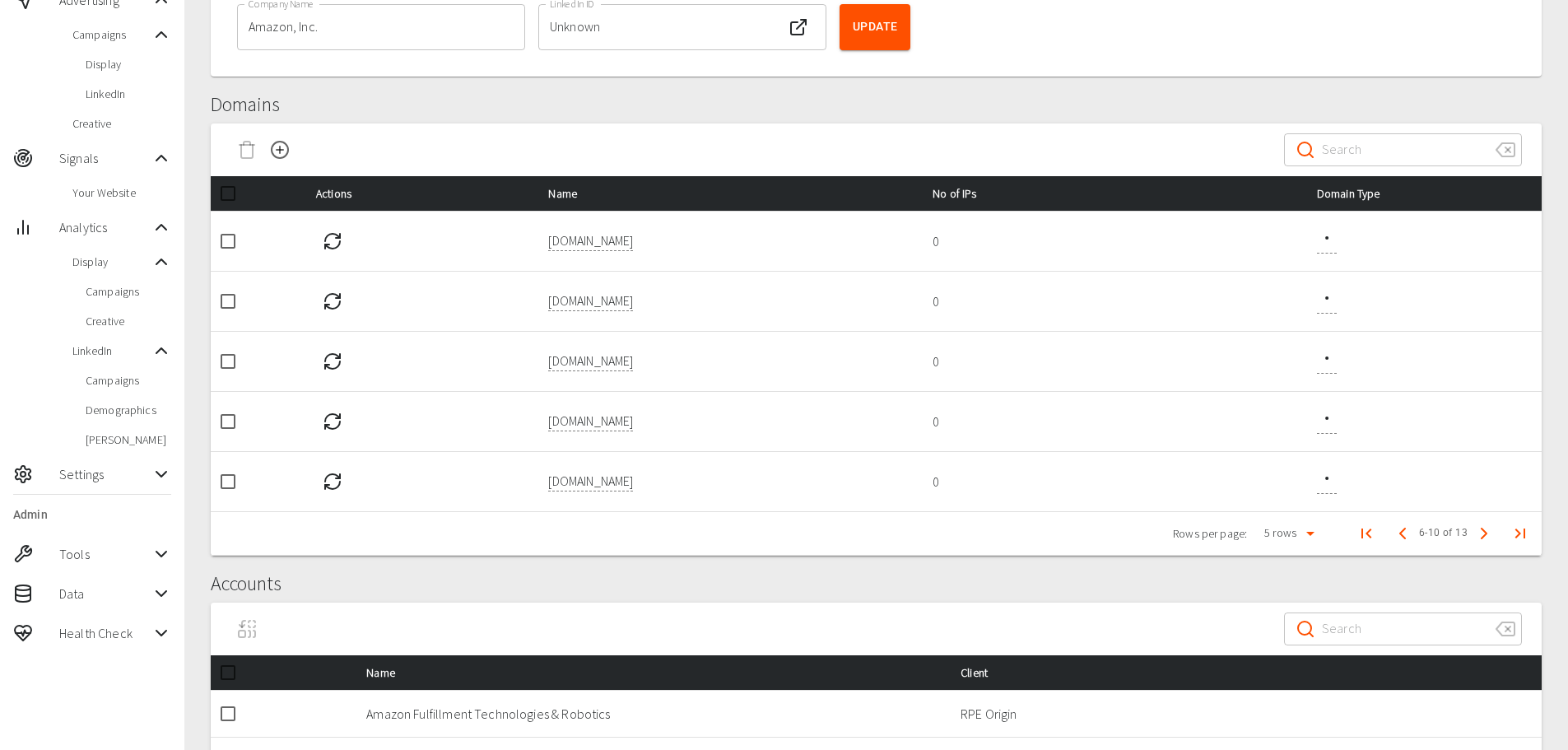
click at [346, 239] on button "button" at bounding box center [333, 241] width 33 height 33
click at [332, 296] on icon "Refresh IPs" at bounding box center [332, 301] width 19 height 19
click at [333, 357] on icon "Refresh IPs" at bounding box center [332, 361] width 19 height 19
click at [326, 410] on button "button" at bounding box center [333, 421] width 33 height 33
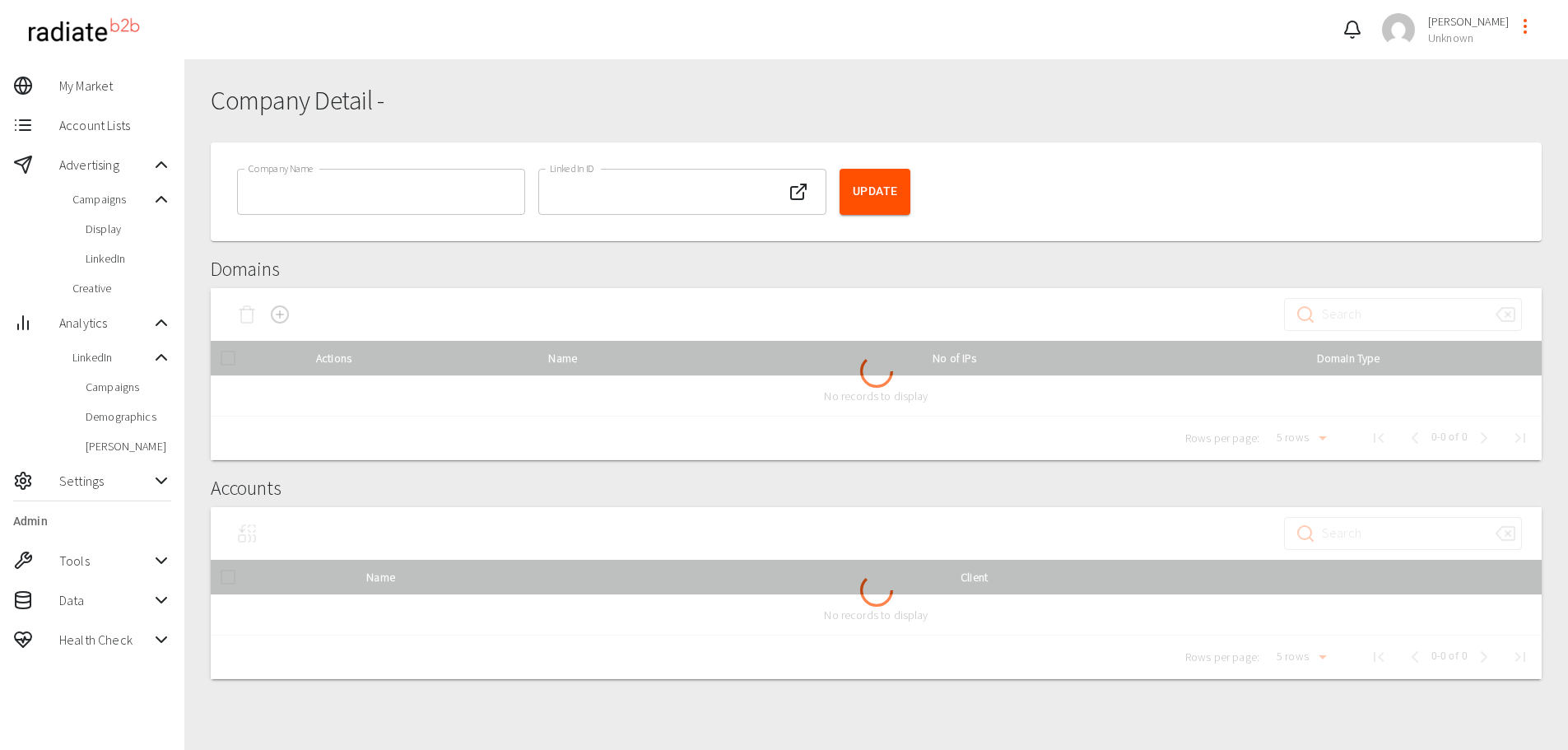
type input "Amazonet"
type input "77739577"
type input "Amazon, Inc."
type input "Unknown"
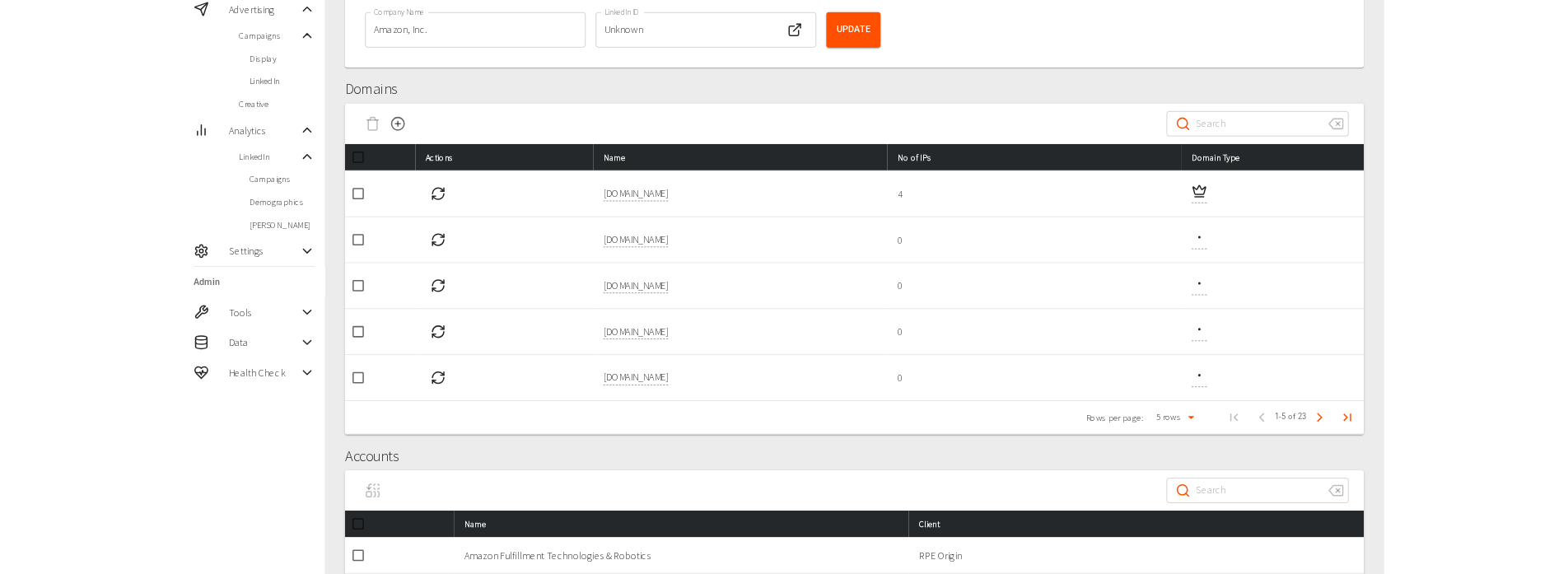
scroll to position [165, 0]
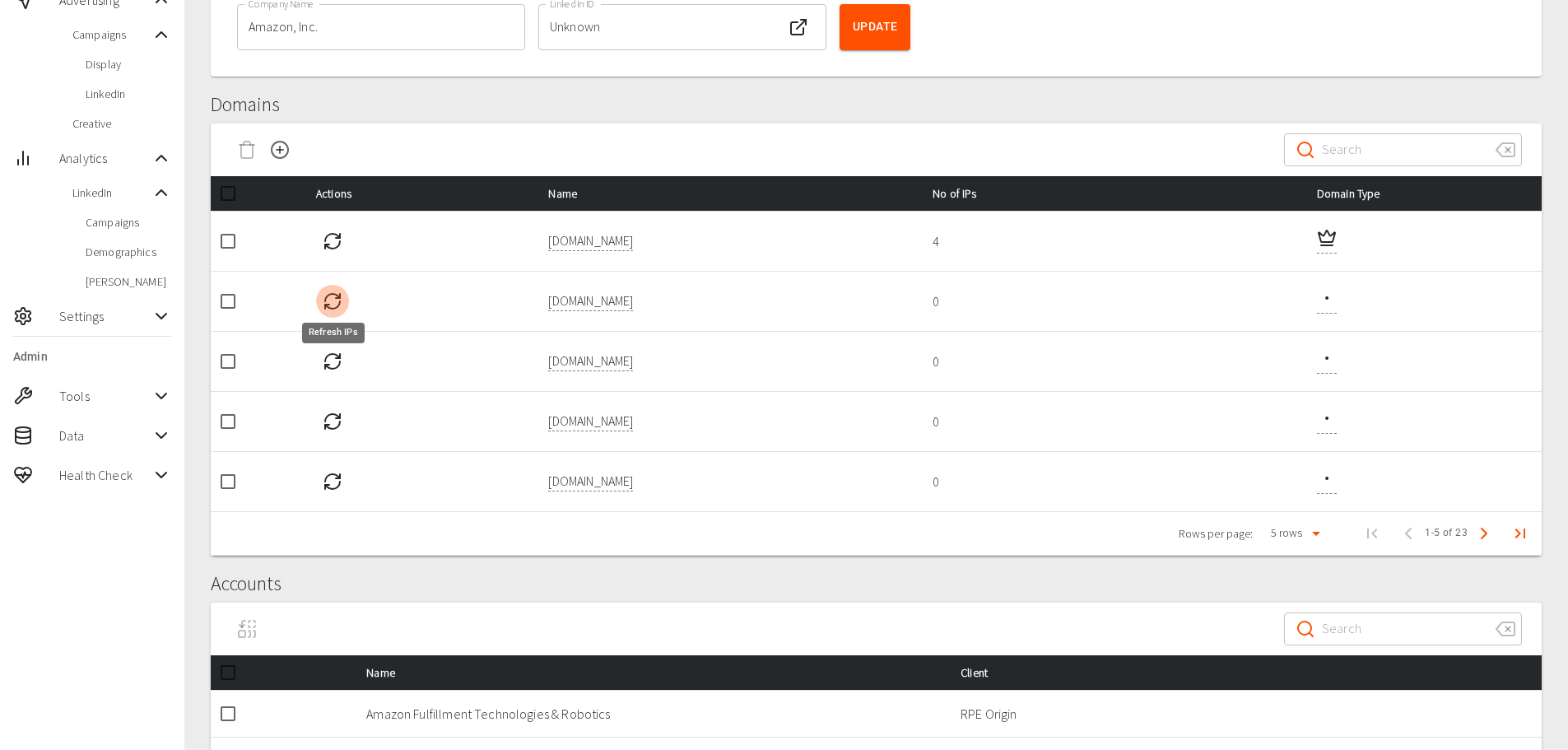
click at [339, 300] on icon "Refresh IPs" at bounding box center [332, 301] width 19 height 19
click at [332, 360] on icon "Refresh IPs" at bounding box center [332, 361] width 19 height 19
click at [333, 421] on icon "Refresh IPs" at bounding box center [332, 421] width 19 height 19
click at [338, 482] on icon "Refresh IPs" at bounding box center [332, 481] width 19 height 19
click at [1482, 533] on icon "Next Page" at bounding box center [1483, 533] width 19 height 19
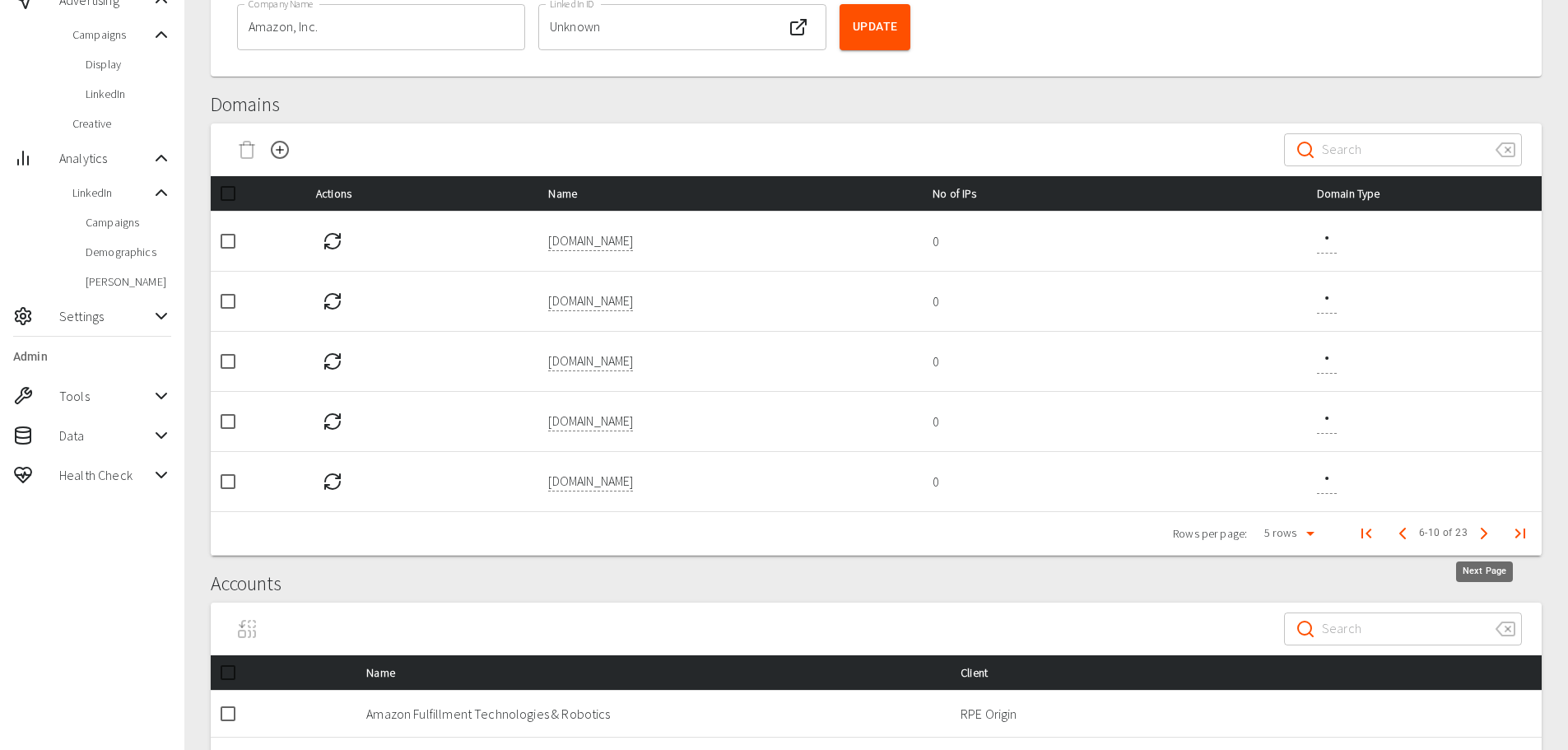
click at [1480, 533] on icon "Next Page" at bounding box center [1483, 533] width 19 height 19
click at [337, 487] on icon "Refresh IPs" at bounding box center [332, 481] width 19 height 19
click at [1333, 486] on icon "Other Domain" at bounding box center [1326, 478] width 19 height 19
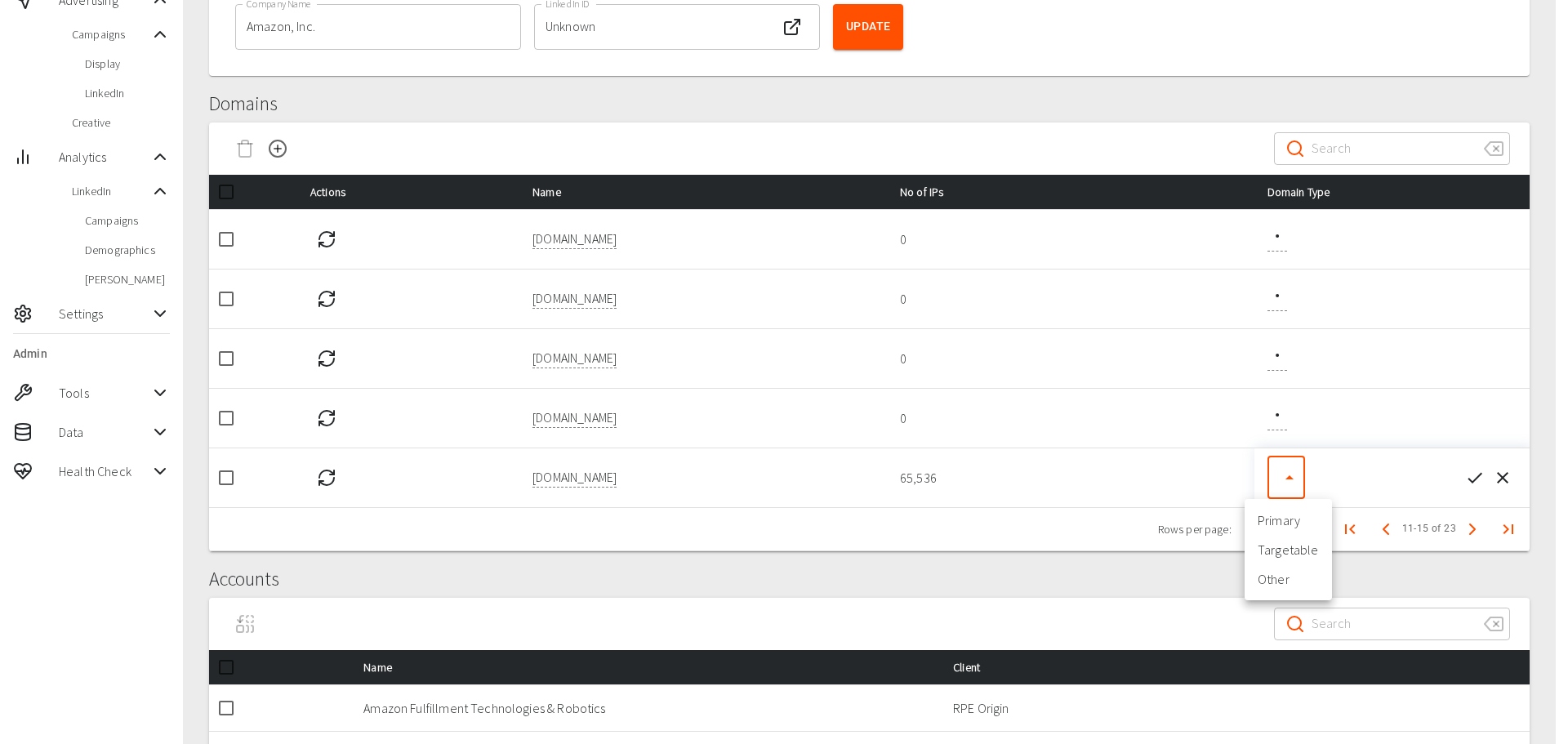
click at [1297, 493] on body "99+ Riaz Kanani McQuaig My Market Account Lists Advertising Campaigns Display L…" at bounding box center [784, 412] width 1568 height 1151
click at [1295, 550] on li "Targetable" at bounding box center [1289, 550] width 88 height 29
type input "targetable"
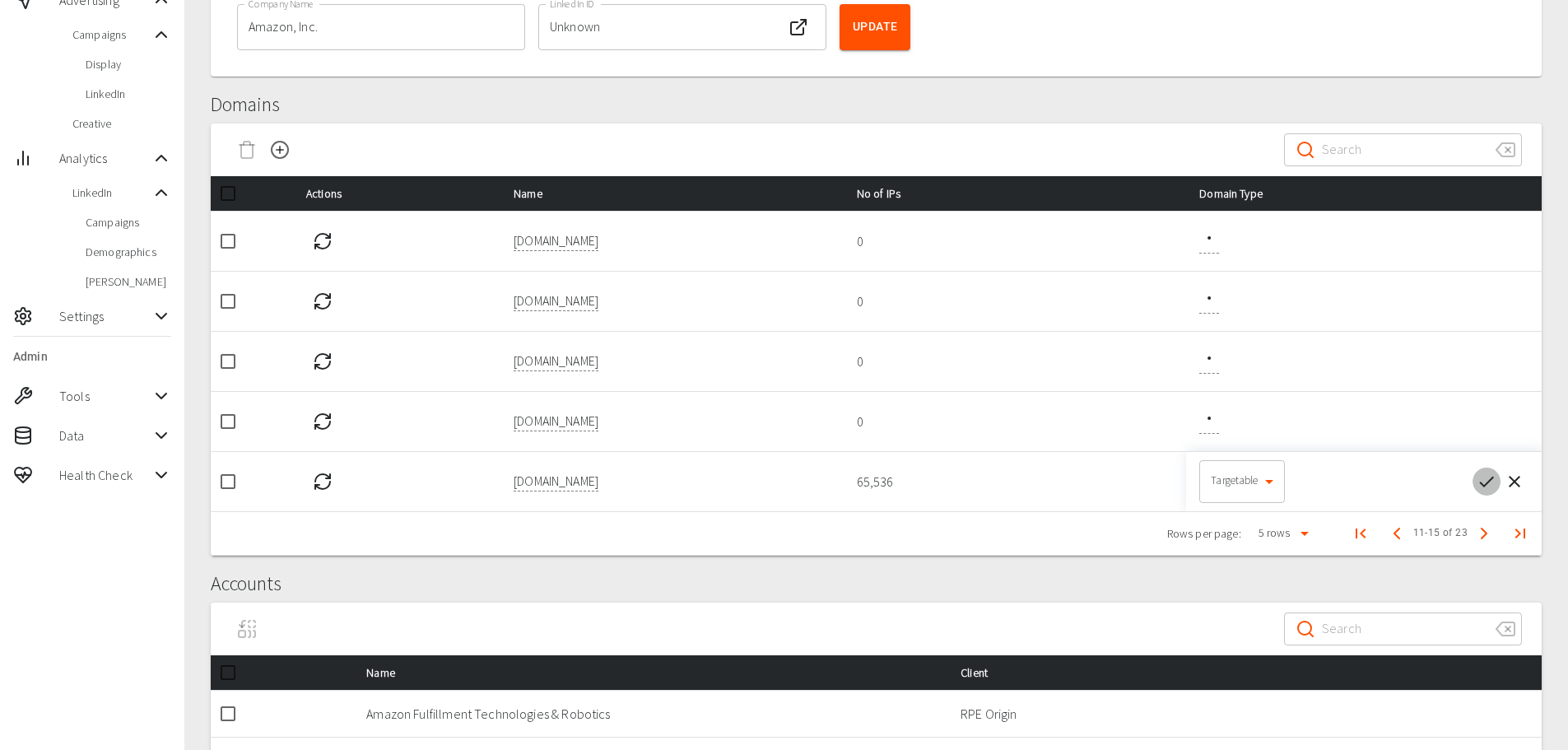
click at [1492, 481] on icon "button" at bounding box center [1486, 481] width 19 height 19
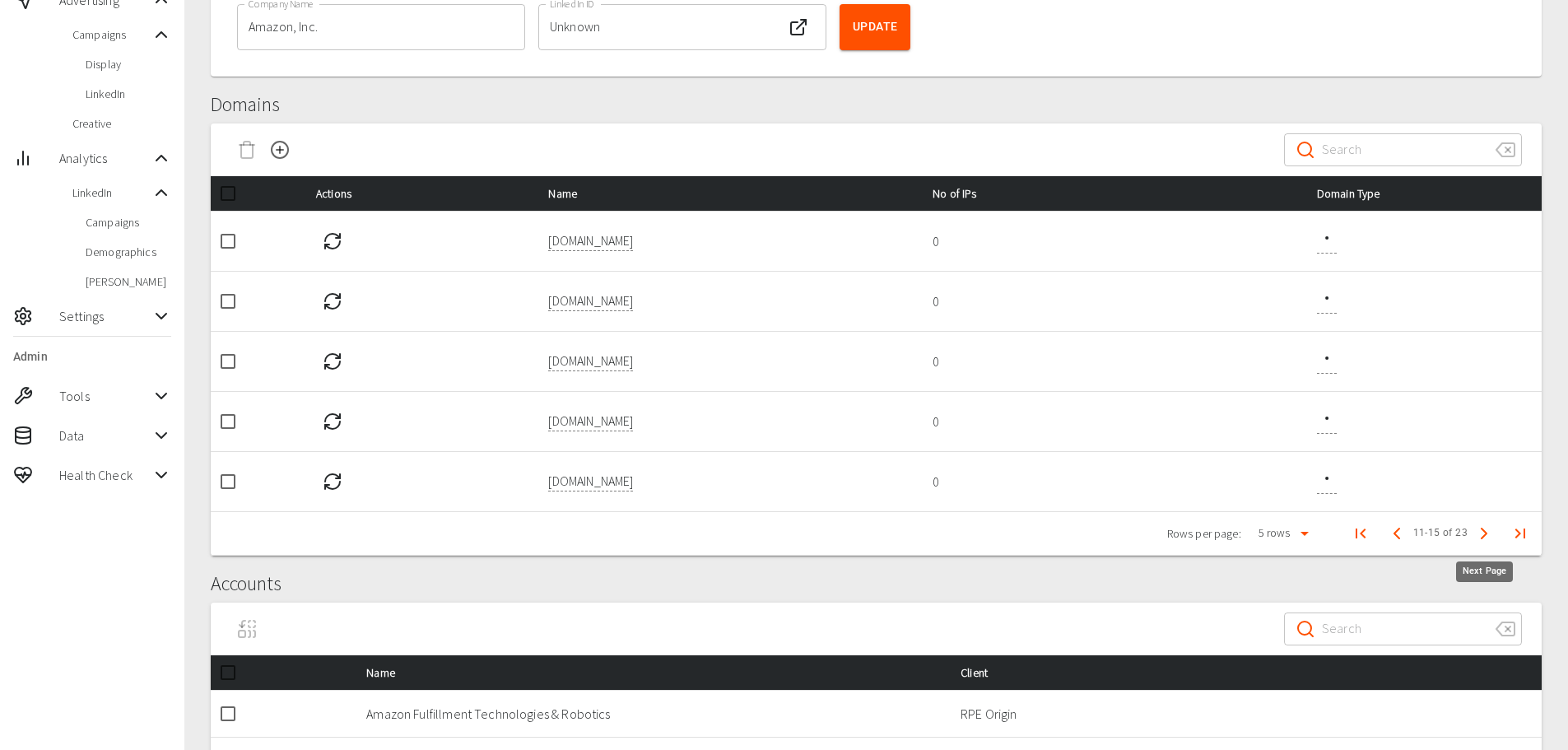
click at [1485, 535] on polyline "Next Page" at bounding box center [1483, 534] width 5 height 10
drag, startPoint x: 515, startPoint y: 305, endPoint x: 780, endPoint y: 306, distance: 265.0
click at [779, 306] on td "abenteuer-der-fleischeslust.com" at bounding box center [727, 300] width 384 height 60
copy p "abenteuer-der-fleischeslust.com"
click at [226, 303] on input "checkbox" at bounding box center [228, 302] width 35 height 35
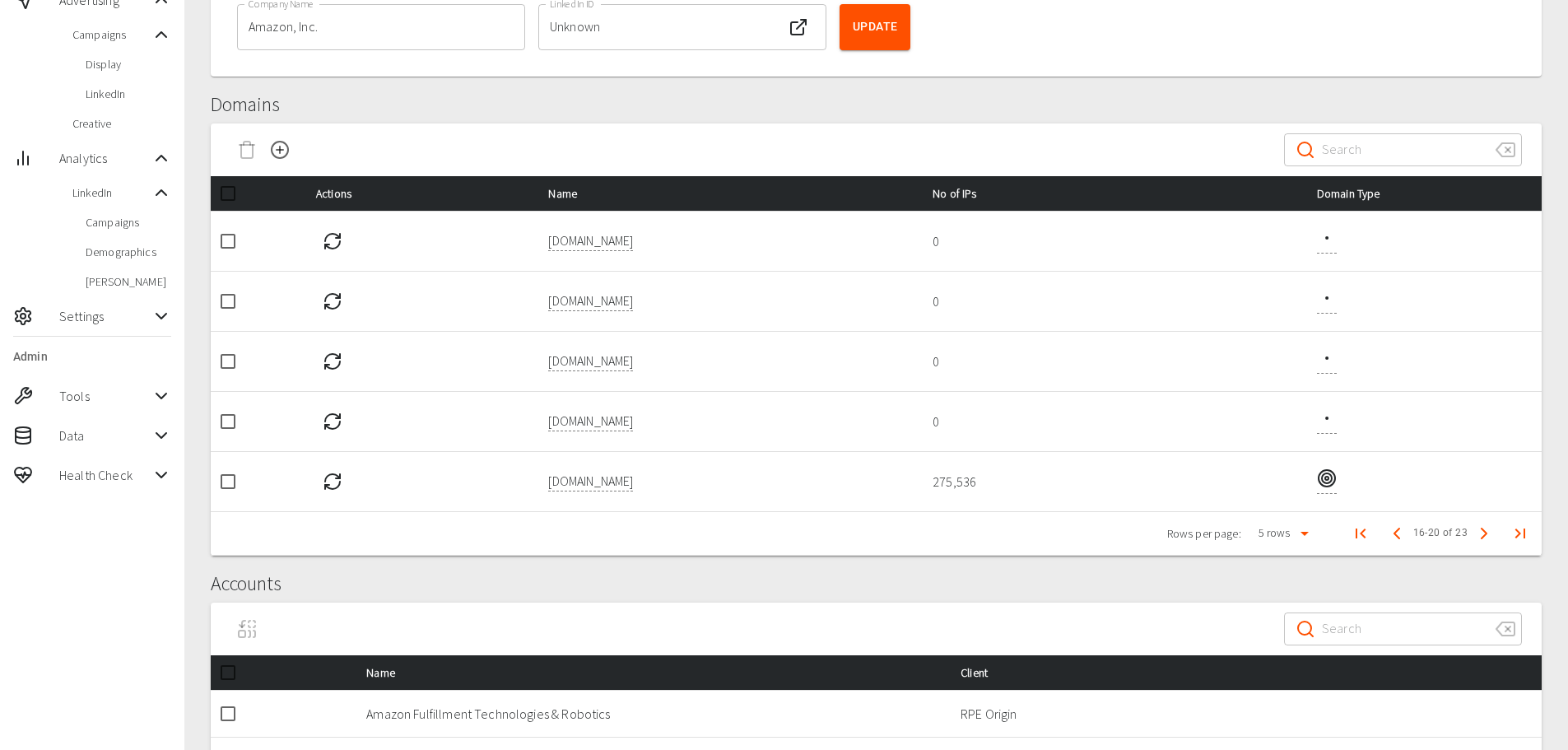
checkbox input "true"
click at [249, 151] on icon "Delete Domain" at bounding box center [246, 149] width 19 height 19
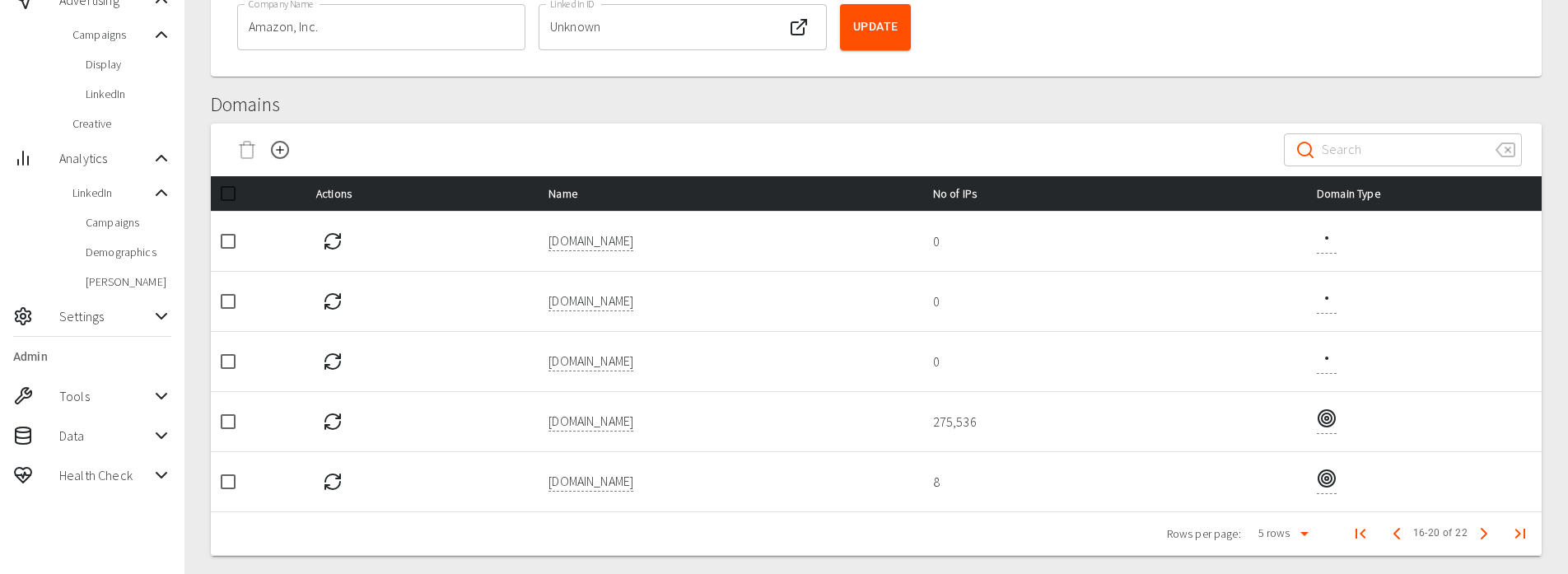
click at [225, 303] on input "checkbox" at bounding box center [228, 302] width 35 height 35
checkbox input "true"
click at [246, 144] on icon "Delete Domain" at bounding box center [247, 149] width 19 height 19
click at [231, 236] on input "checkbox" at bounding box center [228, 241] width 35 height 35
checkbox input "true"
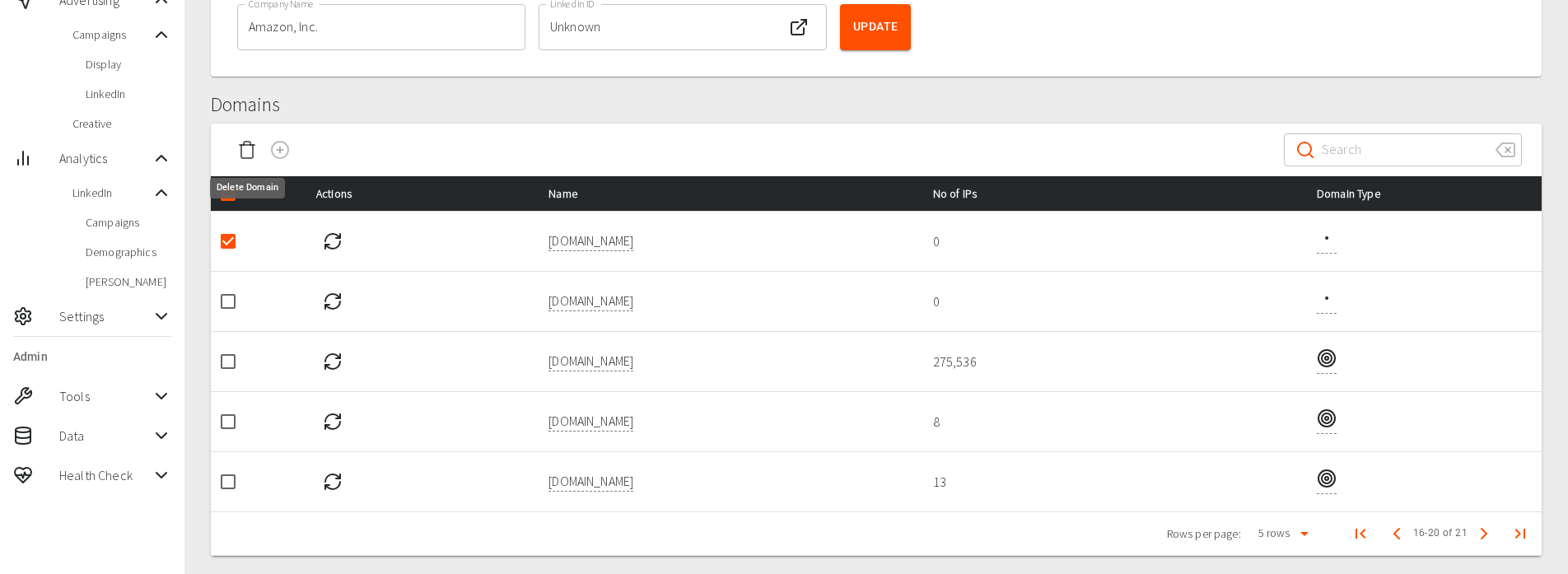
click at [245, 148] on icon "Delete Domain" at bounding box center [247, 149] width 19 height 19
click at [225, 243] on input "checkbox" at bounding box center [228, 241] width 35 height 35
checkbox input "true"
click at [248, 142] on icon "Delete Domain" at bounding box center [247, 144] width 6 height 4
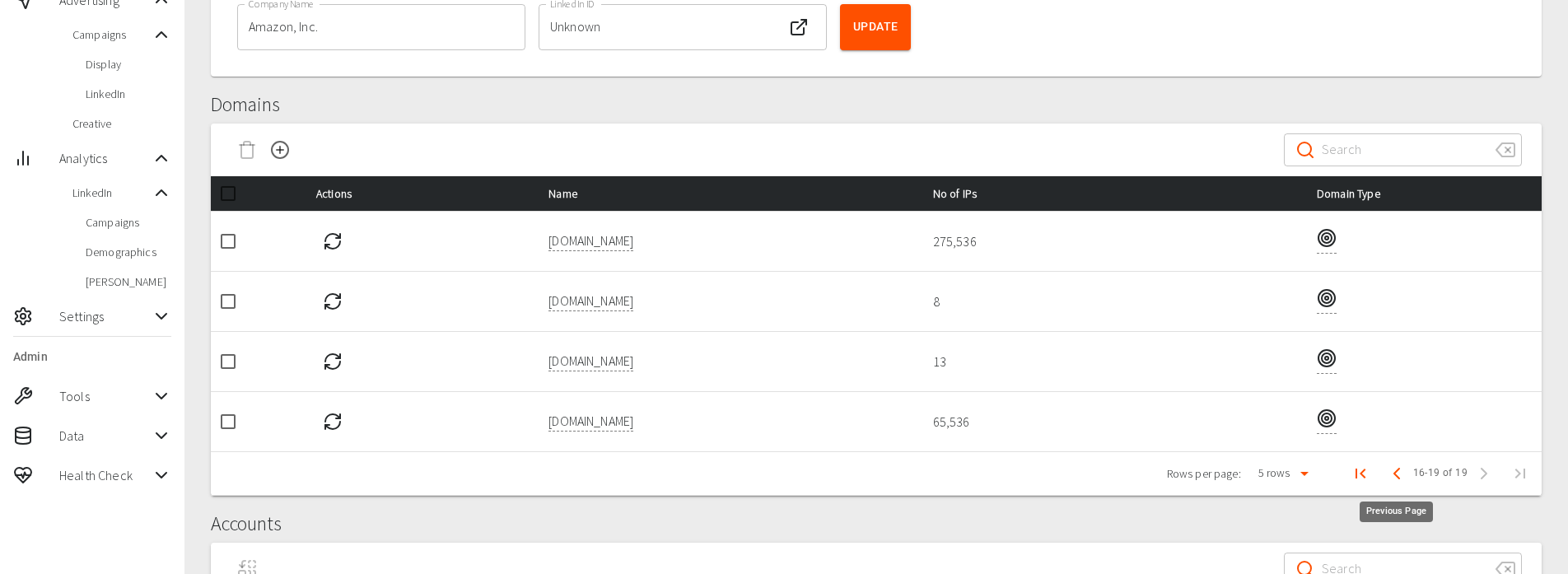
click at [1395, 476] on polyline "Previous Page" at bounding box center [1396, 473] width 5 height 10
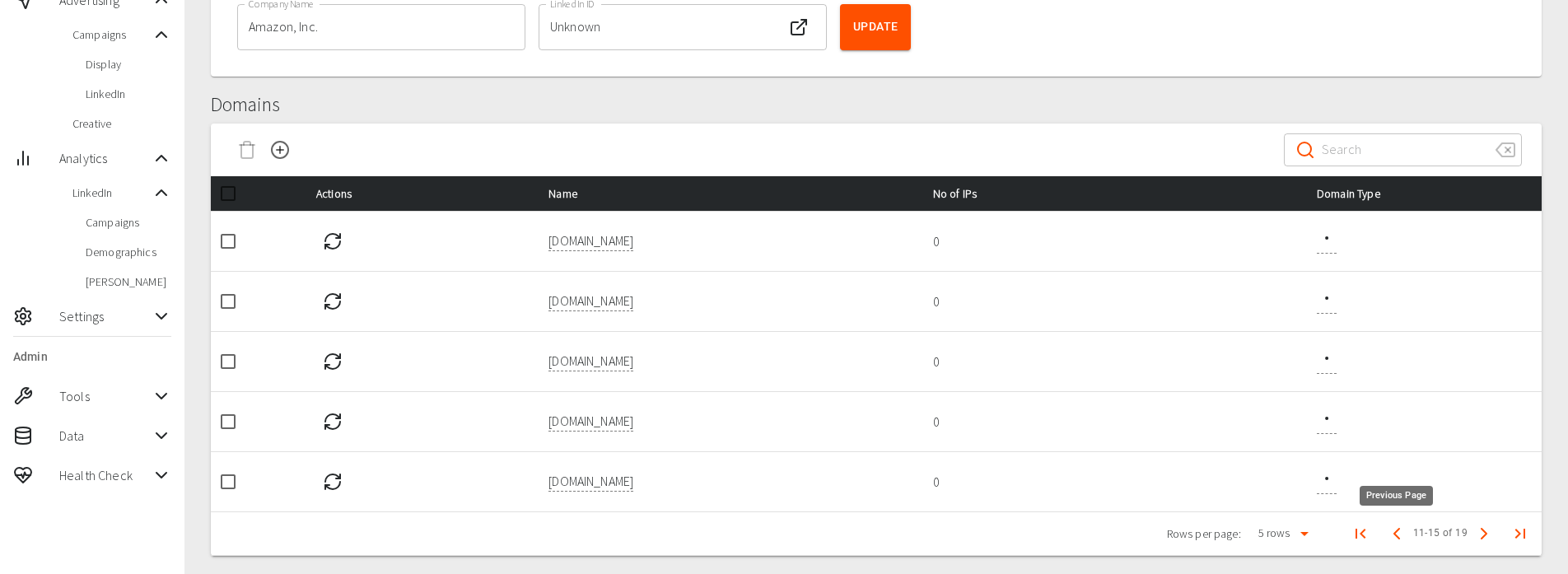
click at [1399, 538] on polyline "Previous Page" at bounding box center [1396, 534] width 5 height 10
click at [1399, 538] on icon "Previous Page" at bounding box center [1401, 533] width 19 height 19
click at [1399, 538] on span "Previous Page" at bounding box center [1409, 534] width 33 height 33
click at [279, 153] on icon "Add" at bounding box center [280, 149] width 19 height 19
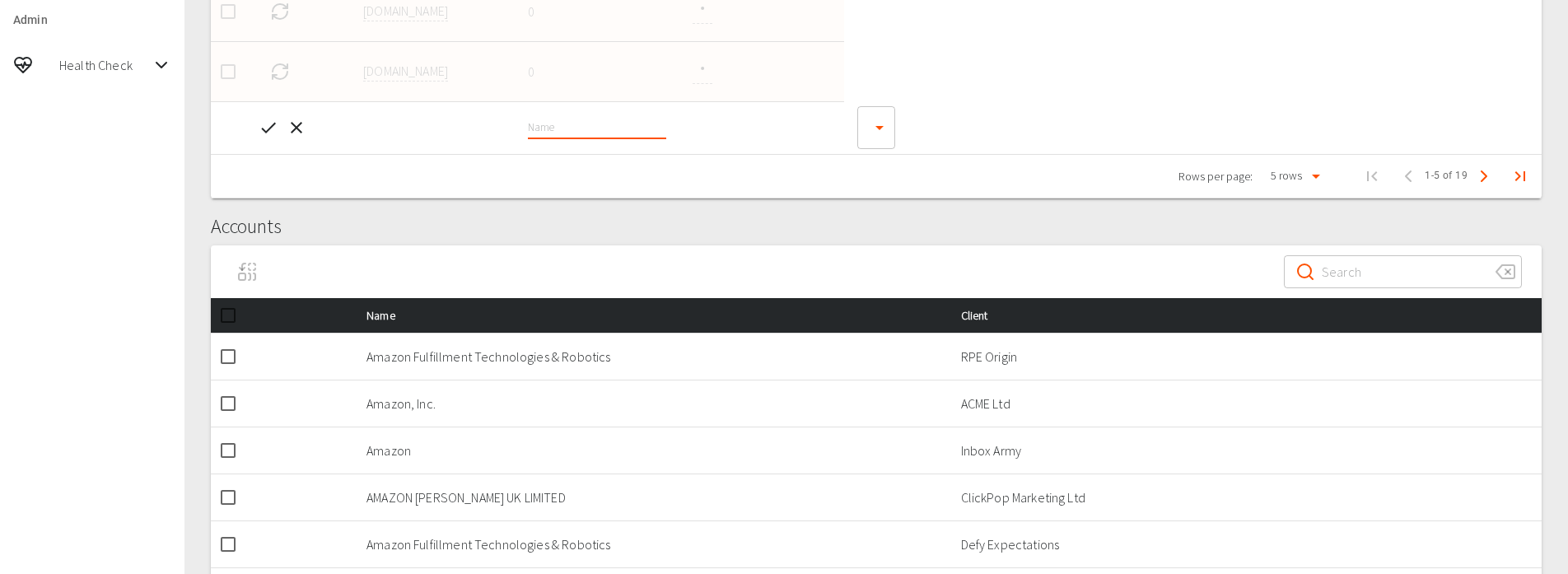
scroll to position [577, 0]
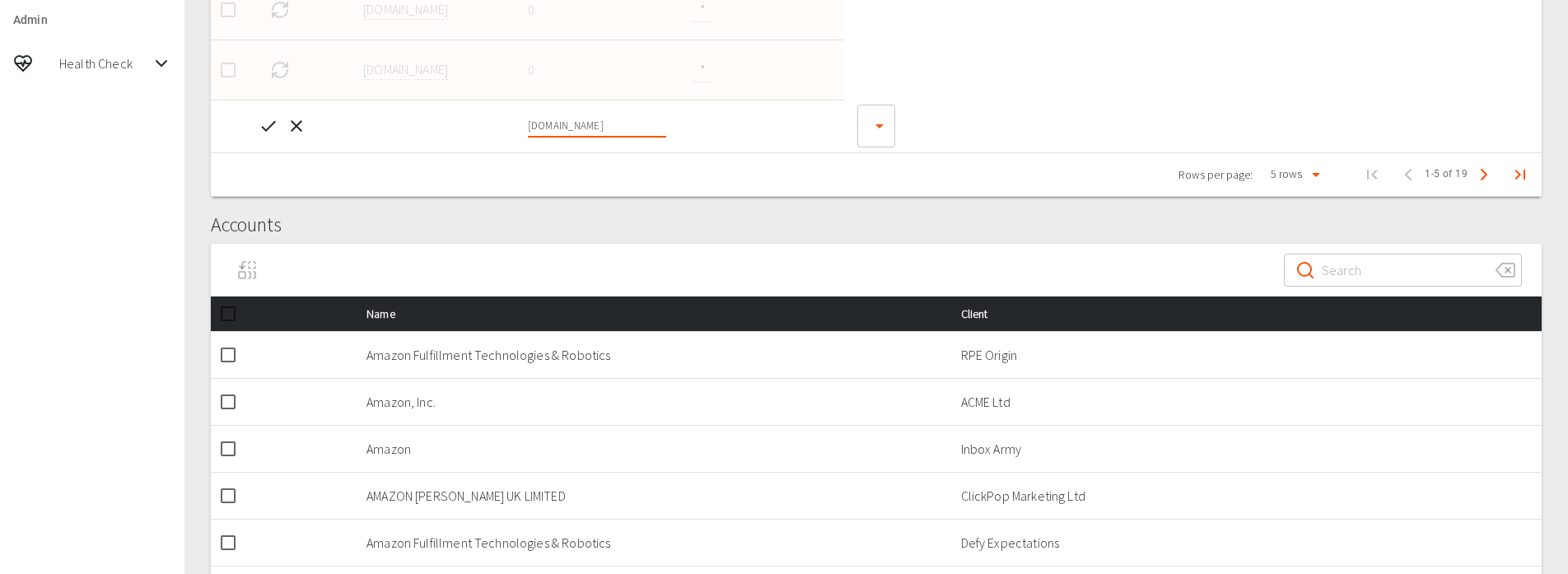
type input "amazon.co.uk"
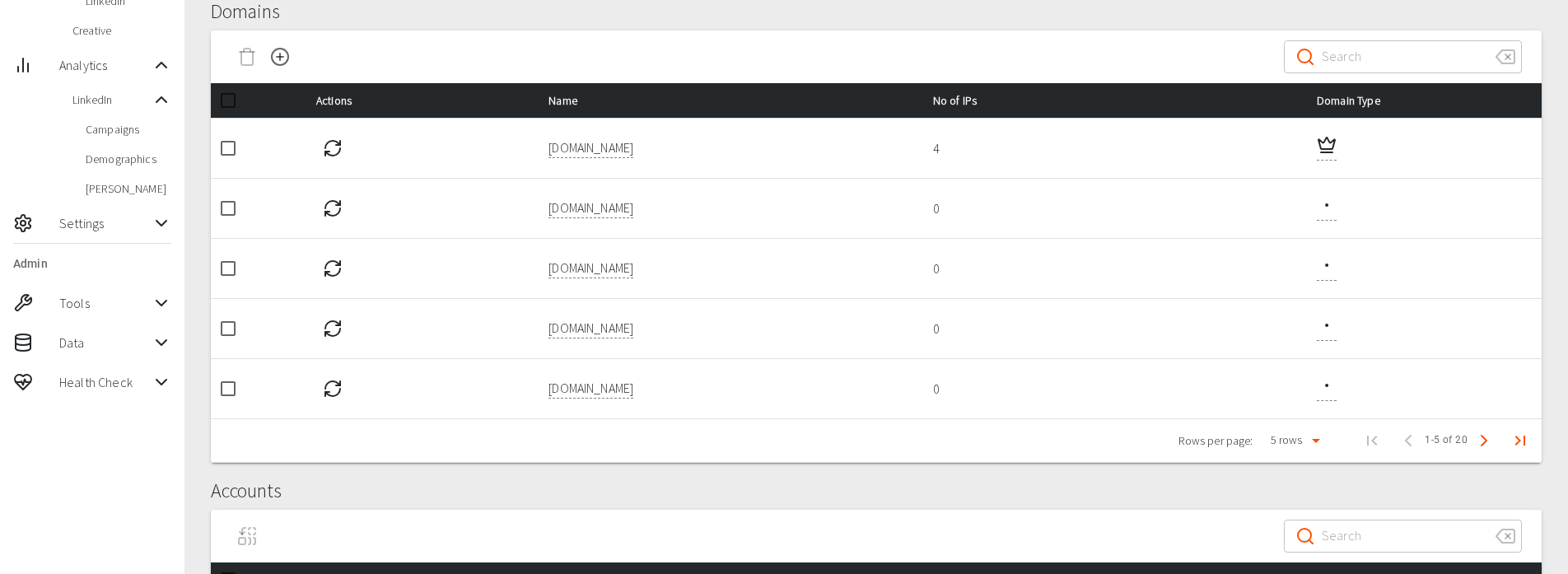
scroll to position [257, 0]
click at [1480, 448] on icon "Next Page" at bounding box center [1483, 441] width 19 height 19
drag, startPoint x: 331, startPoint y: 393, endPoint x: 441, endPoint y: 396, distance: 110.0
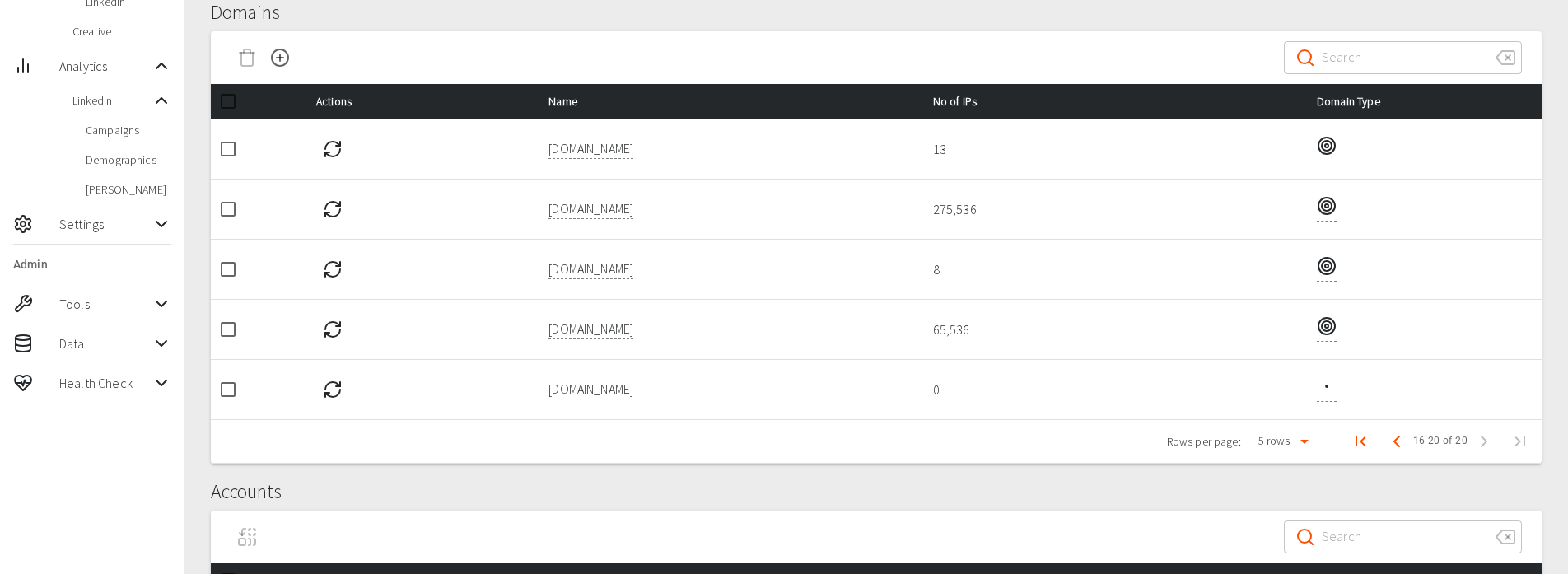
click at [441, 396] on td at bounding box center [419, 388] width 232 height 60
click at [227, 395] on input "checkbox" at bounding box center [228, 390] width 35 height 35
checkbox input "true"
click at [251, 59] on icon "Delete Domain" at bounding box center [247, 57] width 19 height 19
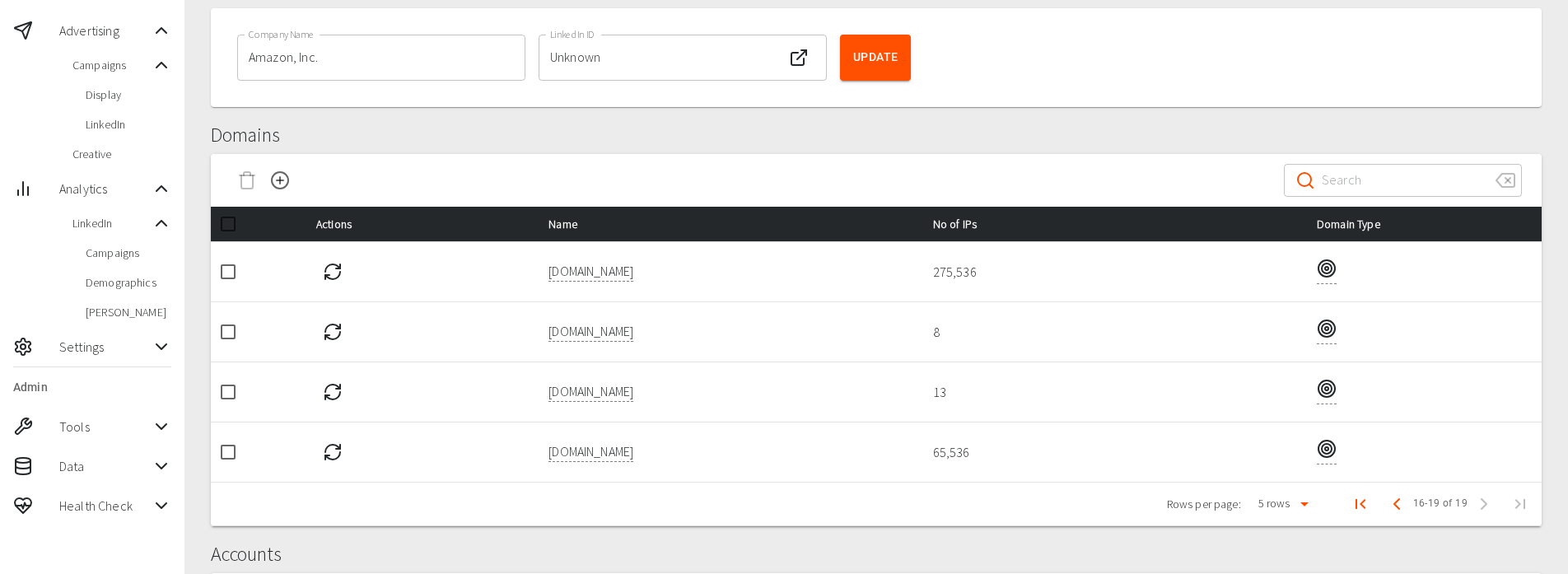
scroll to position [0, 0]
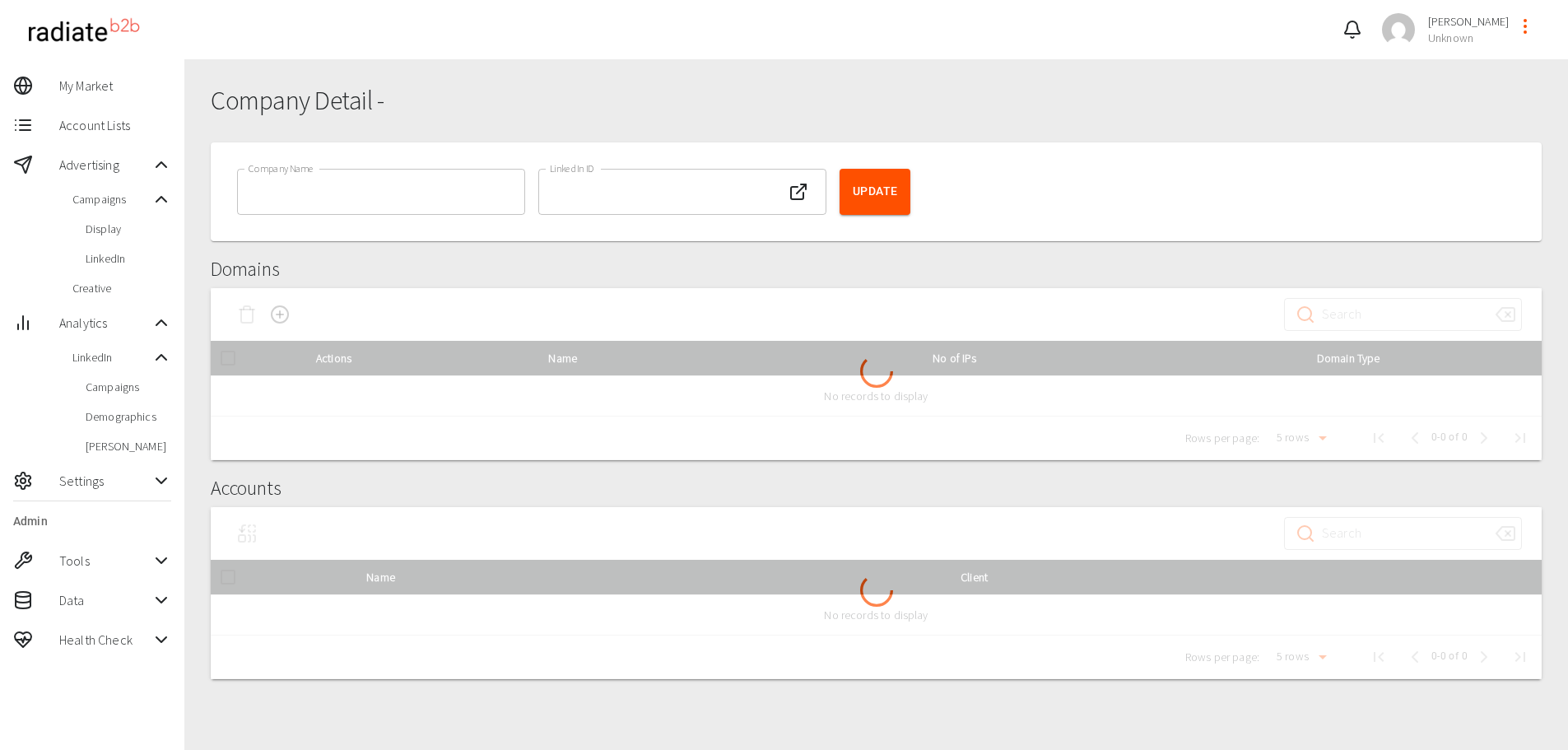
type input "Microsoft Corporation"
type input "Unknown"
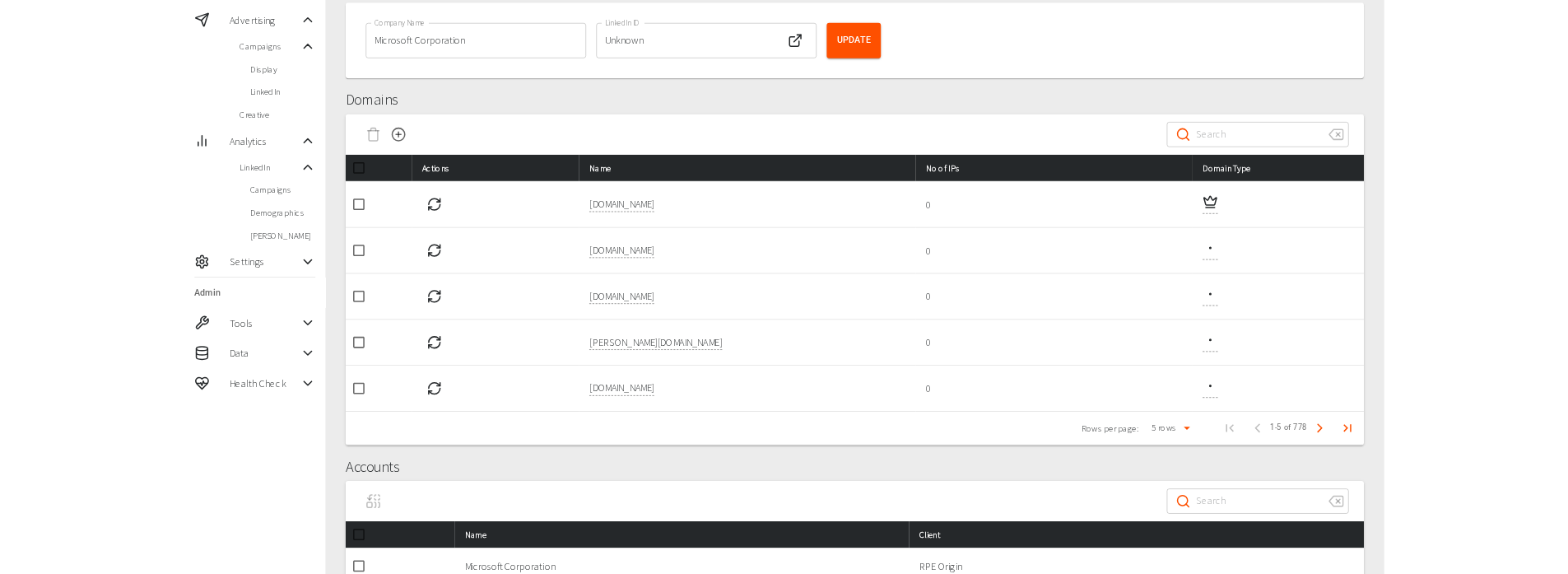
scroll to position [165, 0]
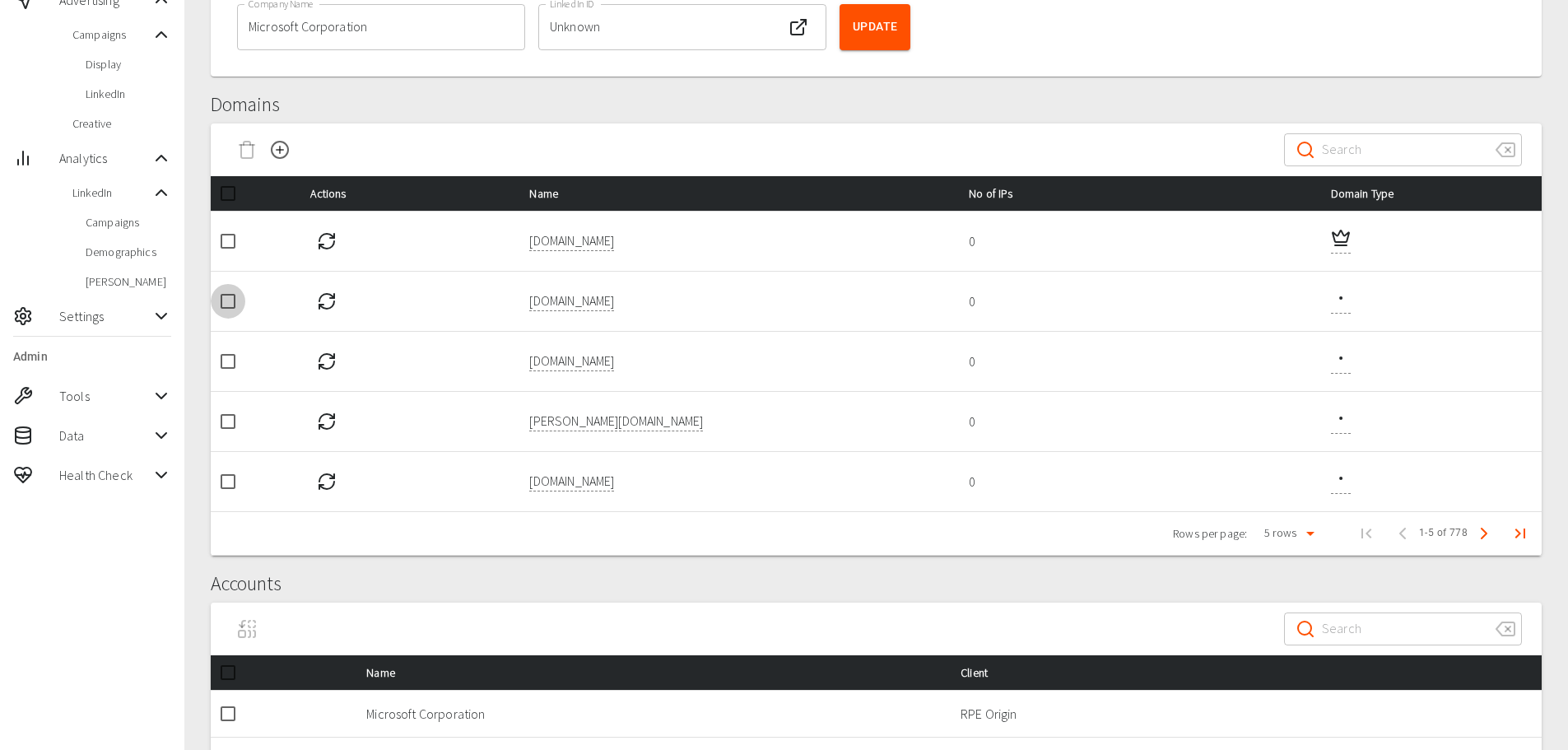
click at [229, 304] on input "checkbox" at bounding box center [228, 302] width 35 height 35
checkbox input "true"
click at [239, 153] on icon "Delete Domain" at bounding box center [246, 149] width 19 height 19
click at [321, 237] on button "button" at bounding box center [326, 241] width 33 height 33
click at [220, 301] on input "checkbox" at bounding box center [228, 302] width 35 height 35
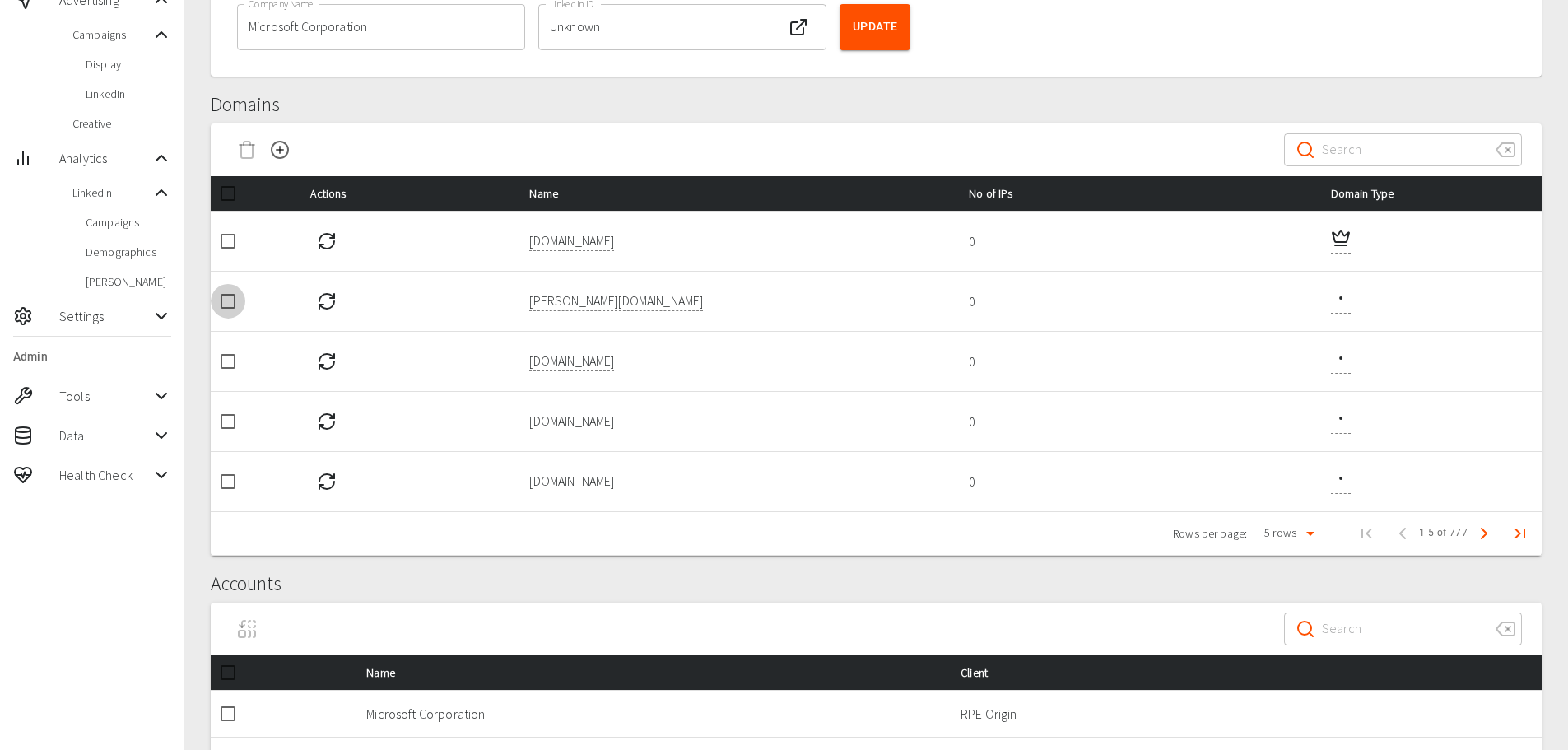
checkbox input "true"
click at [241, 155] on icon "Delete Domain" at bounding box center [246, 152] width 12 height 13
drag, startPoint x: 223, startPoint y: 306, endPoint x: 239, endPoint y: 213, distance: 94.4
click at [223, 302] on input "checkbox" at bounding box center [228, 302] width 35 height 35
checkbox input "true"
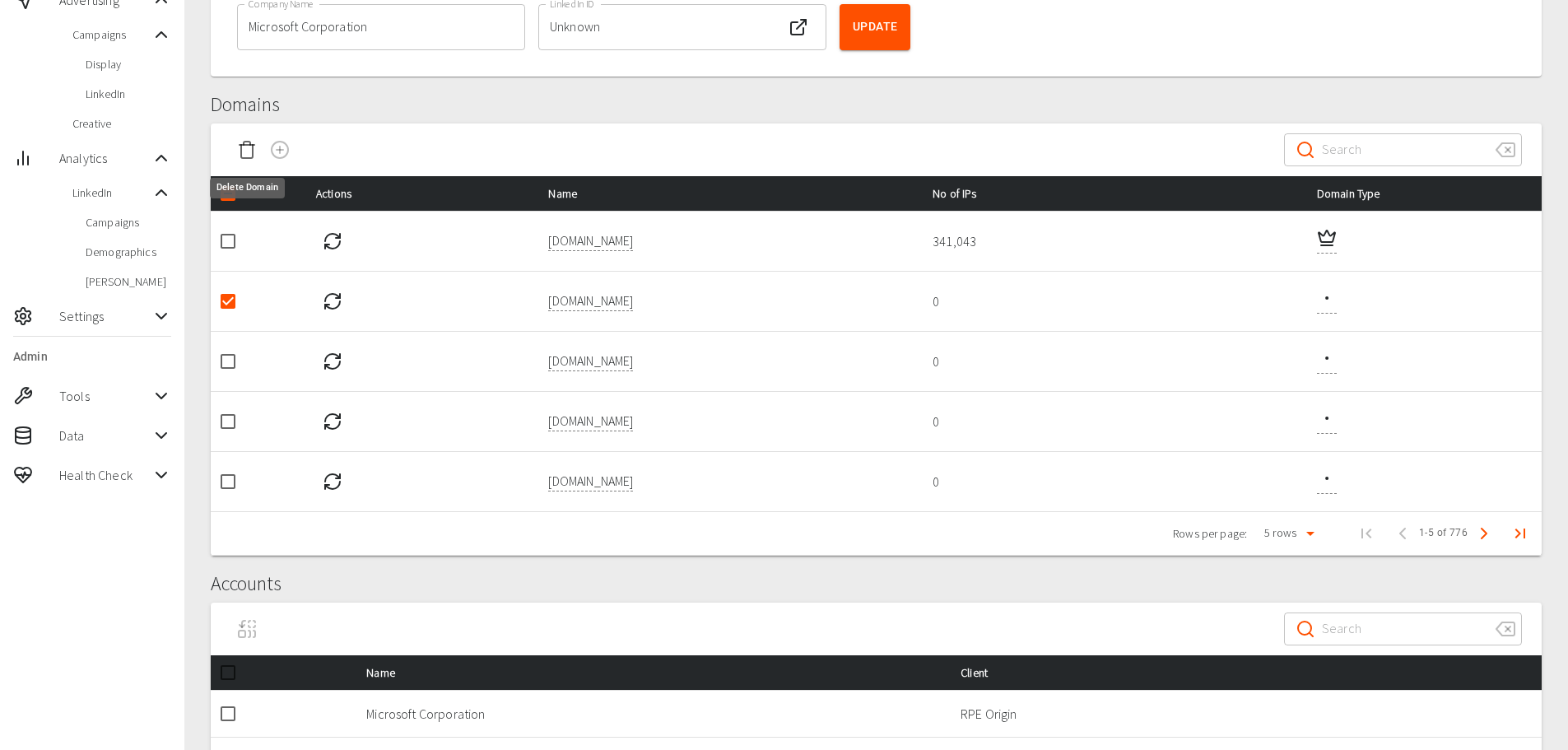
click at [246, 163] on button "Delete Domain" at bounding box center [247, 150] width 33 height 33
click at [246, 162] on button "Delete Domain" at bounding box center [247, 150] width 33 height 33
click at [229, 302] on input "checkbox" at bounding box center [228, 302] width 35 height 35
checkbox input "true"
click at [243, 151] on icon "Delete Domain" at bounding box center [246, 149] width 19 height 19
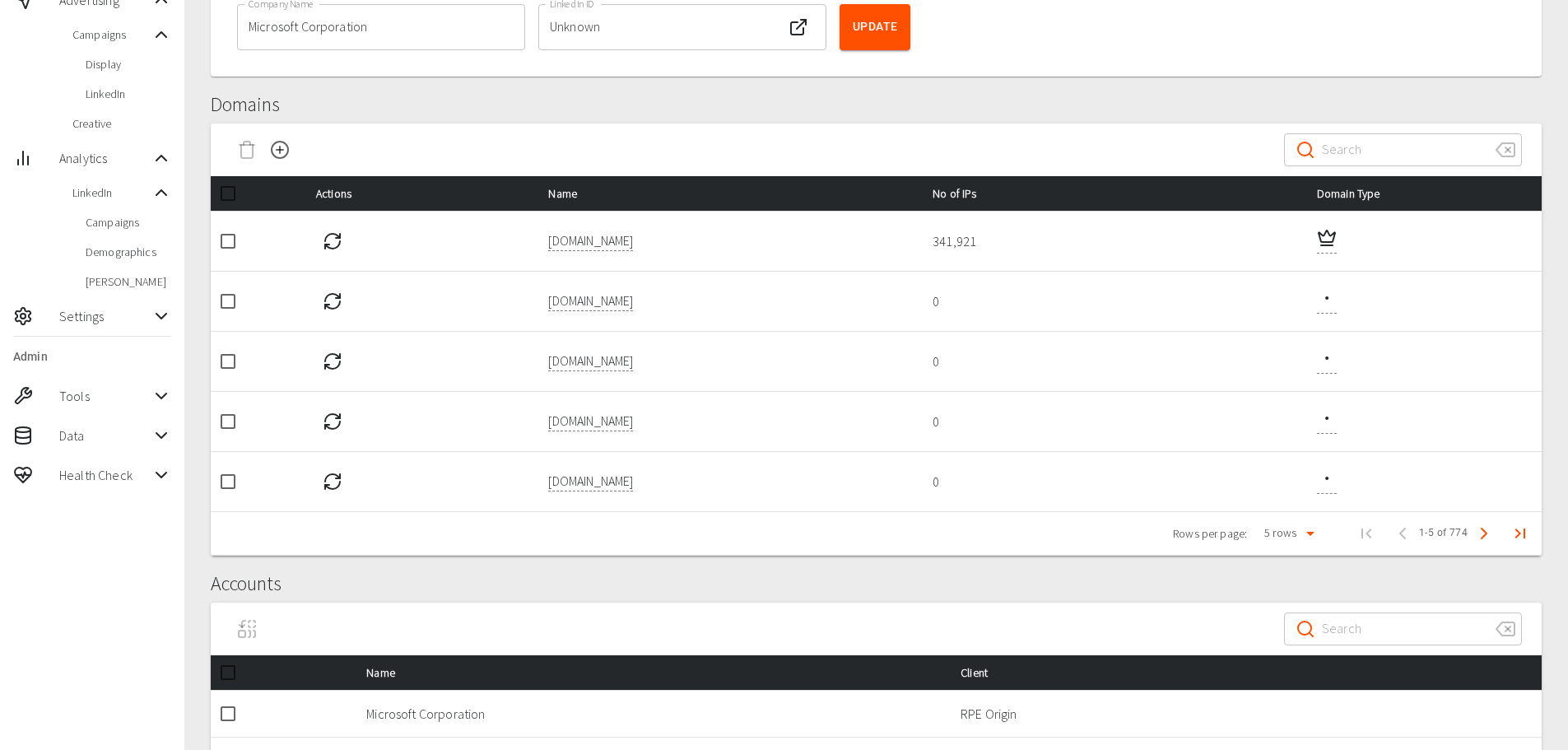
click at [232, 301] on input "checkbox" at bounding box center [228, 302] width 35 height 35
click at [228, 303] on input "checkbox" at bounding box center [228, 302] width 35 height 35
checkbox input "false"
click at [1482, 537] on icon "Next Page" at bounding box center [1483, 533] width 19 height 19
click at [328, 237] on icon "Refresh IPs" at bounding box center [332, 240] width 19 height 19
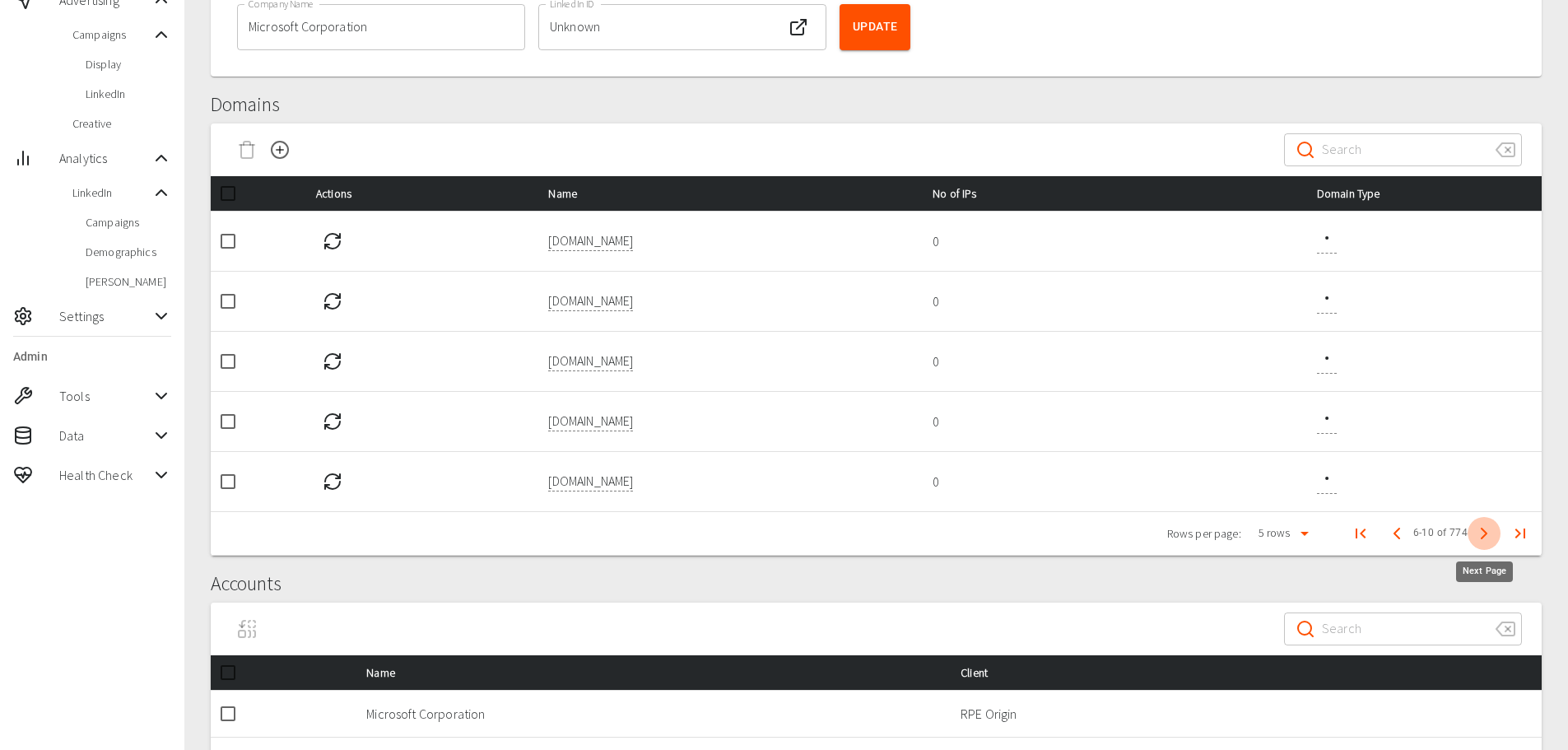
click at [1484, 533] on icon "Next Page" at bounding box center [1483, 533] width 19 height 19
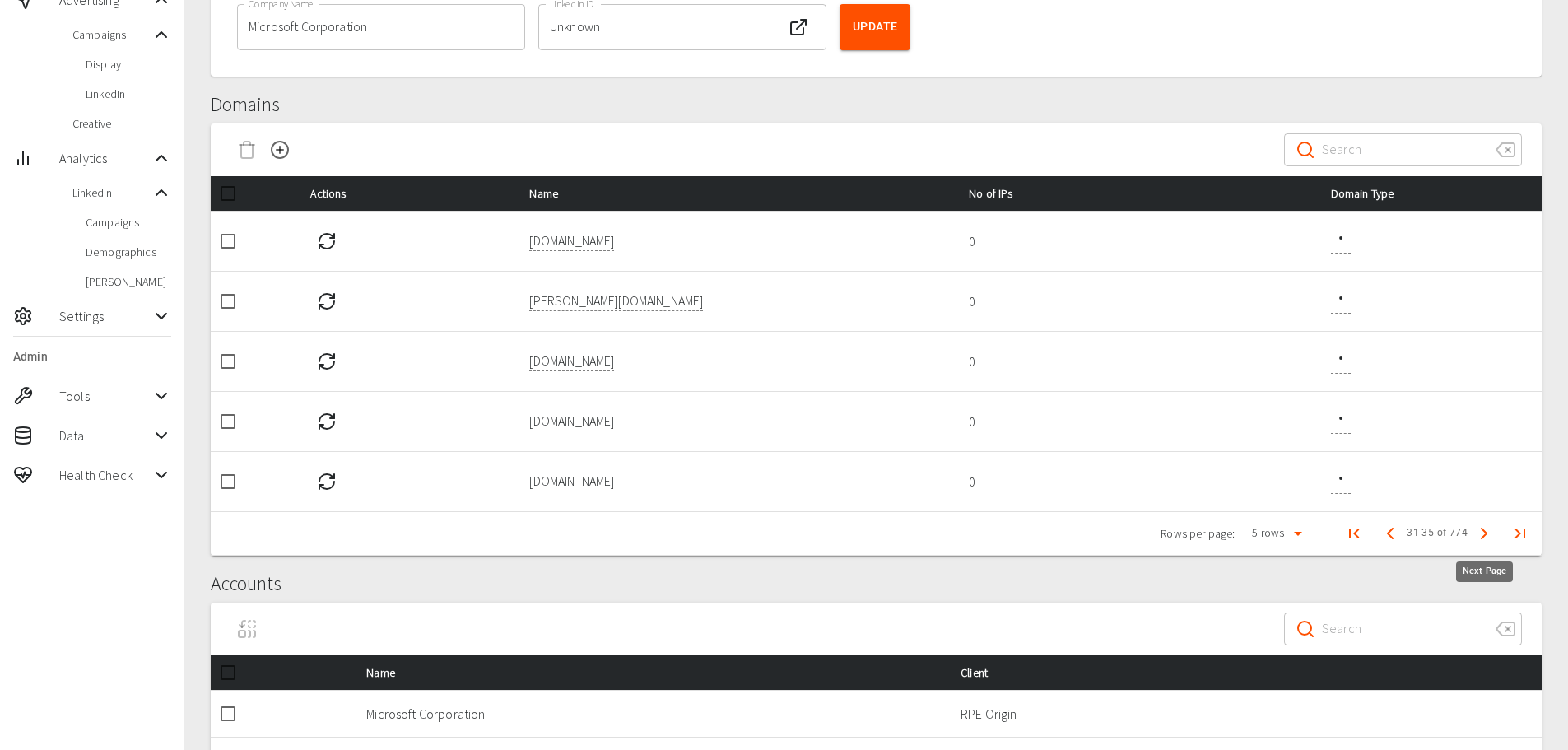
click at [1484, 533] on icon "Next Page" at bounding box center [1483, 533] width 19 height 19
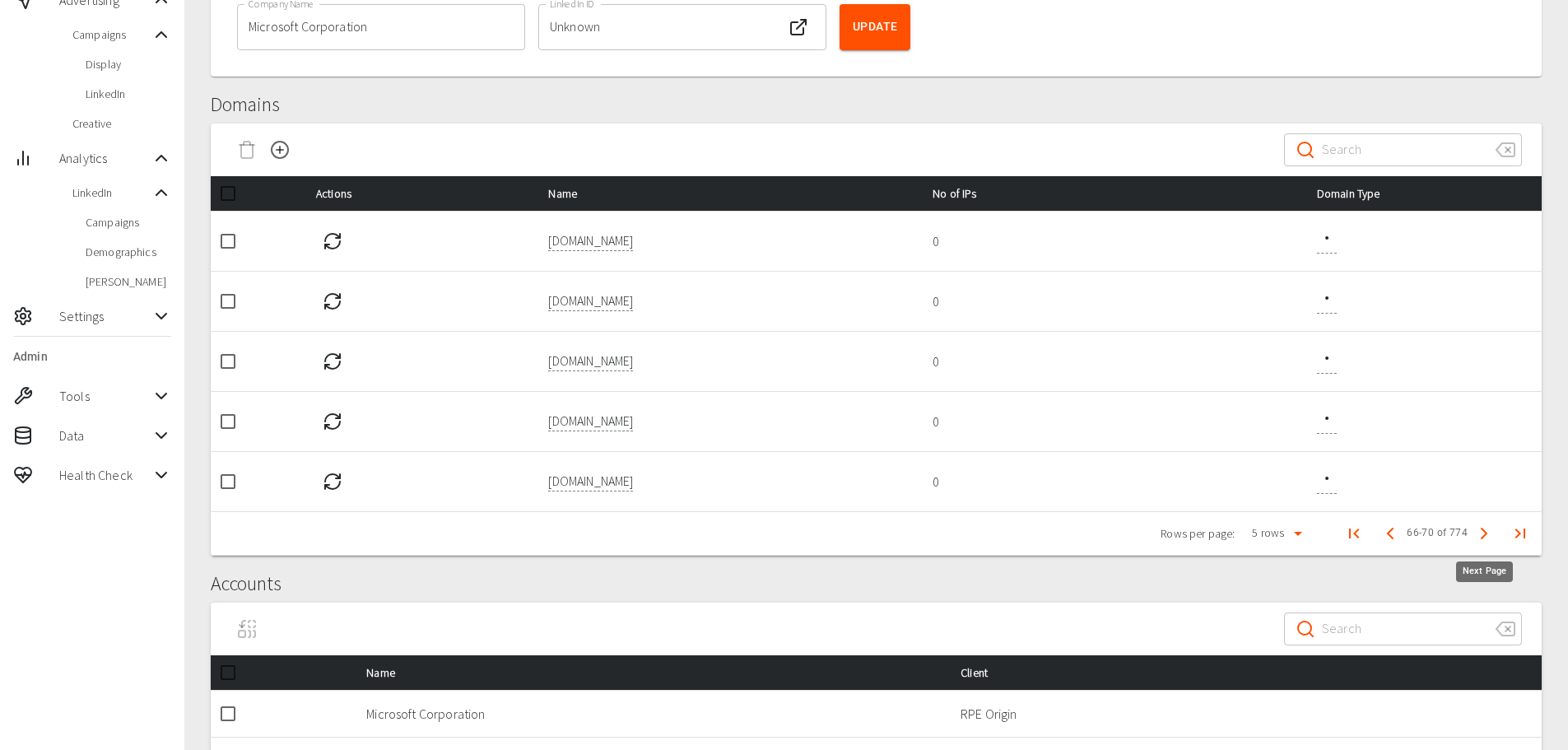
click at [1484, 533] on icon "Next Page" at bounding box center [1483, 533] width 19 height 19
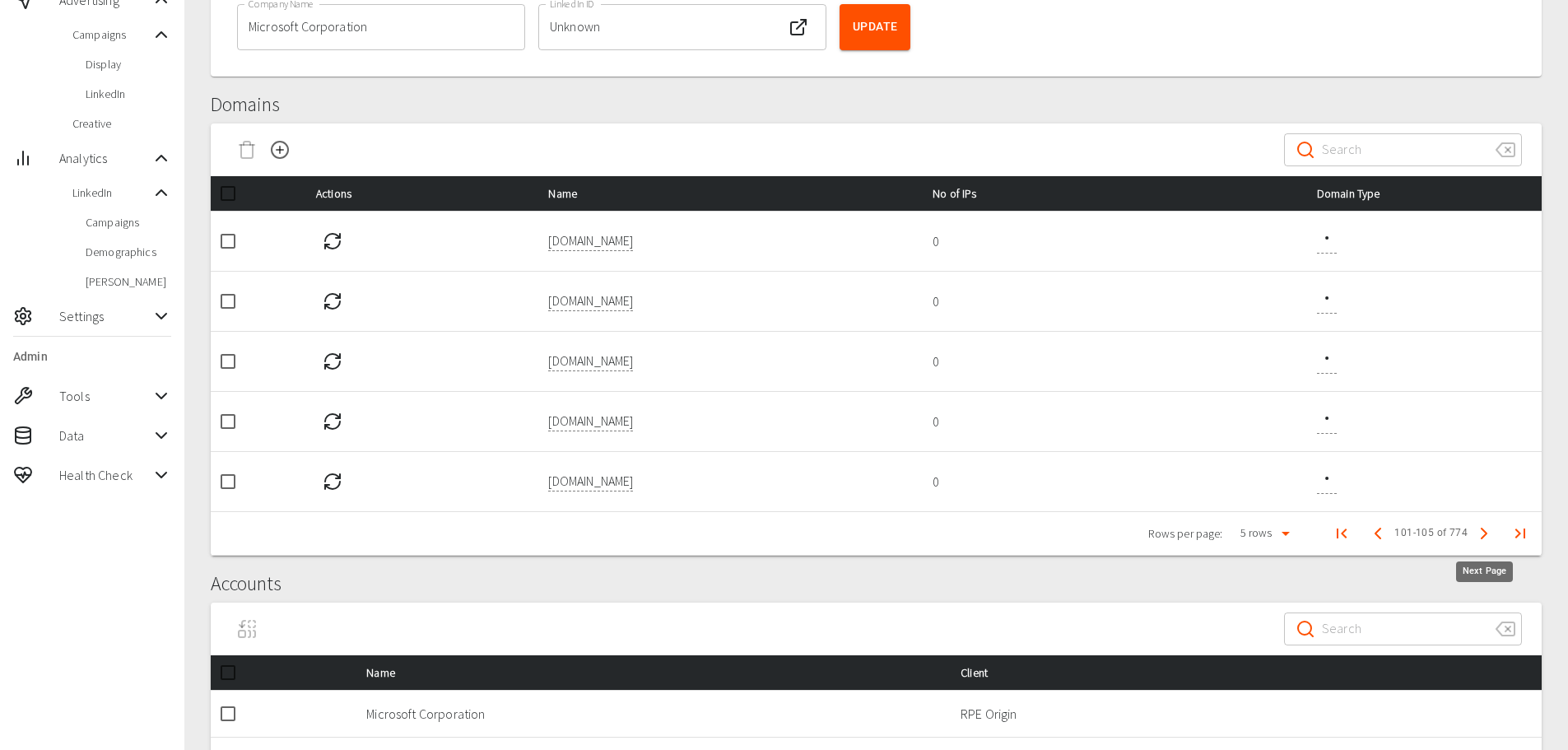
click at [1484, 533] on icon "Next Page" at bounding box center [1483, 533] width 19 height 19
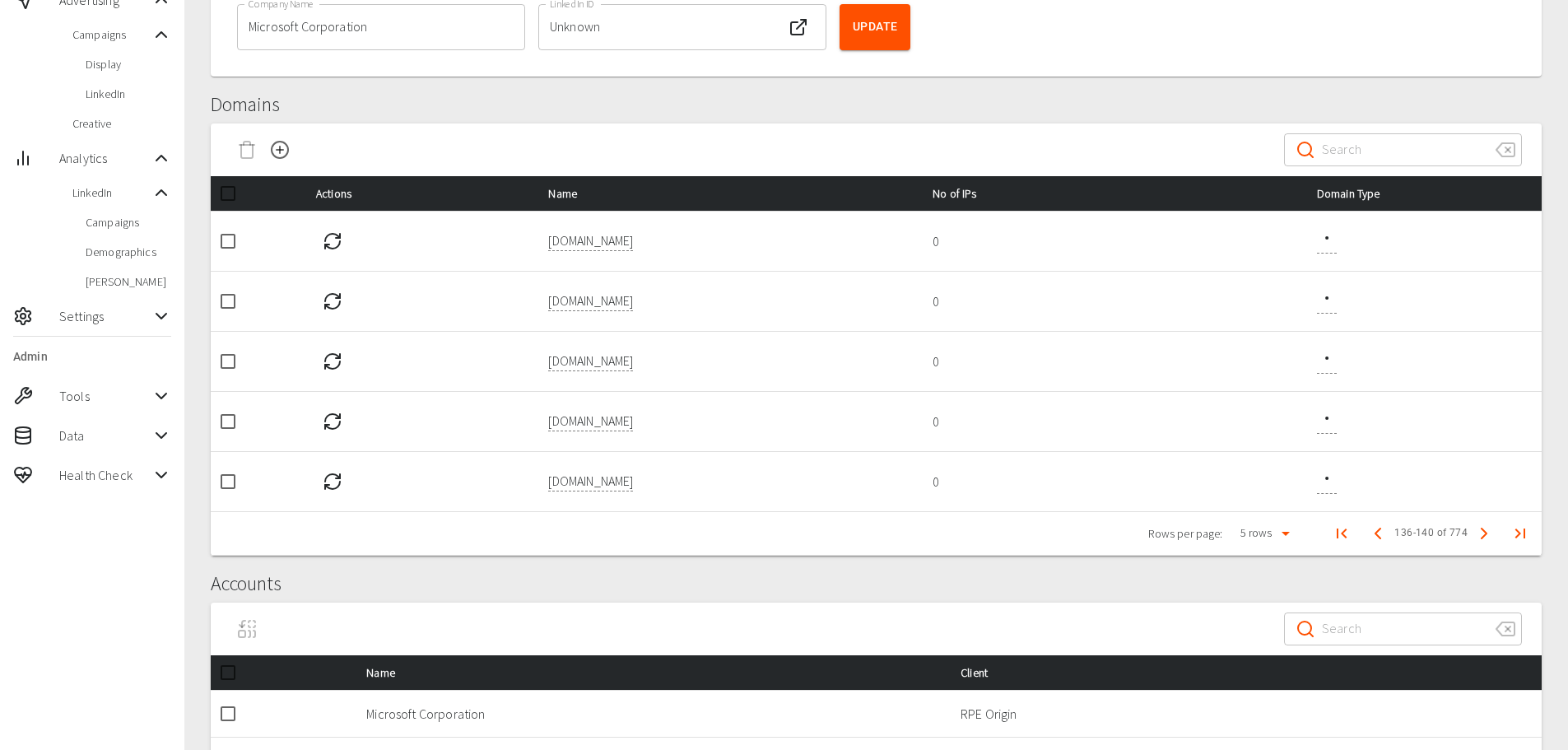
click at [1484, 533] on icon "Next Page" at bounding box center [1483, 533] width 19 height 19
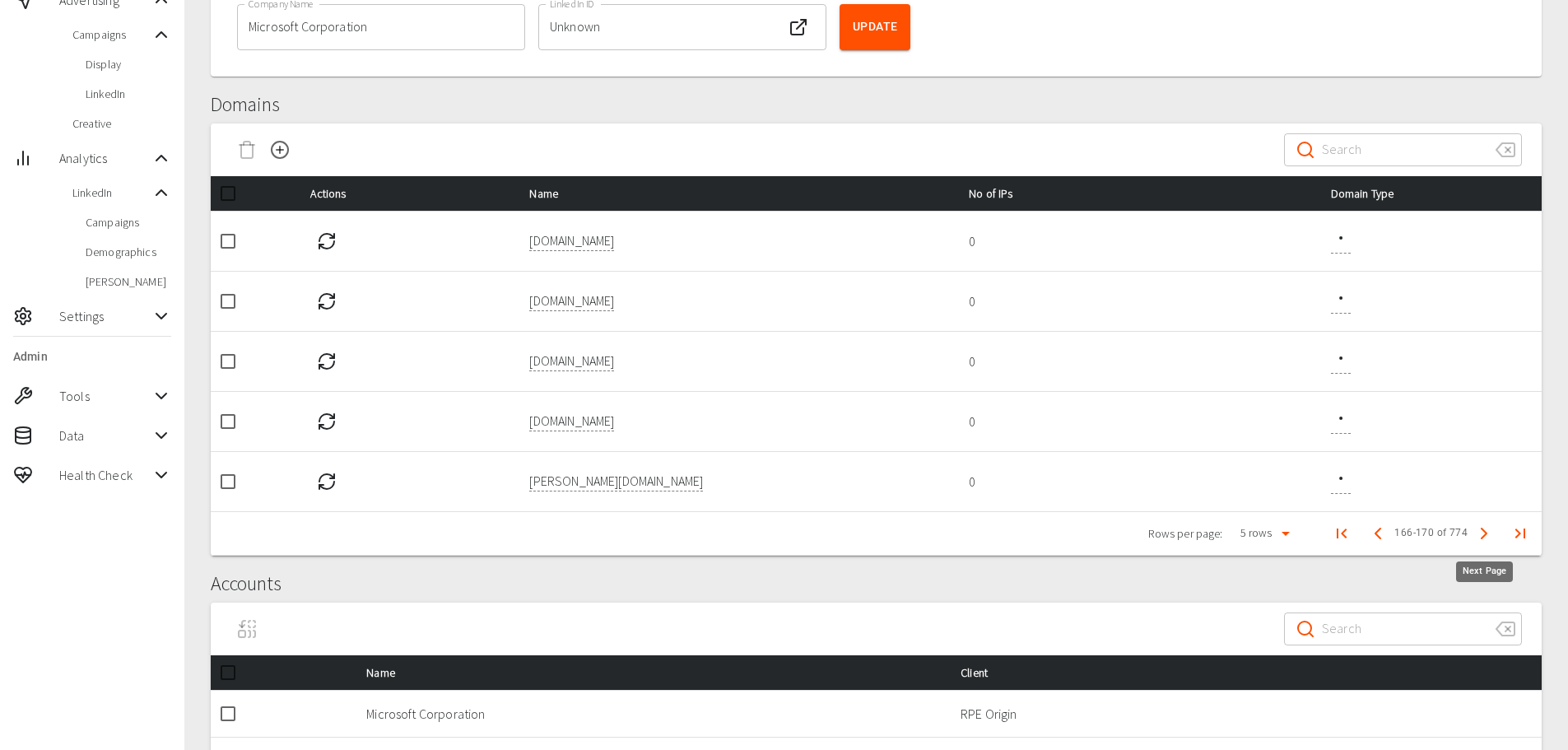
click at [1484, 533] on icon "Next Page" at bounding box center [1483, 533] width 19 height 19
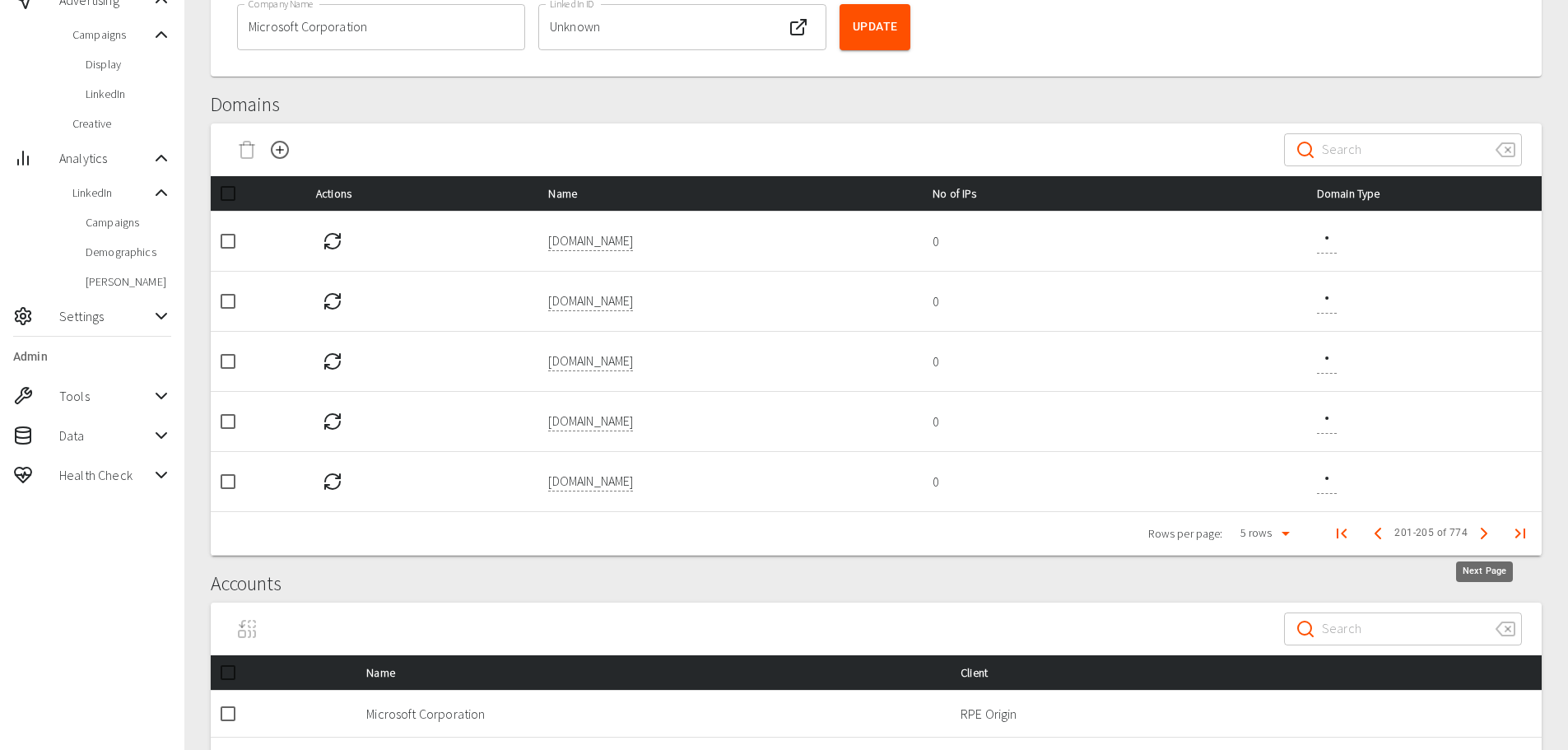
click at [1484, 533] on icon "Next Page" at bounding box center [1483, 533] width 19 height 19
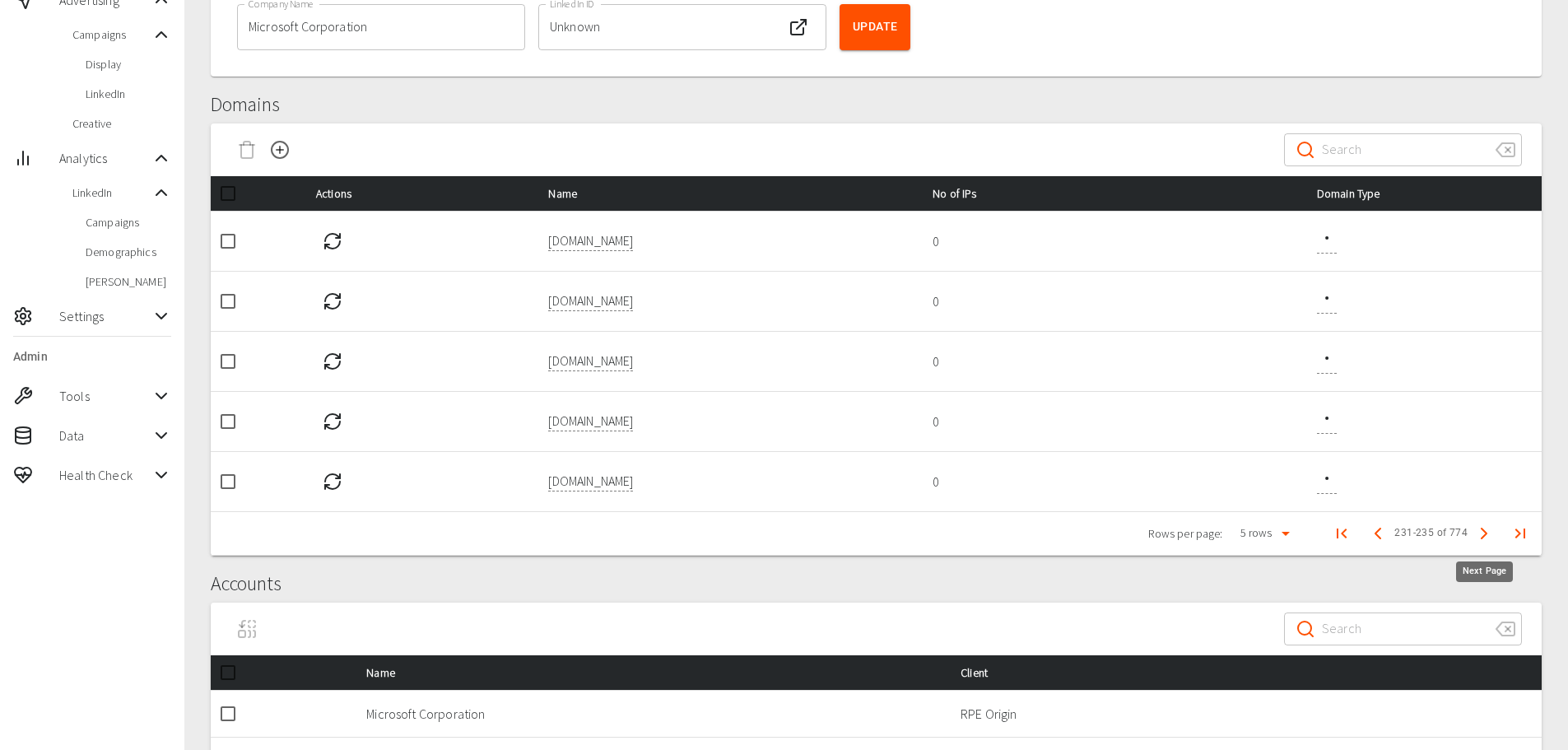
click at [1484, 533] on icon "Next Page" at bounding box center [1483, 533] width 19 height 19
click at [231, 192] on input "checkbox" at bounding box center [228, 194] width 35 height 35
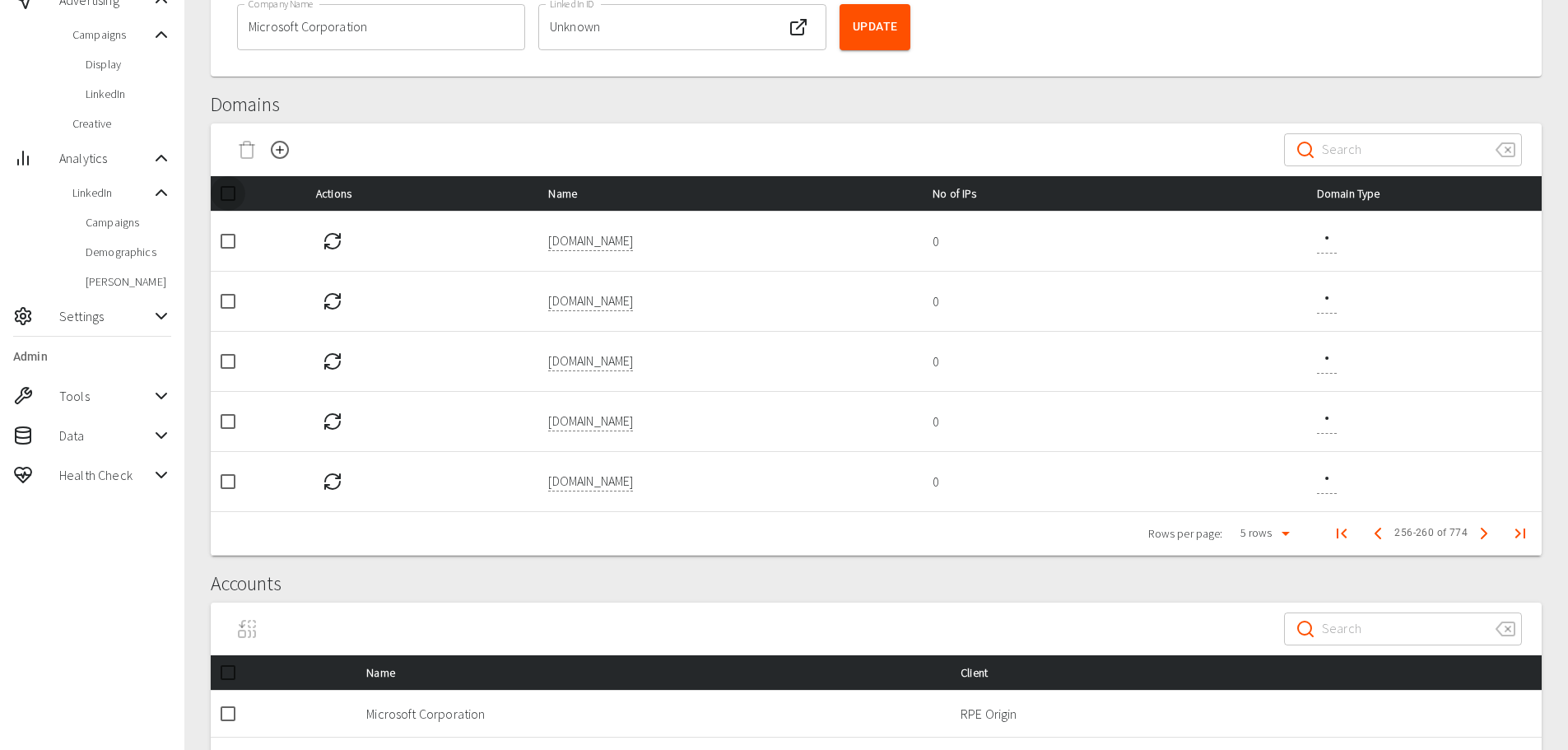
checkbox input "true"
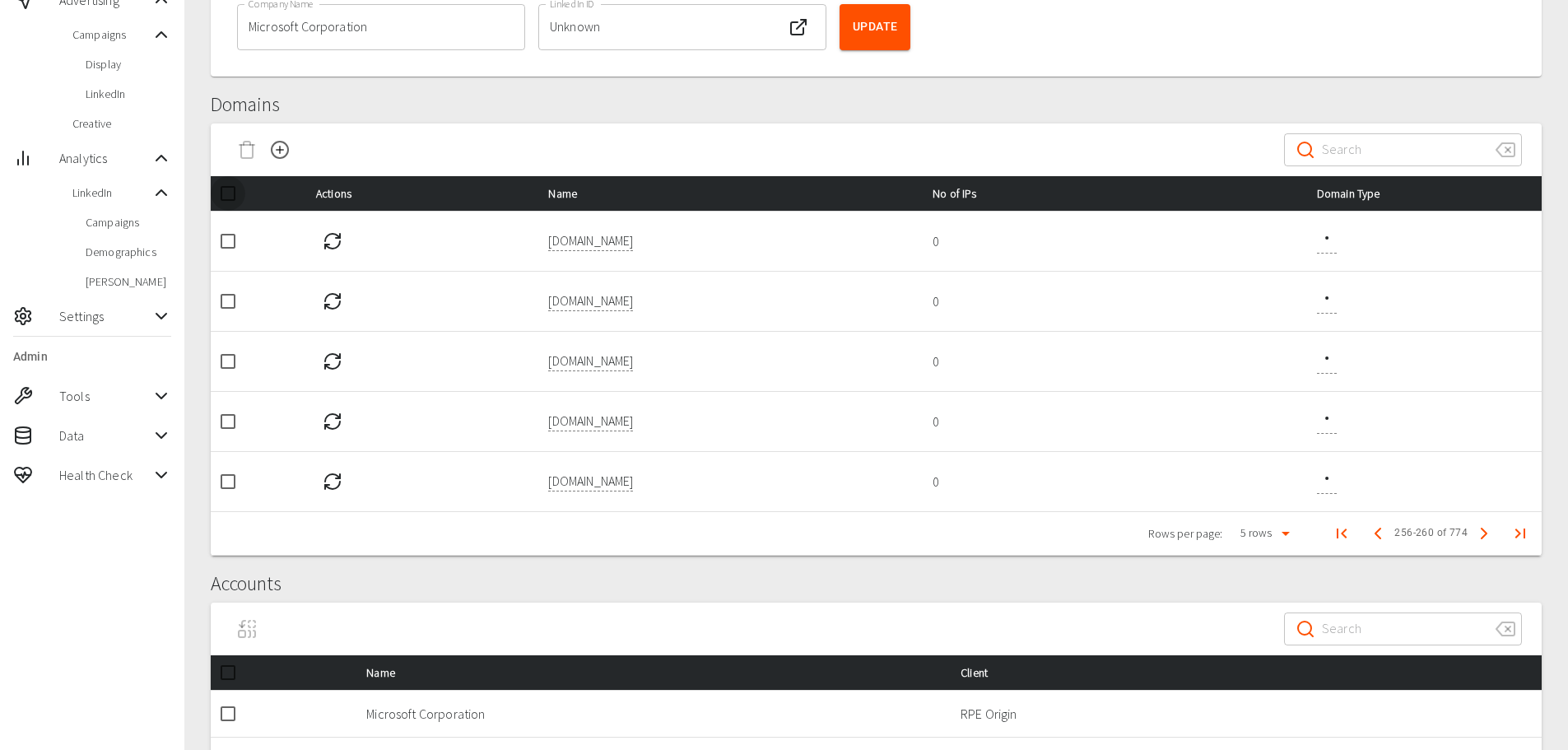
checkbox input "true"
click at [253, 147] on icon "Delete Domain" at bounding box center [246, 152] width 12 height 13
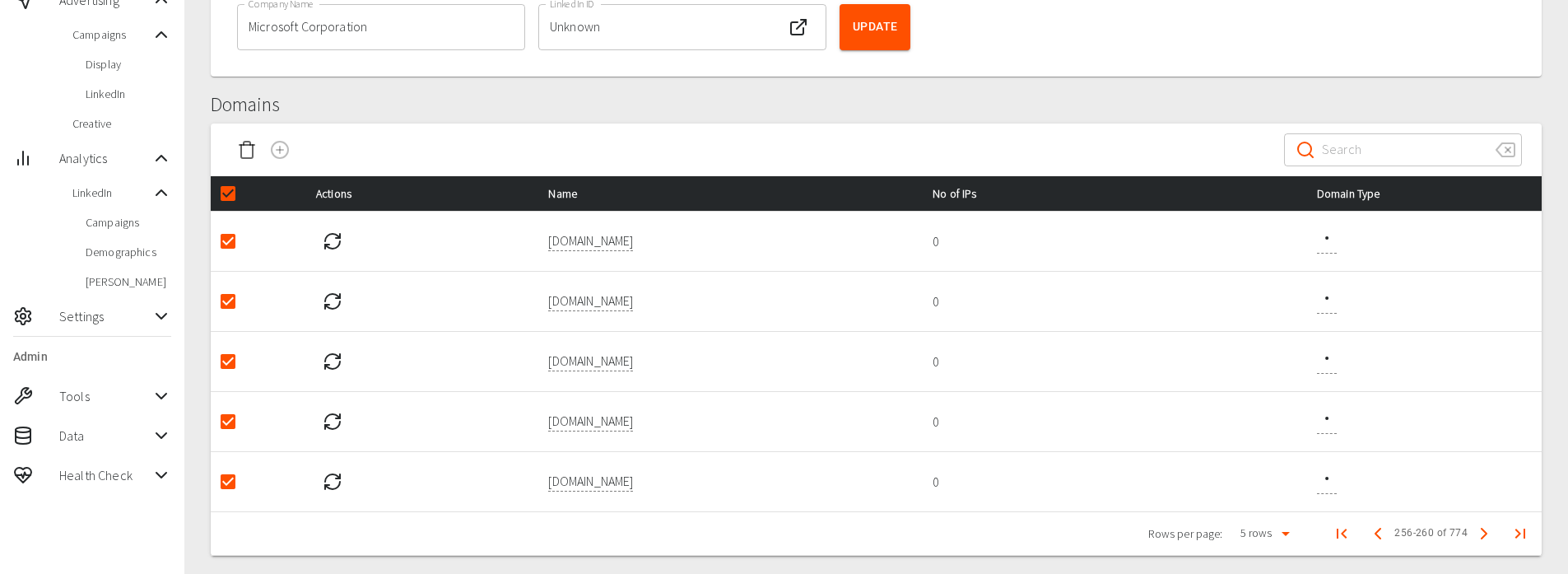
click at [218, 187] on input "checkbox" at bounding box center [228, 194] width 35 height 35
checkbox input "false"
click at [230, 241] on input "checkbox" at bounding box center [228, 241] width 35 height 35
checkbox input "true"
click at [255, 133] on div at bounding box center [264, 150] width 66 height 33
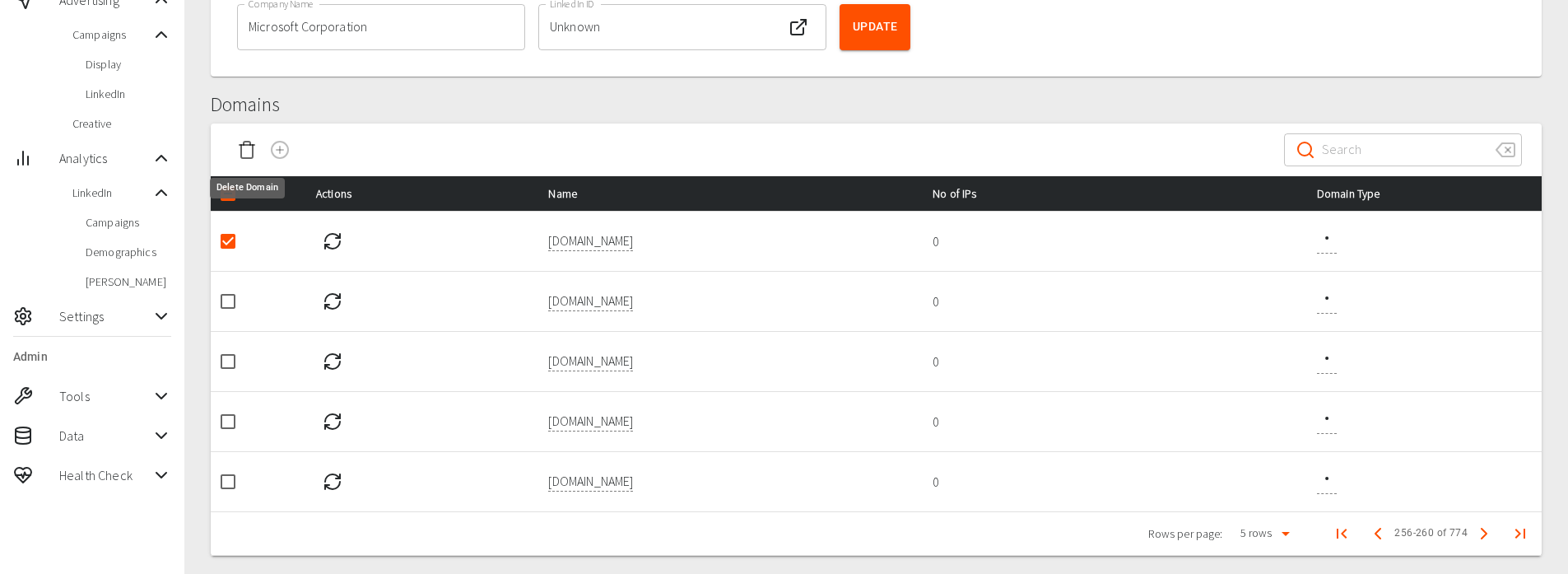
click at [253, 147] on icon "Delete Domain" at bounding box center [246, 152] width 12 height 13
click at [235, 246] on input "checkbox" at bounding box center [228, 241] width 35 height 35
checkbox input "true"
click at [247, 140] on icon "Delete Domain" at bounding box center [246, 149] width 19 height 19
click at [227, 246] on input "checkbox" at bounding box center [228, 241] width 35 height 35
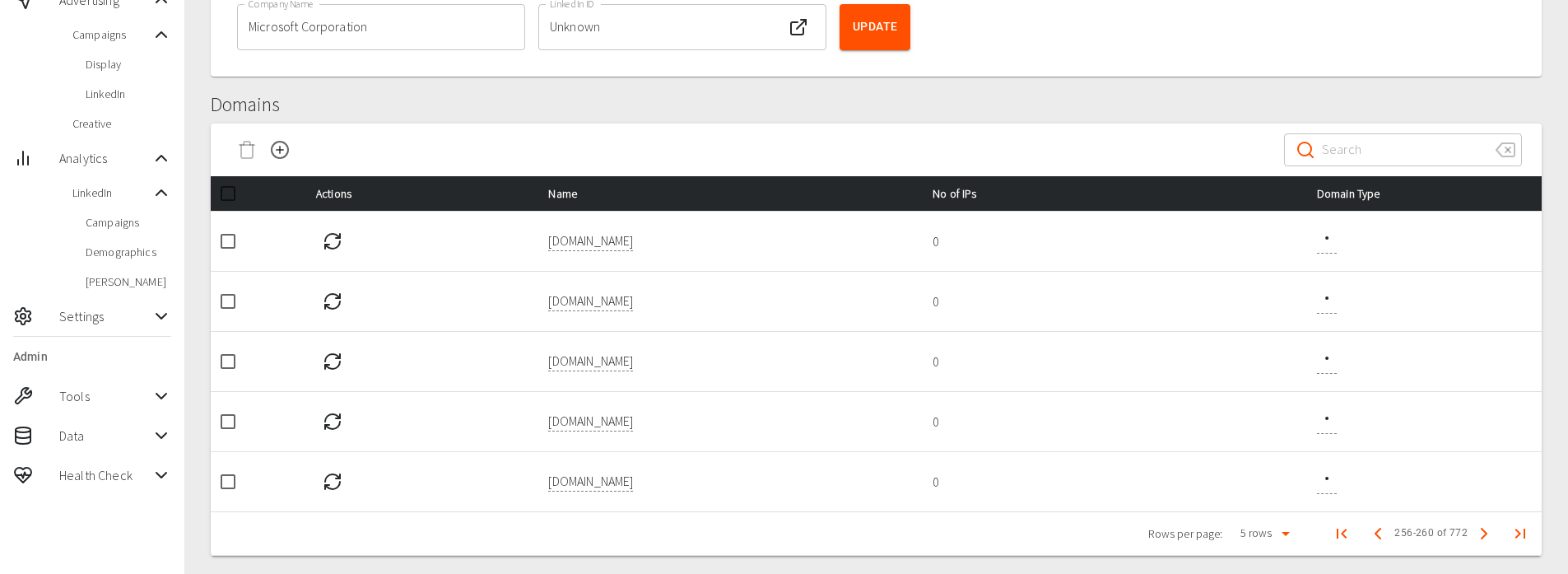
checkbox input "true"
click at [244, 151] on icon "Delete Domain" at bounding box center [246, 149] width 19 height 19
click at [234, 239] on input "checkbox" at bounding box center [228, 241] width 35 height 35
checkbox input "true"
click at [242, 148] on icon "Delete Domain" at bounding box center [246, 152] width 12 height 13
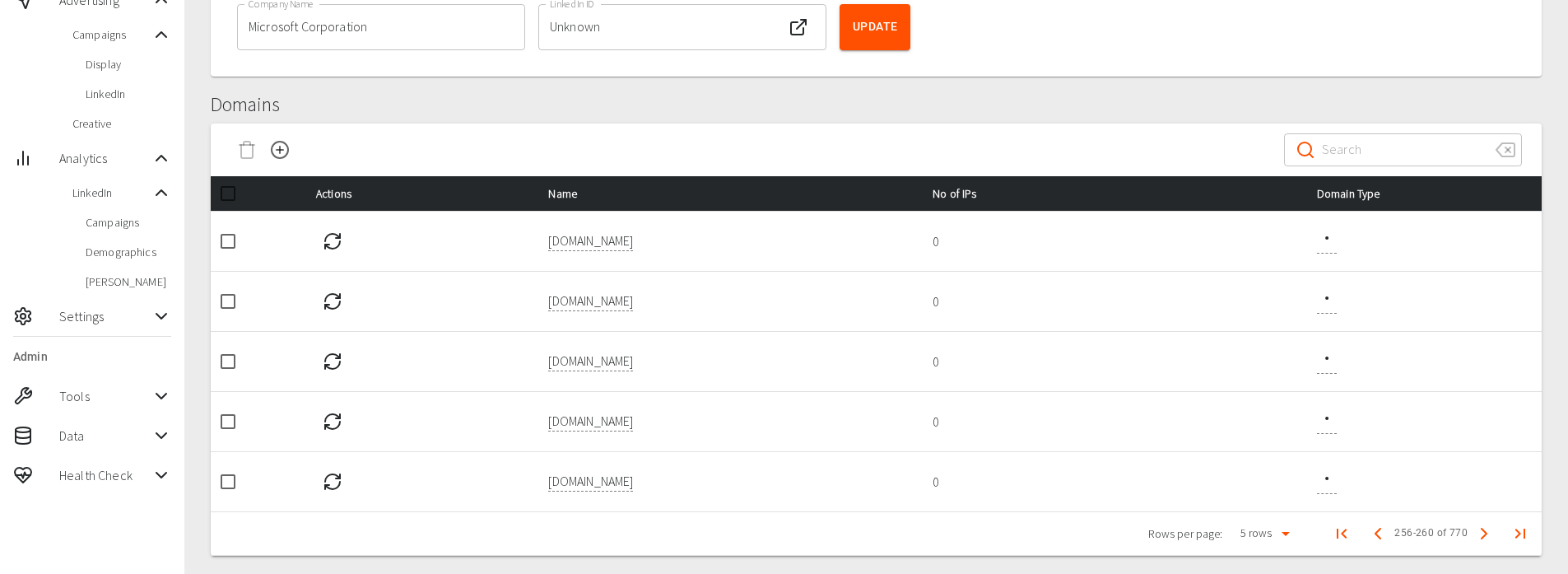
click at [228, 252] on input "checkbox" at bounding box center [228, 241] width 35 height 35
checkbox input "true"
click at [239, 148] on icon "Delete Domain" at bounding box center [246, 149] width 19 height 19
click at [234, 244] on input "checkbox" at bounding box center [228, 241] width 35 height 35
checkbox input "true"
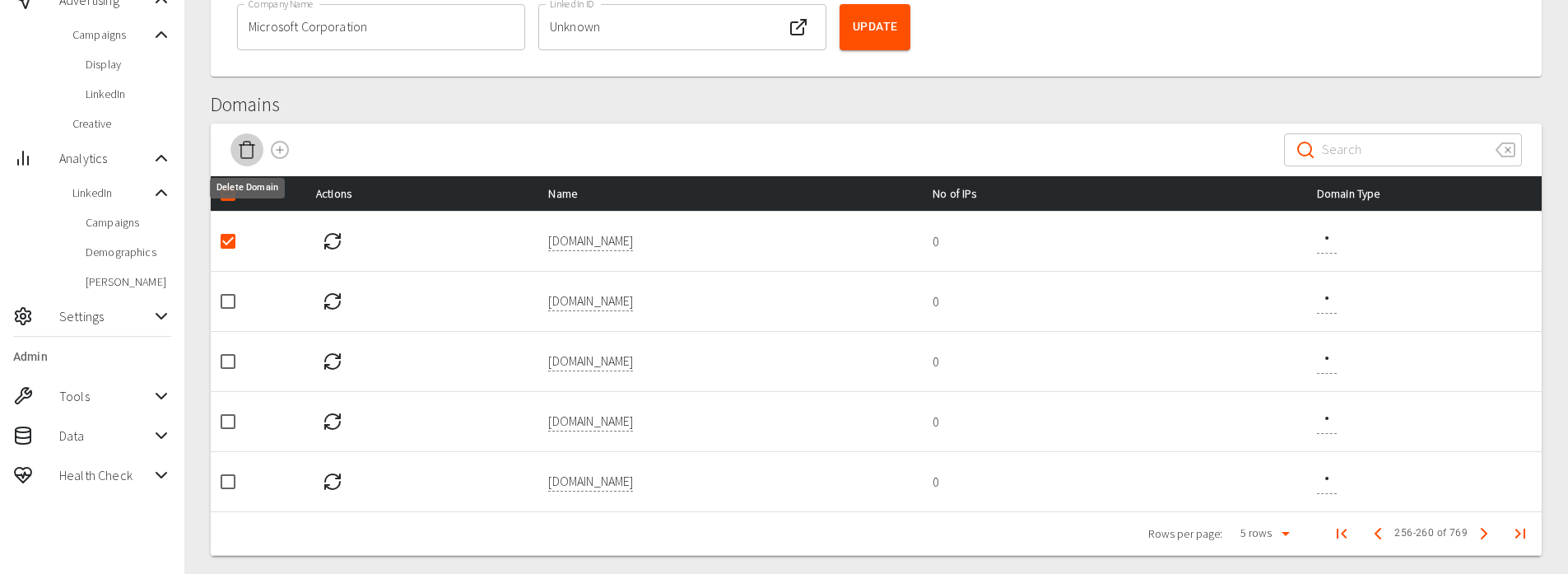
click at [250, 152] on icon "Delete Domain" at bounding box center [246, 149] width 19 height 19
click at [235, 239] on input "checkbox" at bounding box center [228, 241] width 35 height 35
checkbox input "true"
click at [248, 145] on icon "Delete Domain" at bounding box center [246, 149] width 19 height 19
click at [225, 247] on input "checkbox" at bounding box center [228, 241] width 35 height 35
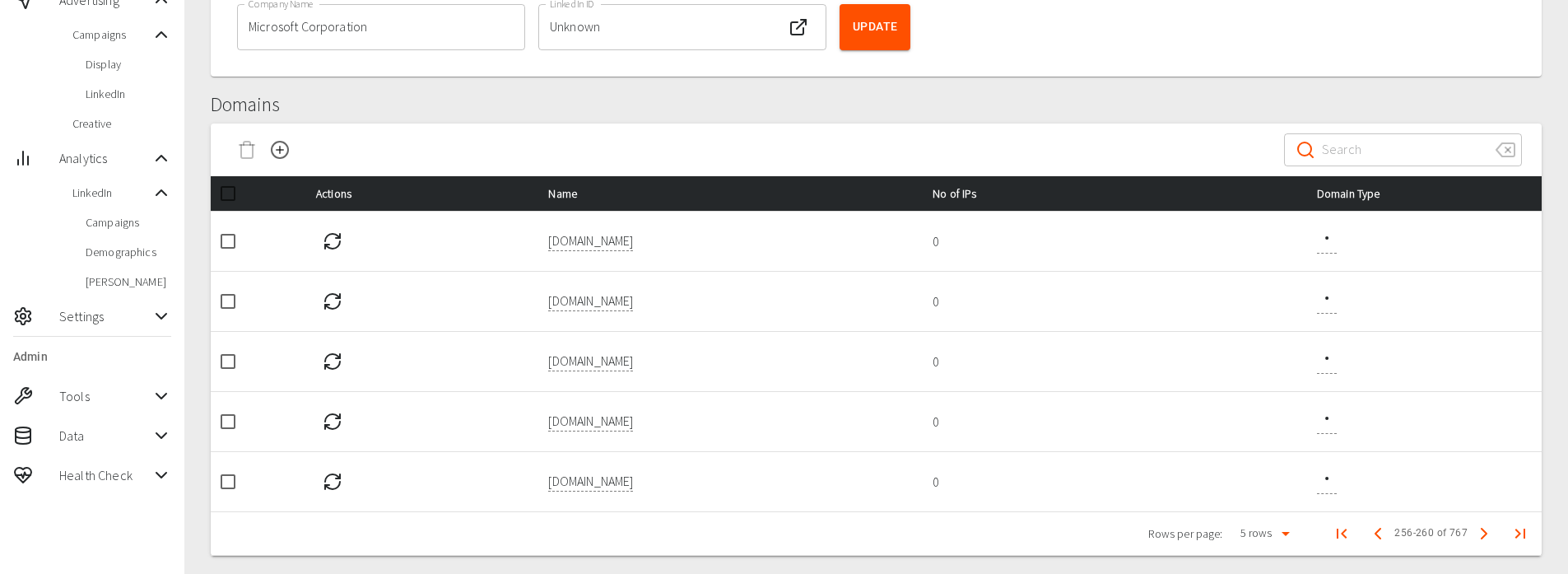
checkbox input "true"
click at [249, 145] on icon "Delete Domain" at bounding box center [246, 145] width 15 height 0
click at [233, 239] on input "checkbox" at bounding box center [228, 241] width 35 height 35
checkbox input "true"
click at [247, 147] on icon "Delete Domain" at bounding box center [246, 149] width 19 height 19
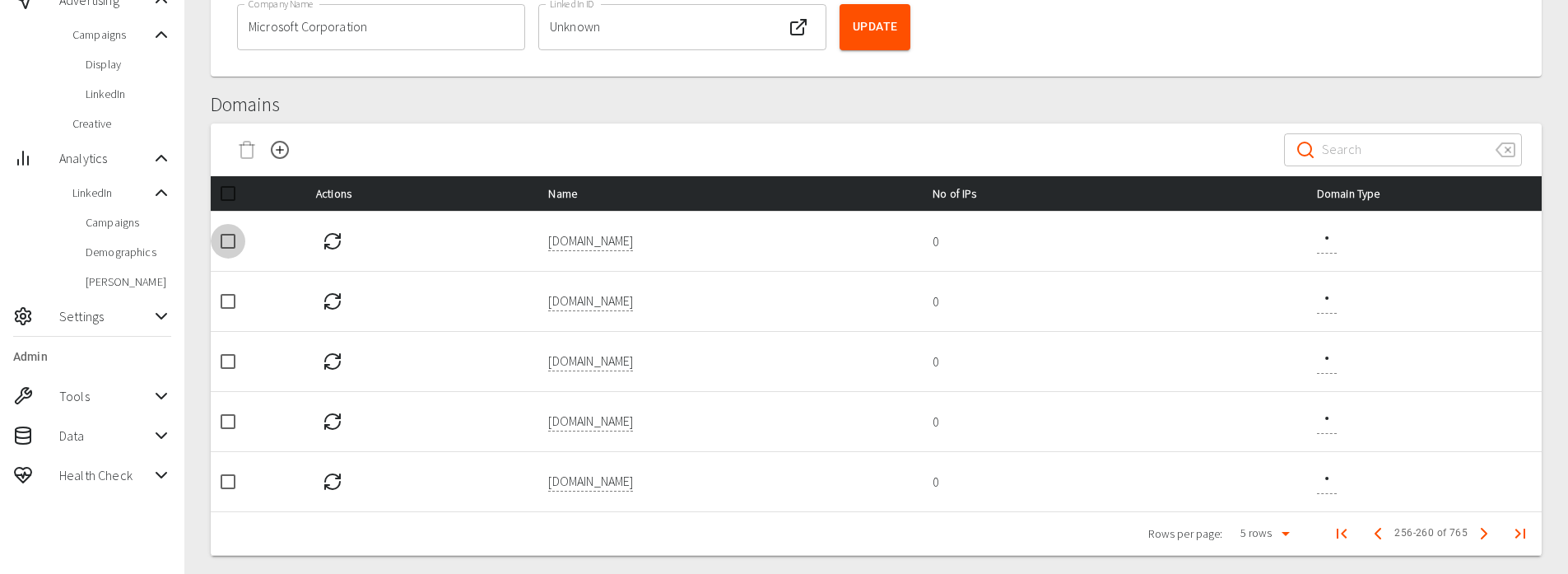
click at [231, 242] on input "checkbox" at bounding box center [228, 241] width 35 height 35
checkbox input "true"
click at [246, 146] on icon "Delete Domain" at bounding box center [246, 149] width 19 height 19
click at [226, 243] on input "checkbox" at bounding box center [228, 241] width 35 height 35
checkbox input "true"
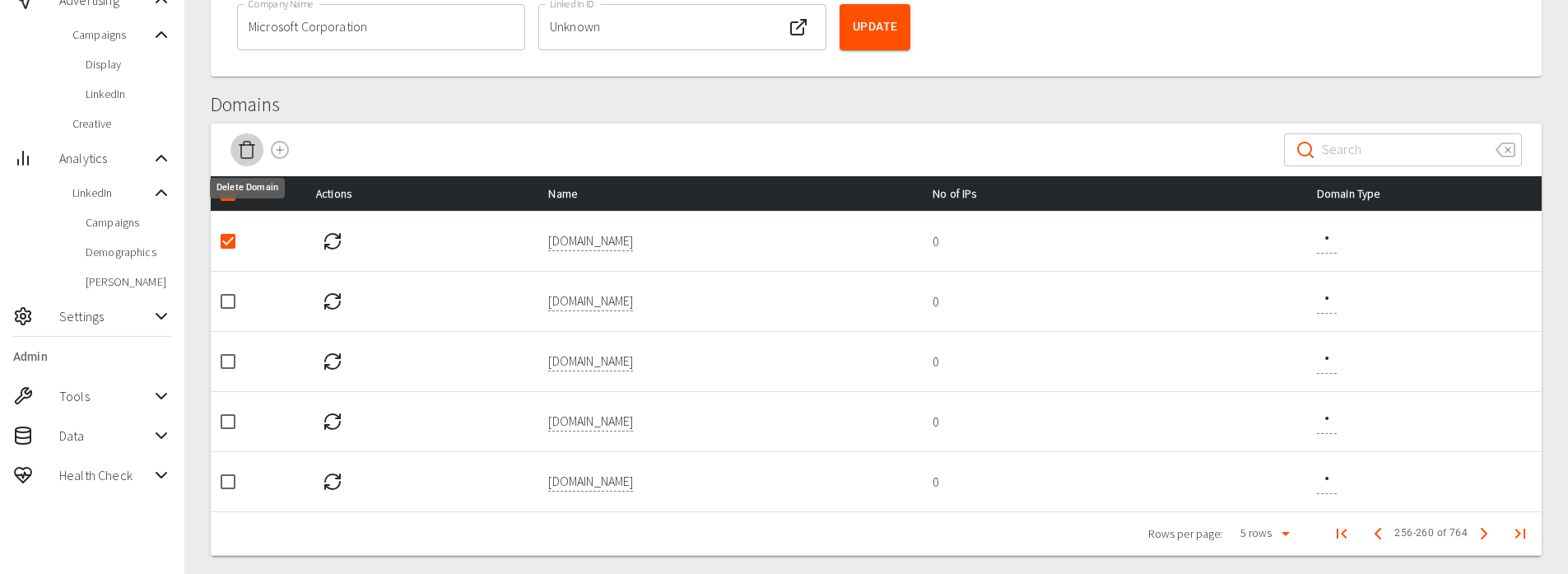
click at [248, 160] on button "Delete Domain" at bounding box center [247, 150] width 33 height 33
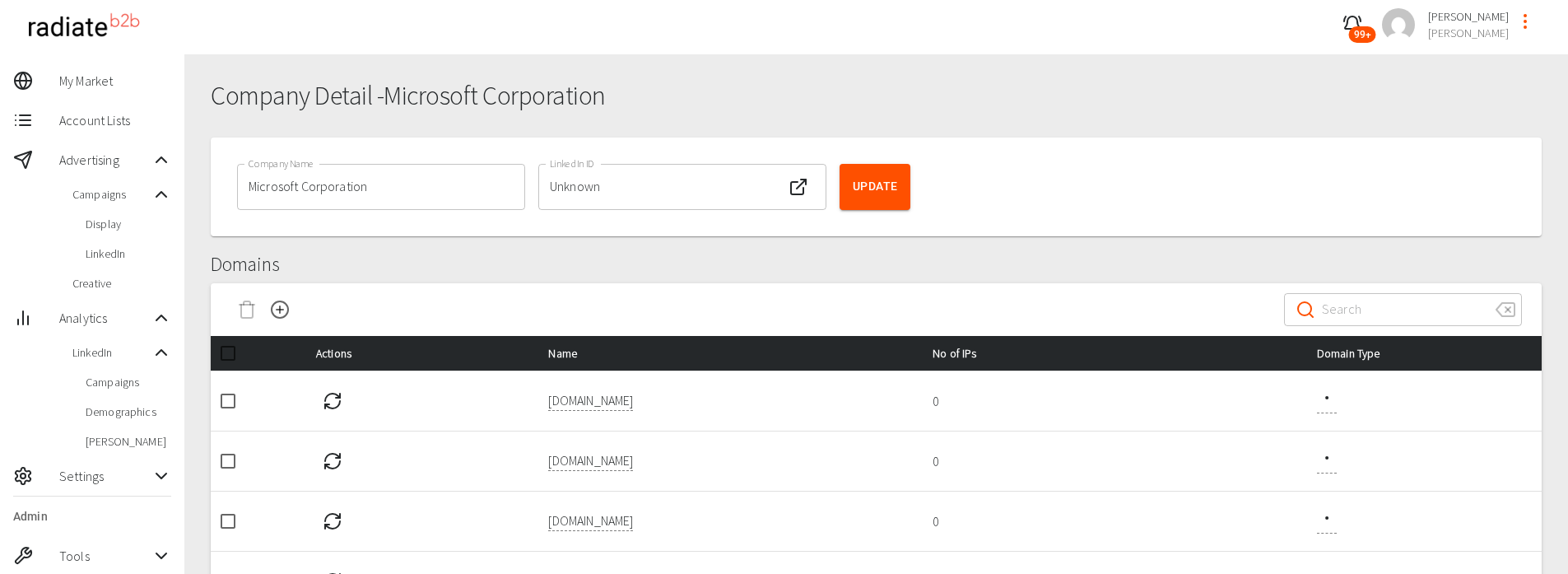
scroll to position [0, 0]
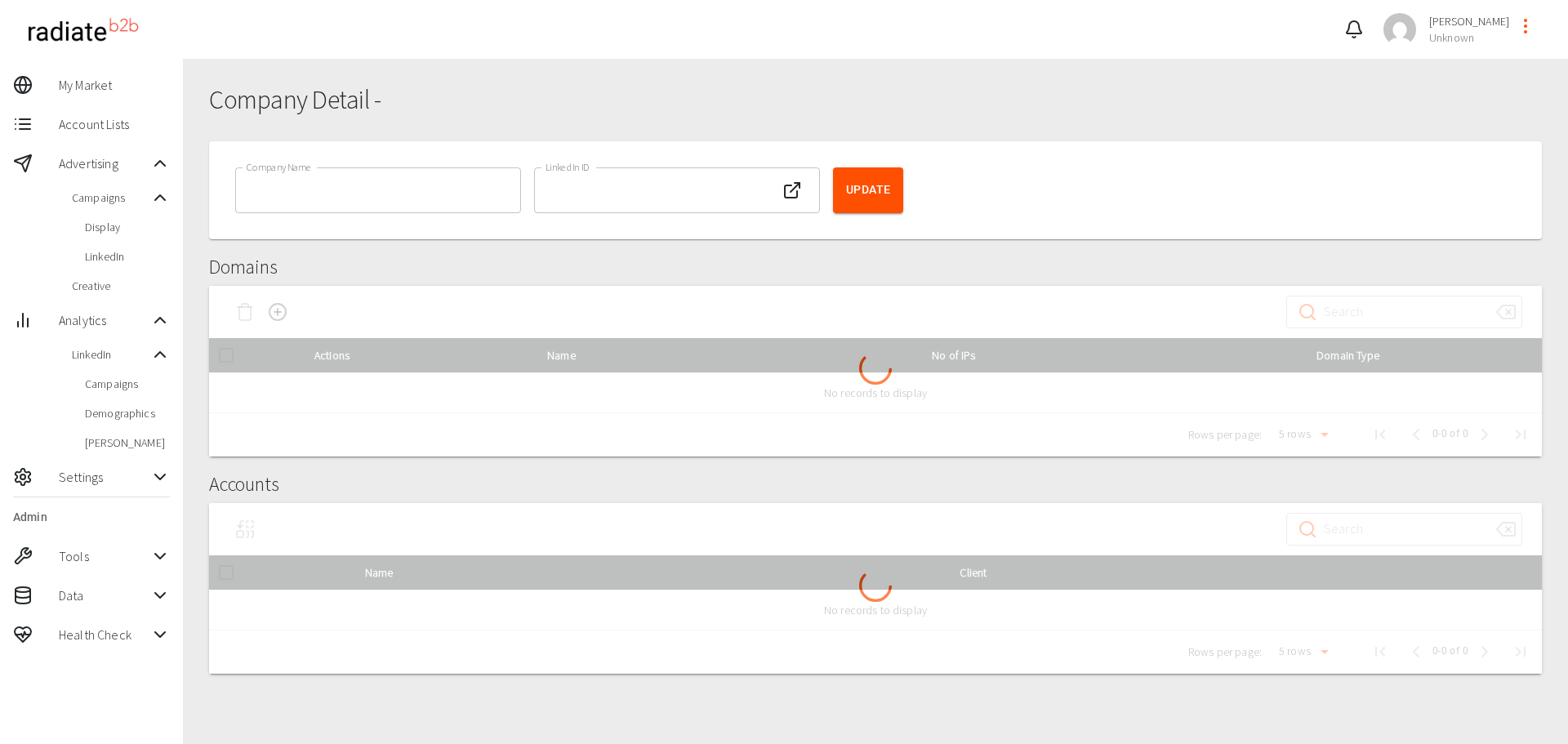
type input "Google"
type input "Alphabet Inc"
type input "8074624"
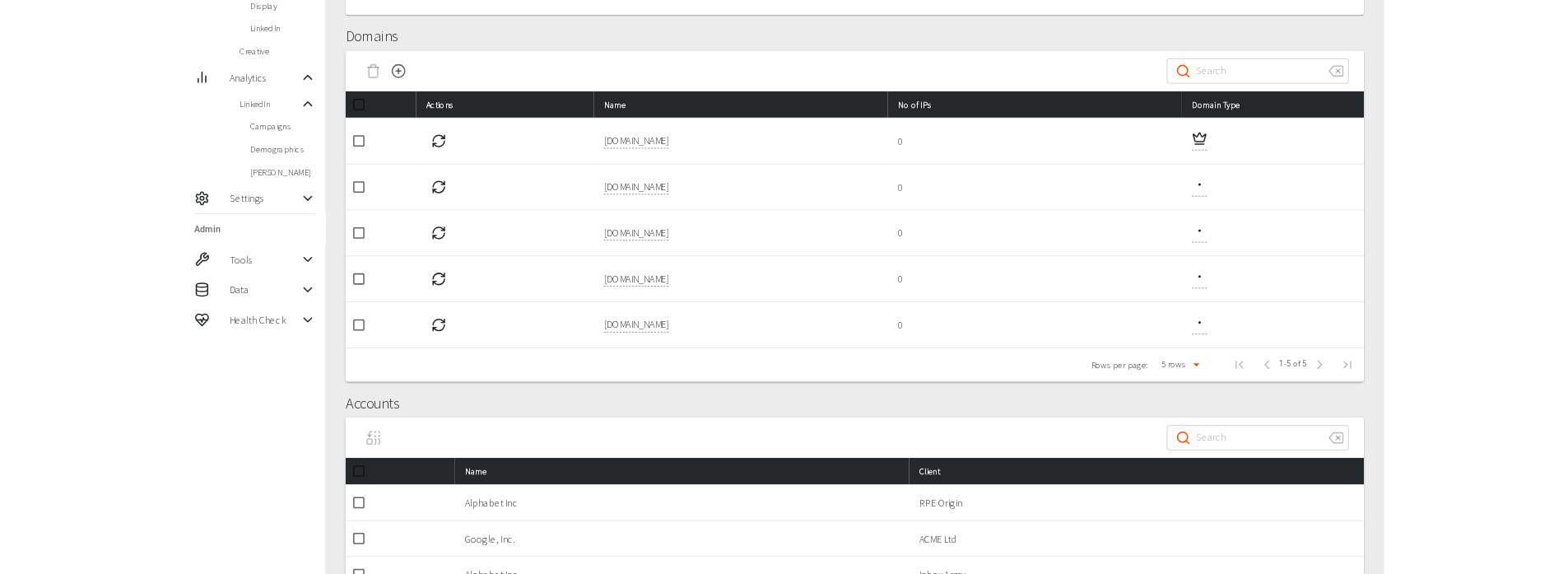
scroll to position [247, 0]
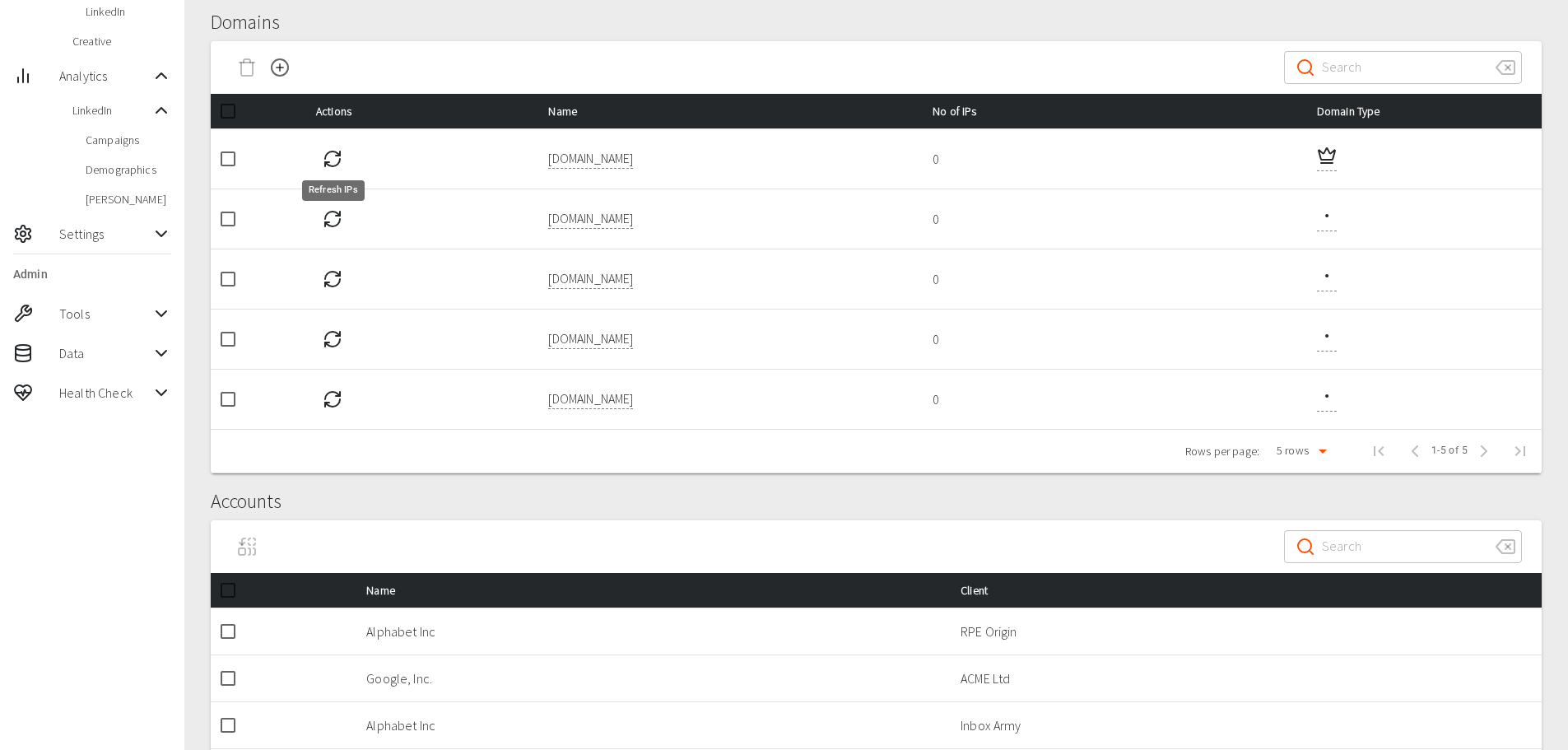
click at [326, 156] on icon "Refresh IPs" at bounding box center [332, 158] width 19 height 19
click at [230, 214] on input "checkbox" at bounding box center [228, 219] width 35 height 35
click at [248, 69] on icon "Delete Domain" at bounding box center [246, 67] width 19 height 19
click at [245, 69] on icon "Delete Domain" at bounding box center [246, 67] width 19 height 19
click at [223, 221] on input "checkbox" at bounding box center [228, 219] width 35 height 35
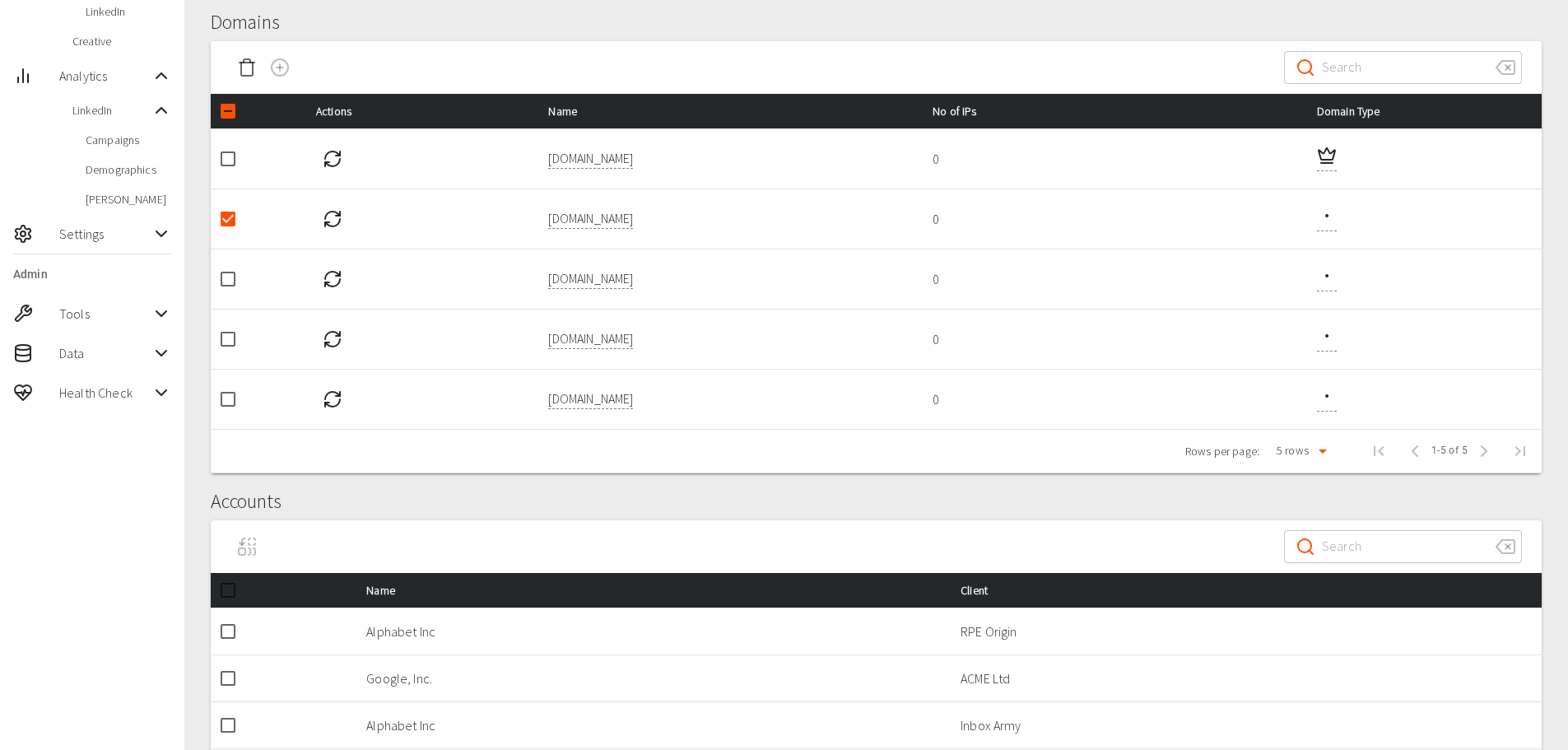
checkbox input "false"
drag, startPoint x: 231, startPoint y: 345, endPoint x: 247, endPoint y: 289, distance: 58.2
click at [231, 344] on input "checkbox" at bounding box center [228, 340] width 35 height 35
checkbox input "true"
click at [242, 63] on icon "Delete Domain" at bounding box center [246, 69] width 12 height 13
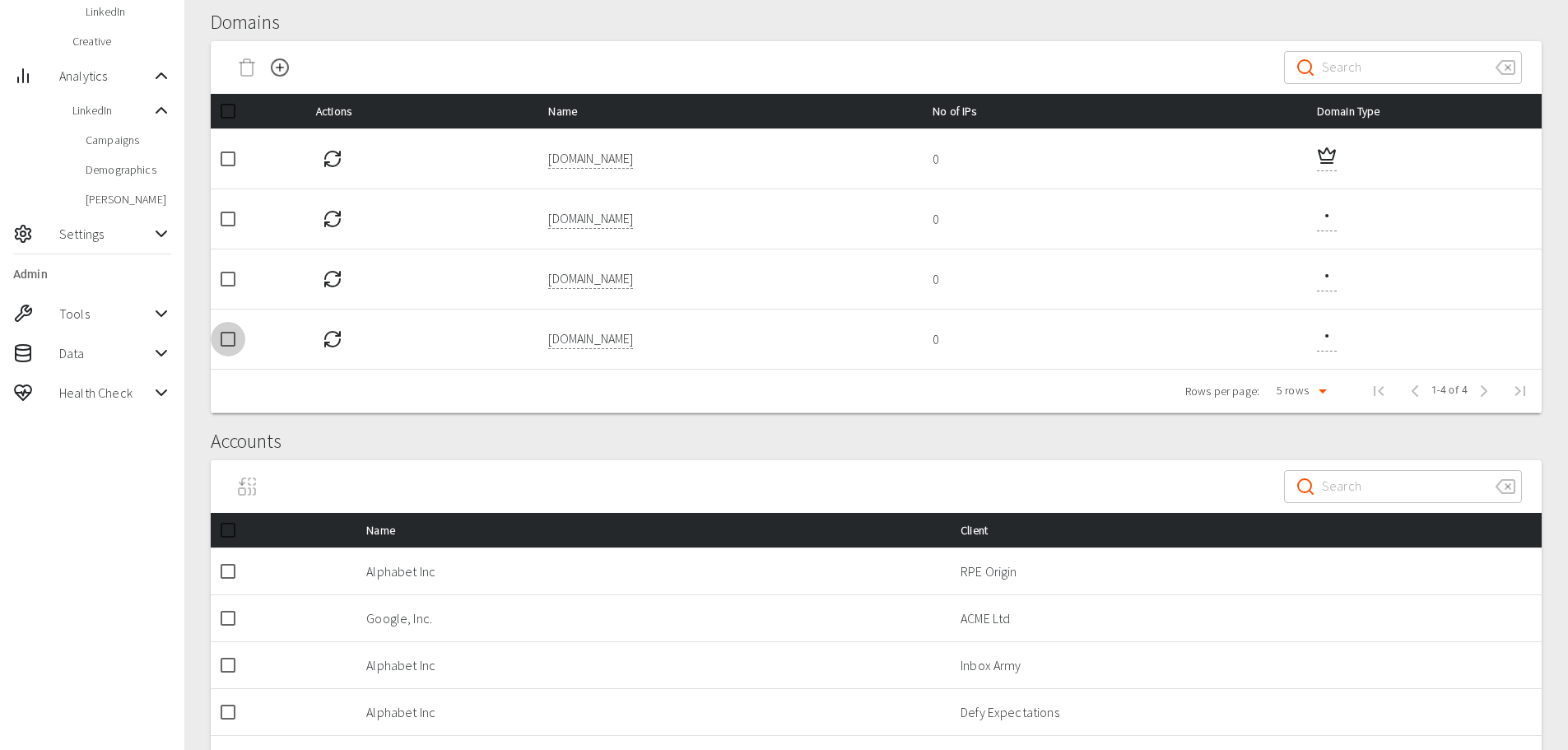
click at [230, 341] on input "checkbox" at bounding box center [228, 340] width 35 height 35
checkbox input "true"
click at [249, 70] on icon "Delete Domain" at bounding box center [246, 67] width 19 height 19
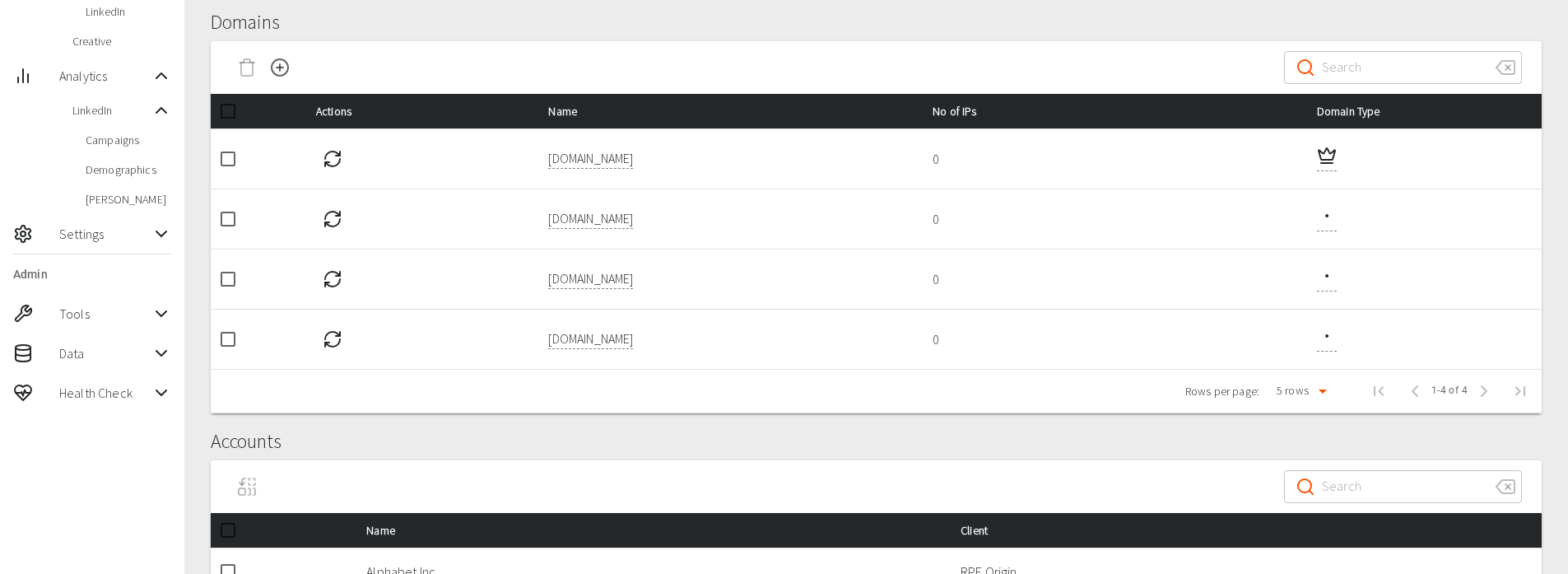
click at [231, 220] on input "checkbox" at bounding box center [228, 219] width 35 height 35
checkbox input "true"
click at [248, 66] on icon "Delete Domain" at bounding box center [246, 67] width 19 height 19
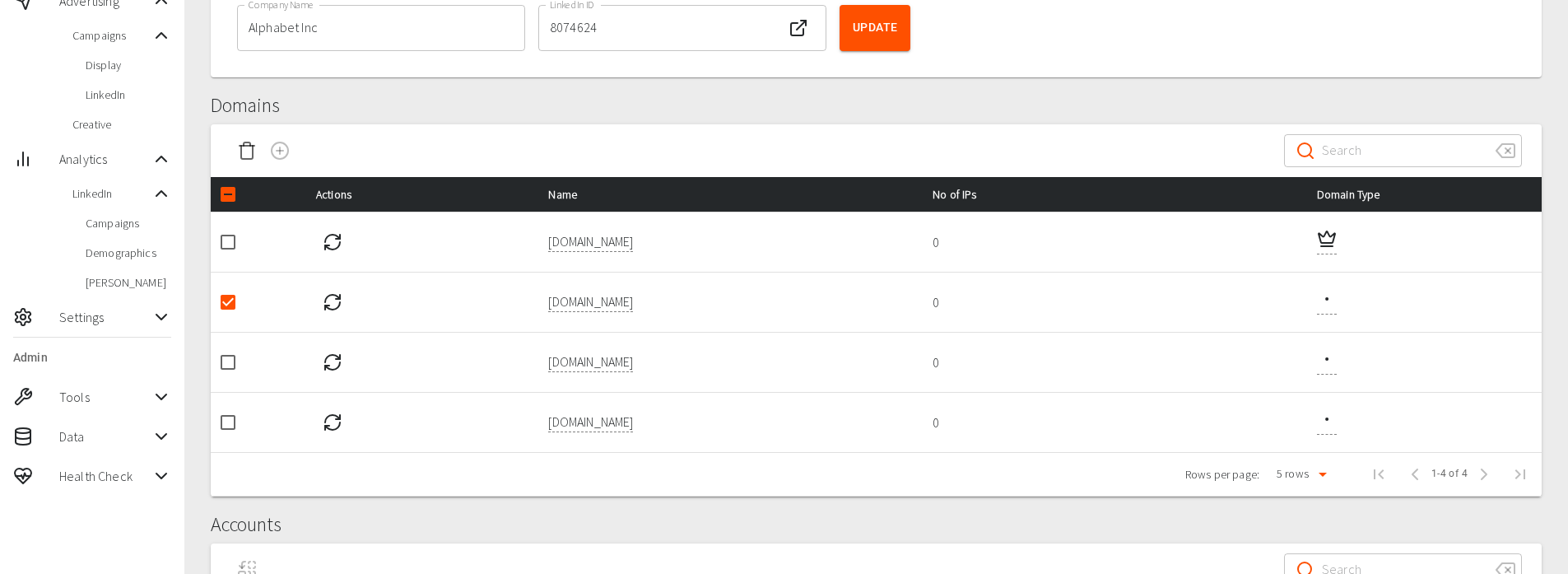
scroll to position [165, 0]
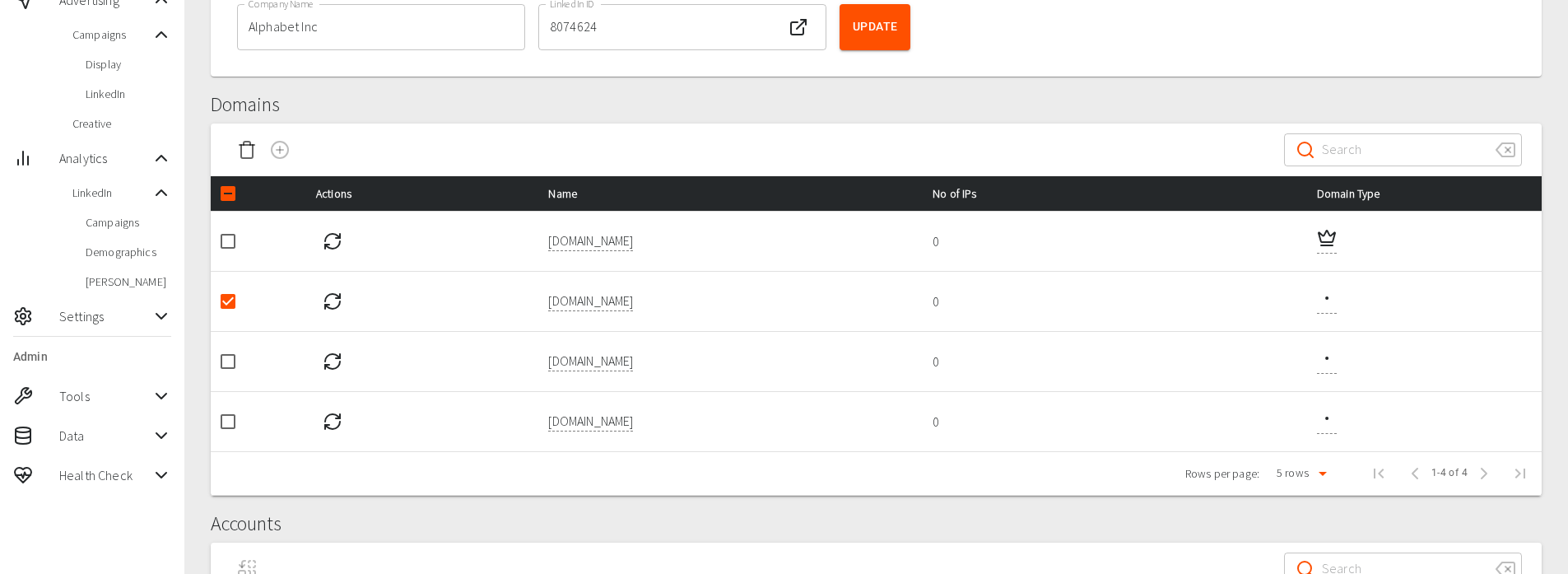
click at [227, 192] on input "checkbox" at bounding box center [228, 194] width 35 height 35
checkbox input "true"
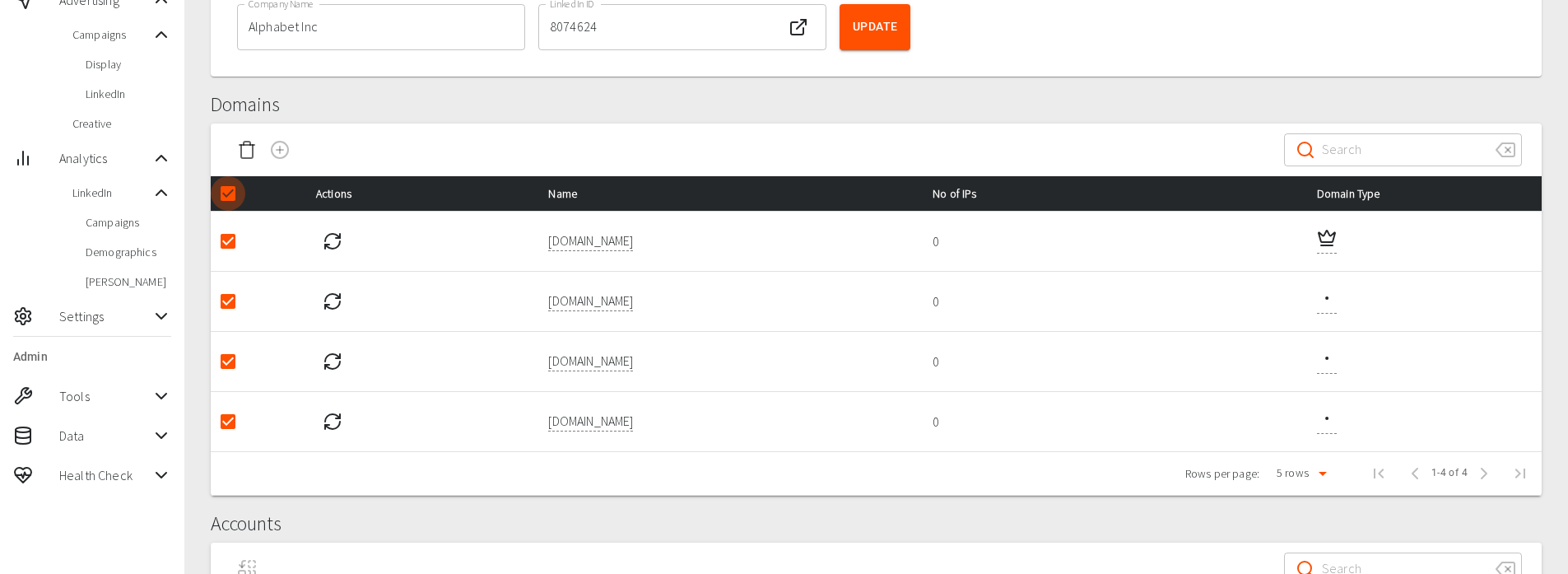
click at [227, 192] on input "checkbox" at bounding box center [228, 194] width 35 height 35
checkbox input "false"
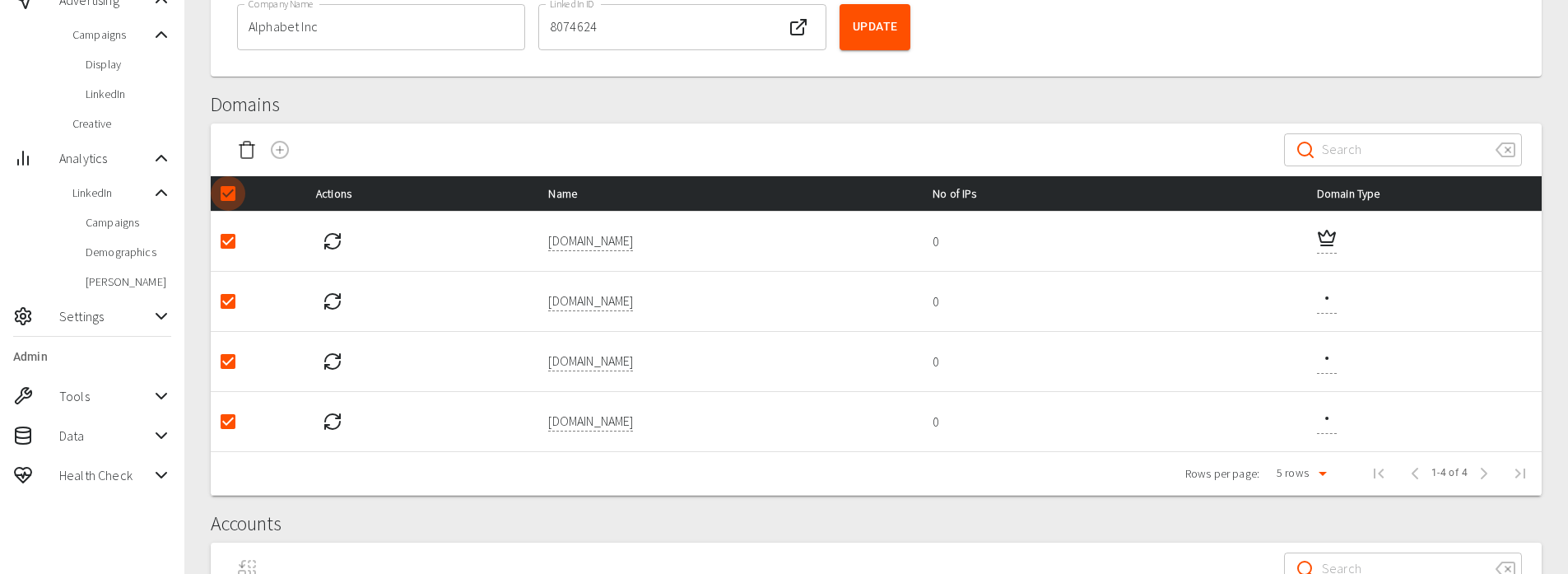
checkbox input "false"
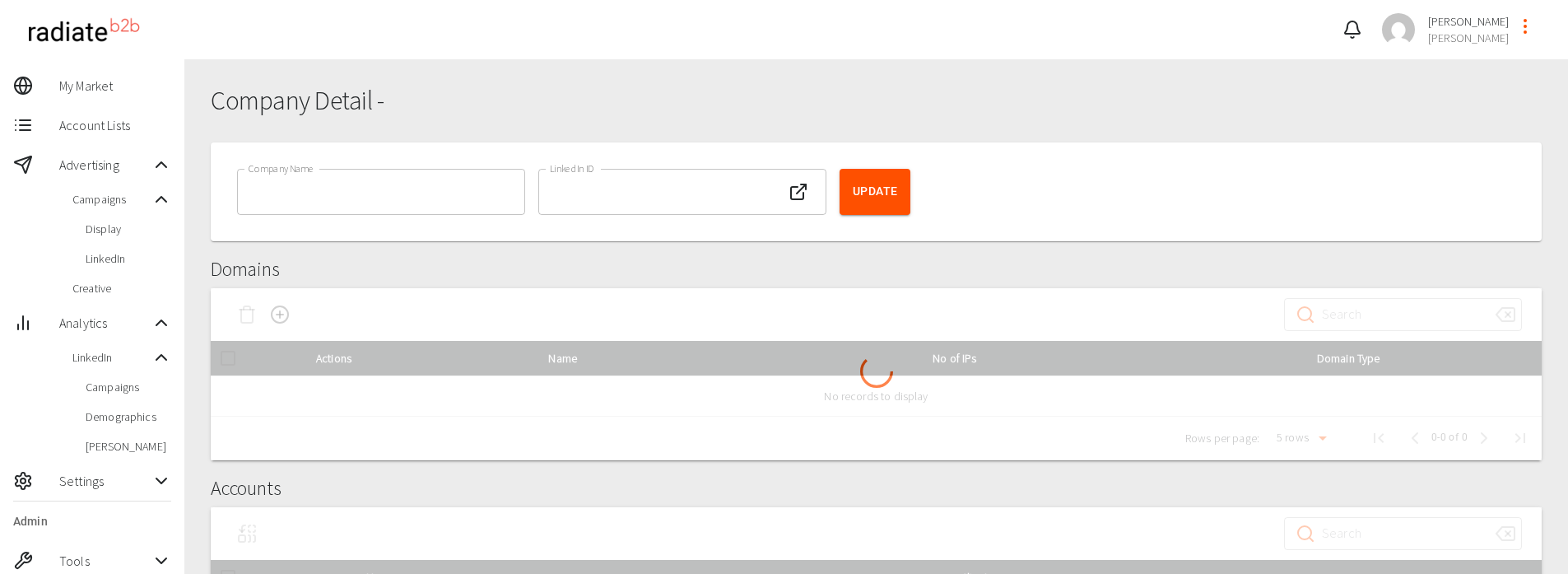
type input "Alphabet Inc"
type input "8074624"
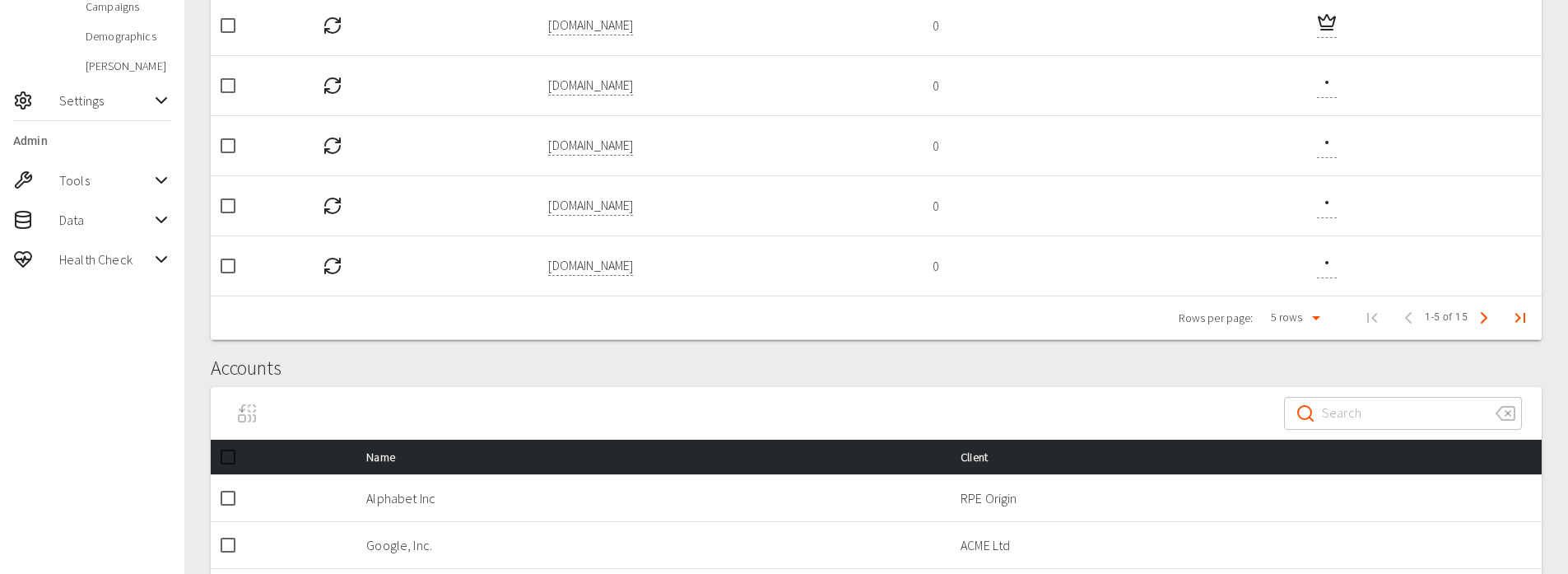
scroll to position [339, 0]
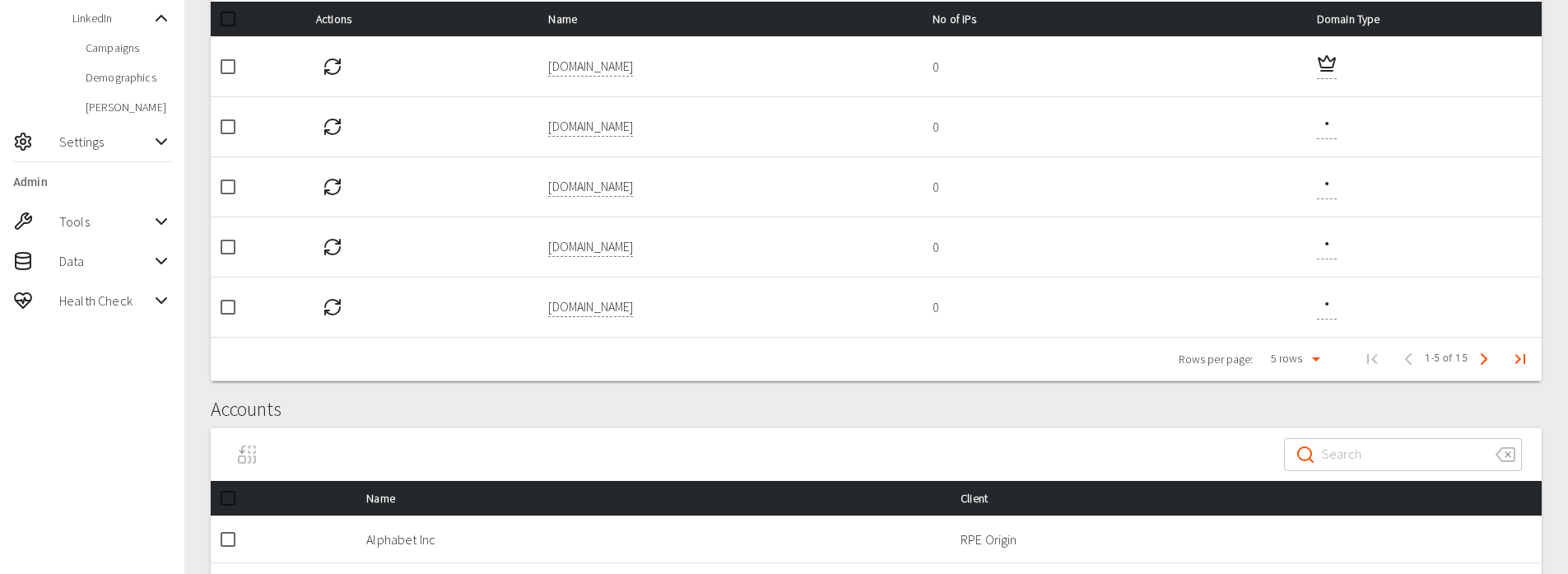
click at [1482, 354] on polyline "Next Page" at bounding box center [1483, 359] width 5 height 10
click at [332, 193] on icon "Refresh IPs" at bounding box center [333, 190] width 15 height 7
click at [335, 247] on icon "Refresh IPs" at bounding box center [332, 247] width 19 height 19
click at [333, 304] on icon "Refresh IPs" at bounding box center [332, 306] width 19 height 19
click at [1482, 355] on polyline "Next Page" at bounding box center [1483, 359] width 5 height 10
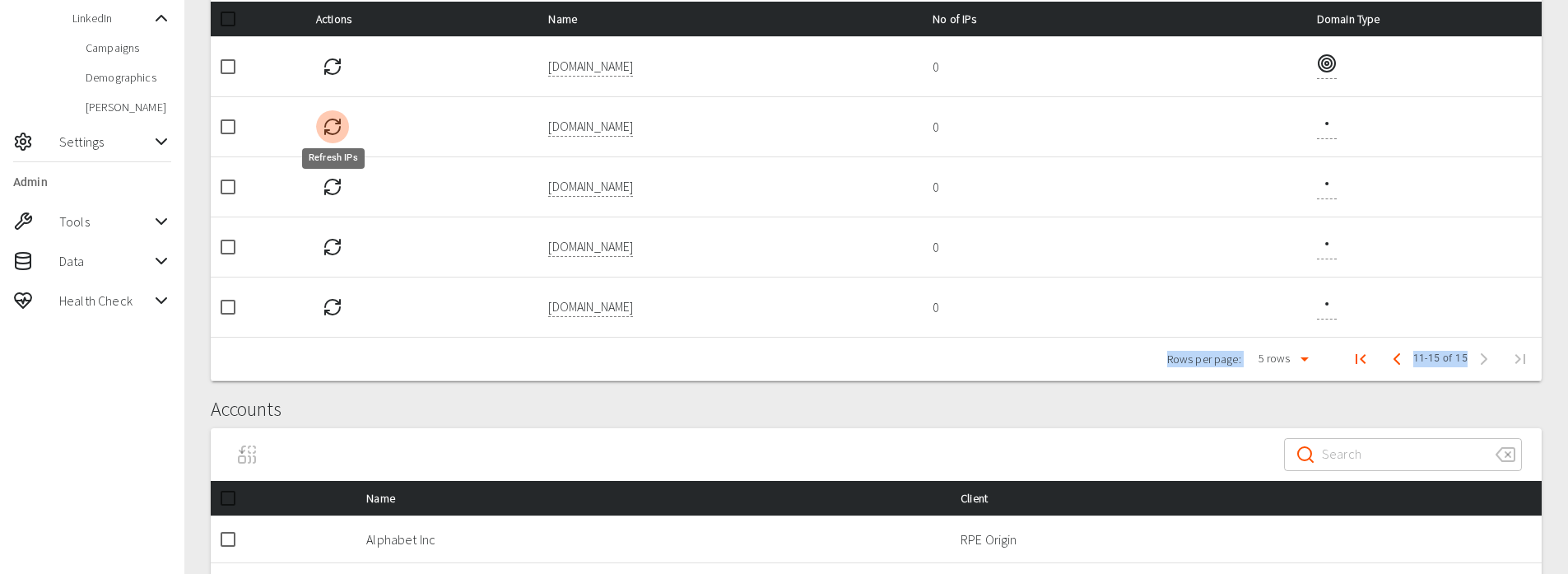
click at [338, 119] on icon "Refresh IPs" at bounding box center [332, 126] width 19 height 19
click at [223, 252] on input "checkbox" at bounding box center [228, 247] width 35 height 35
checkbox input "true"
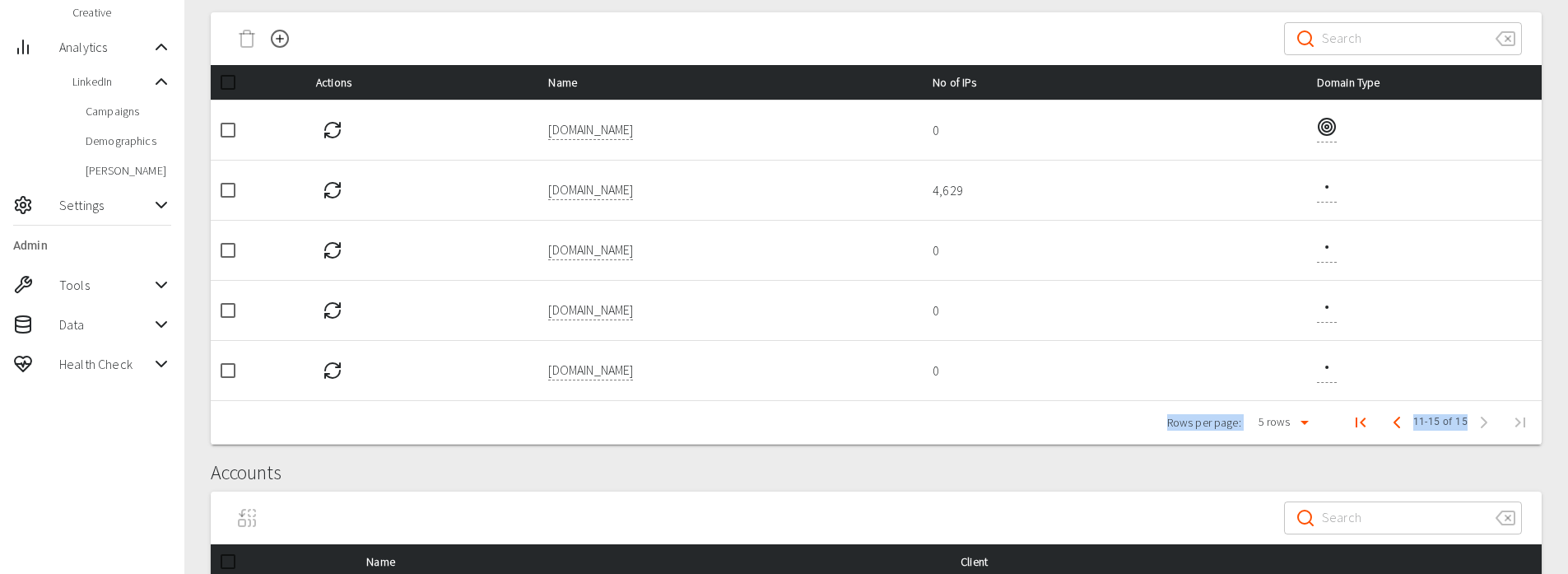
scroll to position [257, 0]
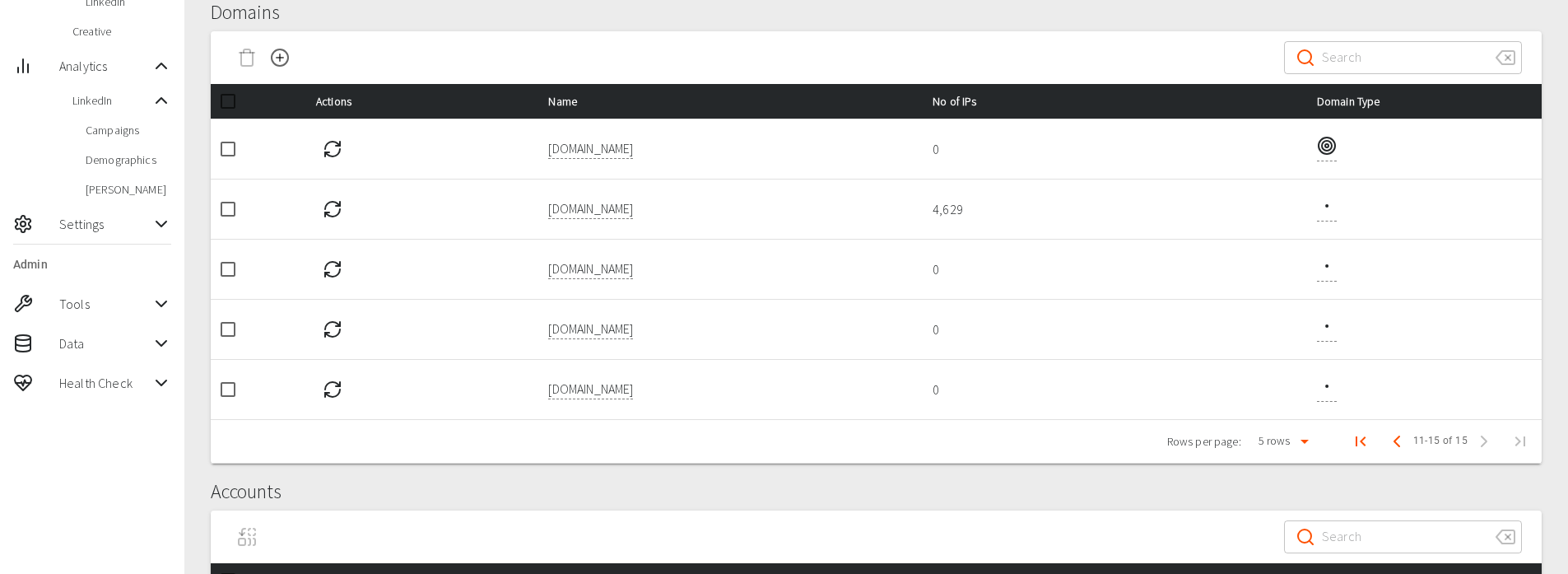
click at [1322, 207] on icon "Other Domain" at bounding box center [1326, 205] width 19 height 19
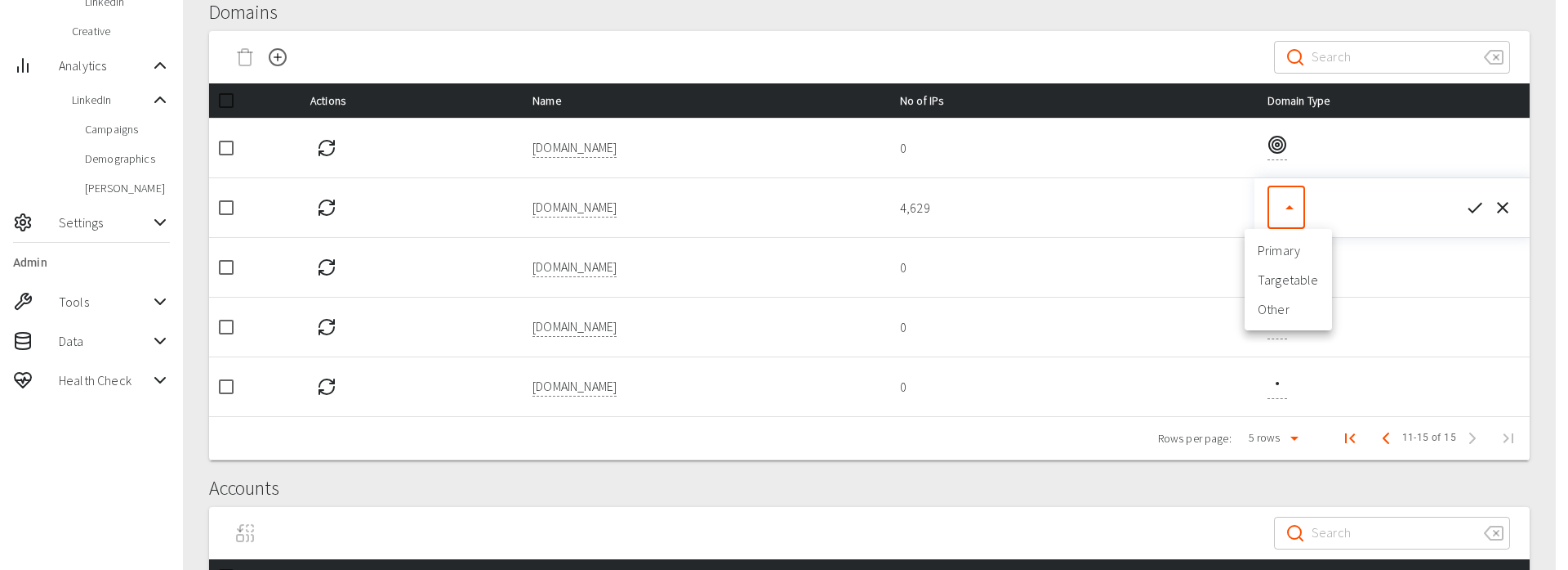
click at [1290, 224] on body "99+ Riaz Kanani McQuaig My Market Account Lists Advertising Campaigns Display L…" at bounding box center [784, 321] width 1568 height 1152
click at [1289, 278] on li "Targetable" at bounding box center [1289, 280] width 88 height 29
type input "targetable"
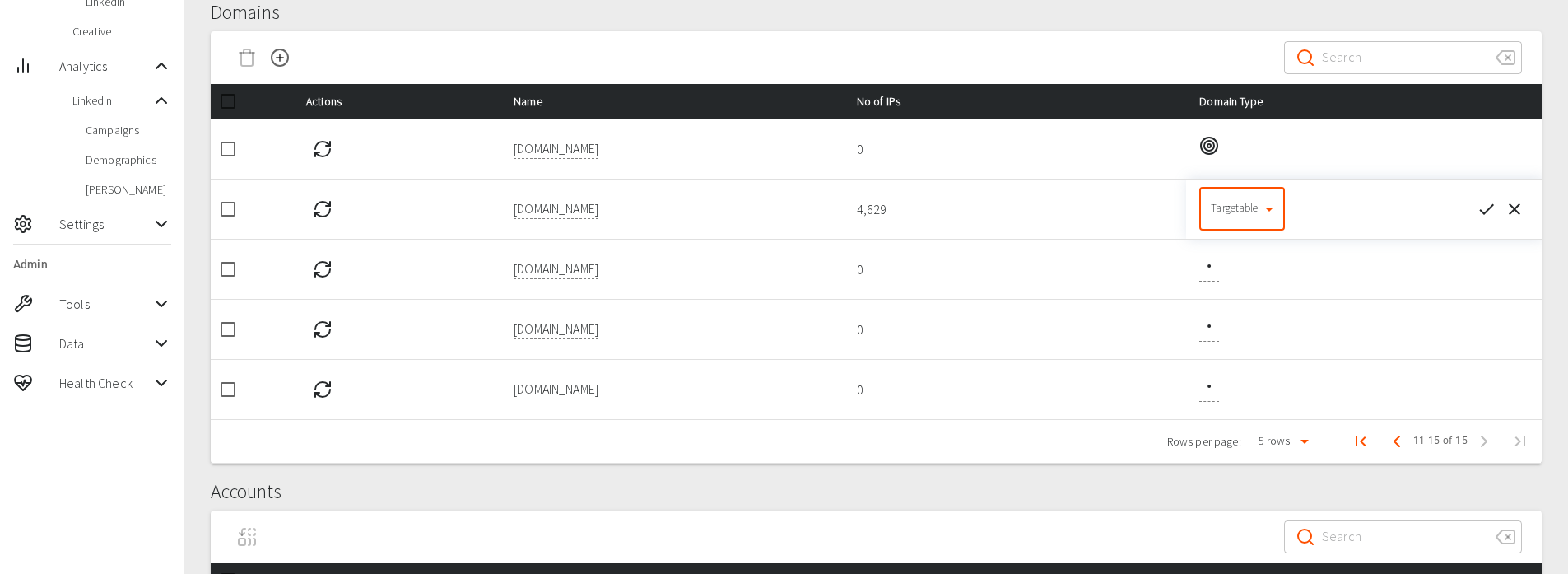
click at [1487, 215] on icon "button" at bounding box center [1486, 209] width 19 height 19
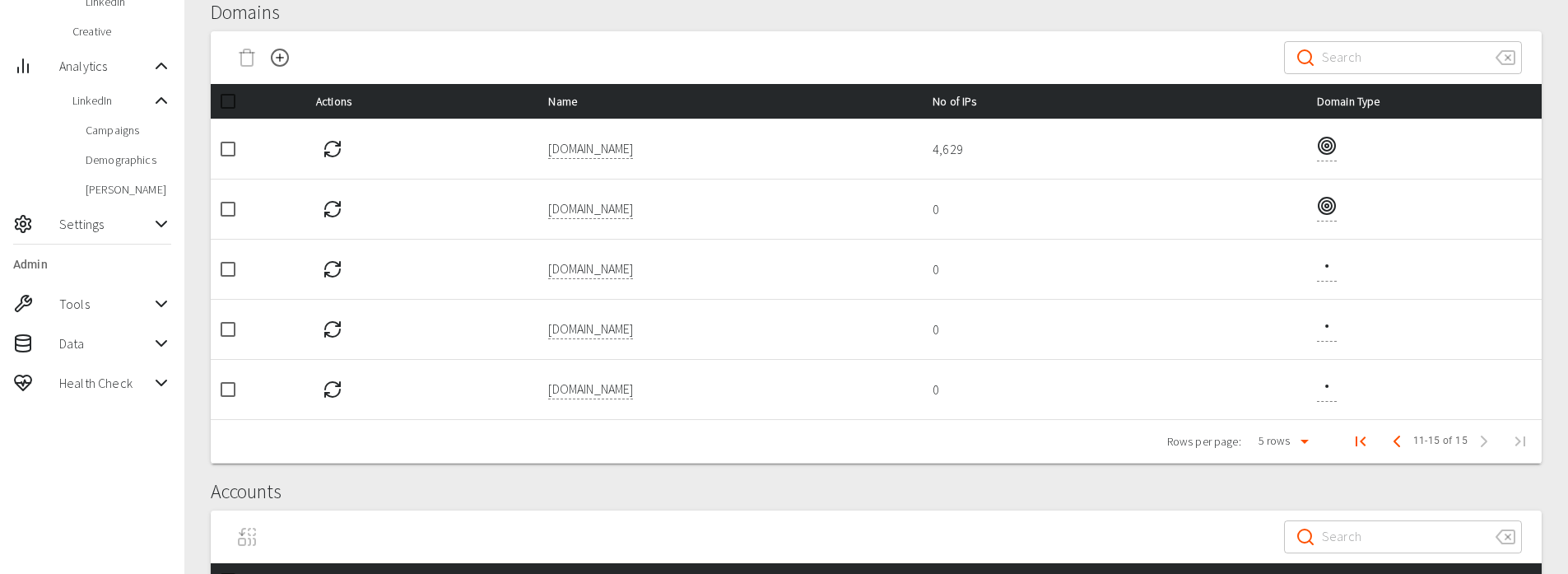
click at [225, 327] on input "checkbox" at bounding box center [228, 329] width 35 height 35
click at [244, 51] on icon "Delete Domain" at bounding box center [246, 52] width 6 height 4
click at [223, 327] on input "checkbox" at bounding box center [228, 329] width 35 height 35
checkbox input "false"
